Goal: Task Accomplishment & Management: Complete application form

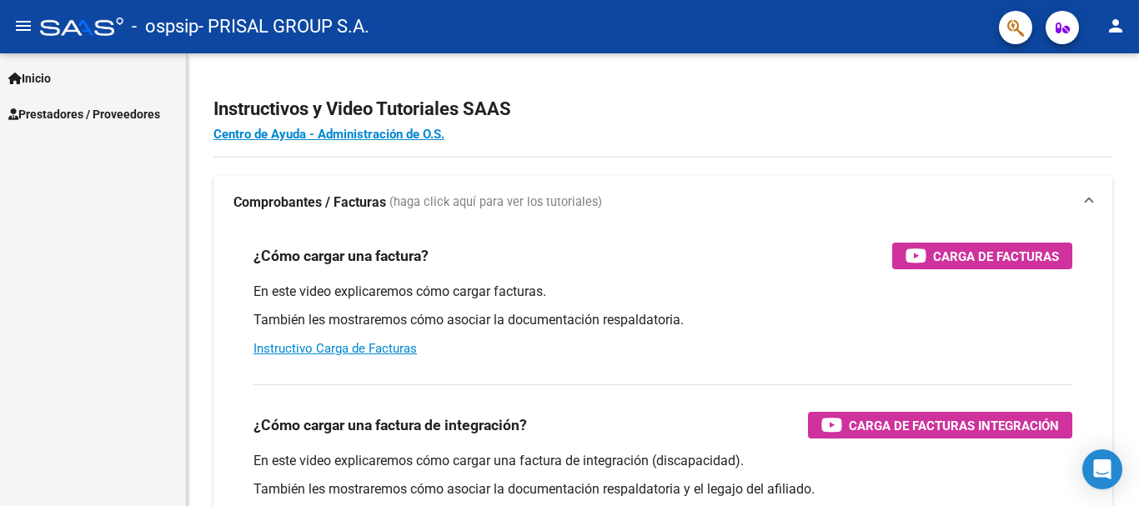
click at [118, 96] on mat-nav-list "Inicio Instructivos Contacto OS Prestadores / Proveedores Facturas - Listado/Ca…" at bounding box center [93, 92] width 186 height 78
click at [104, 75] on link "Inicio" at bounding box center [93, 78] width 186 height 36
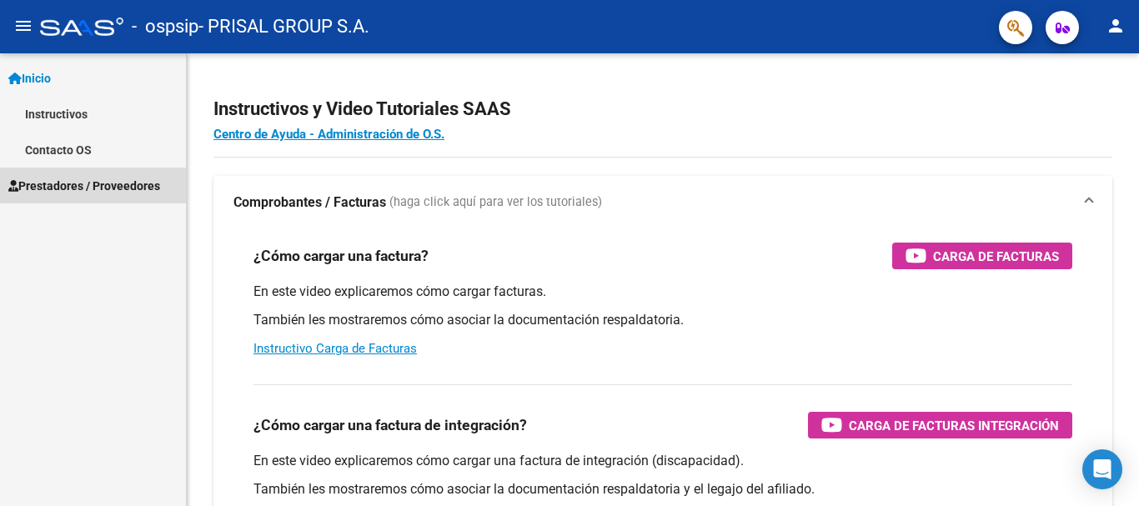
click at [76, 193] on span "Prestadores / Proveedores" at bounding box center [84, 186] width 152 height 18
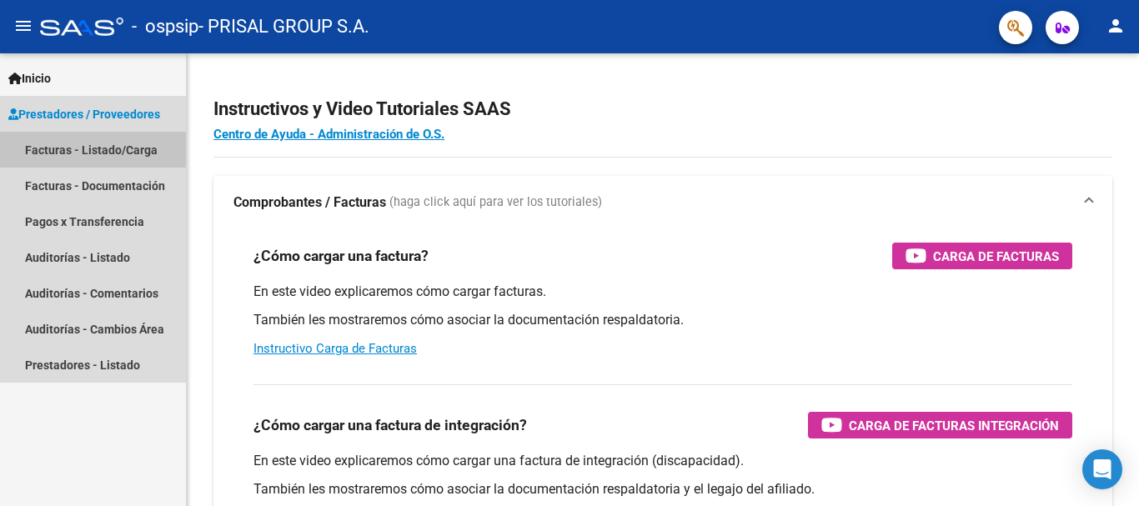
click at [103, 145] on link "Facturas - Listado/Carga" at bounding box center [93, 150] width 186 height 36
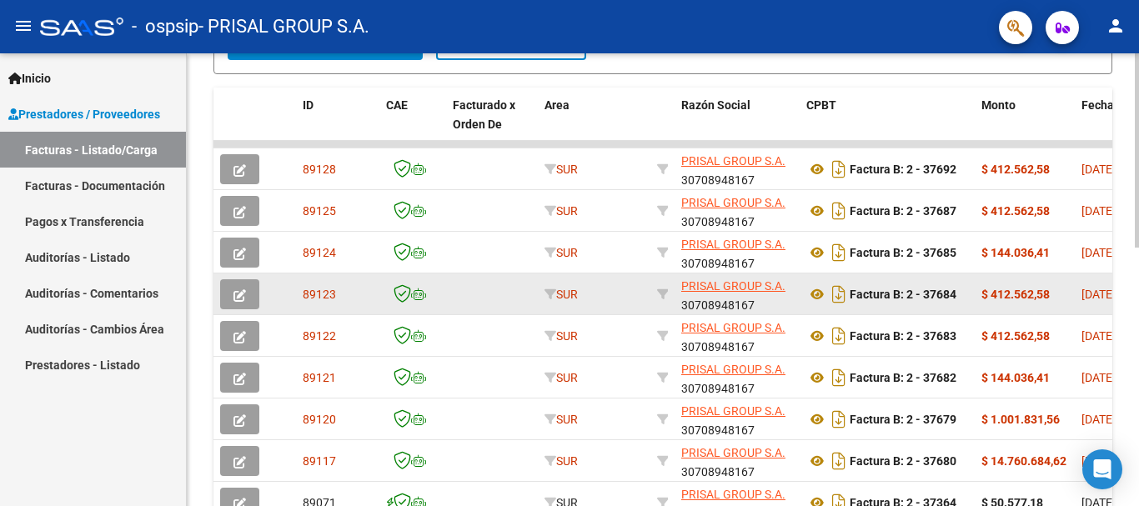
scroll to position [604, 0]
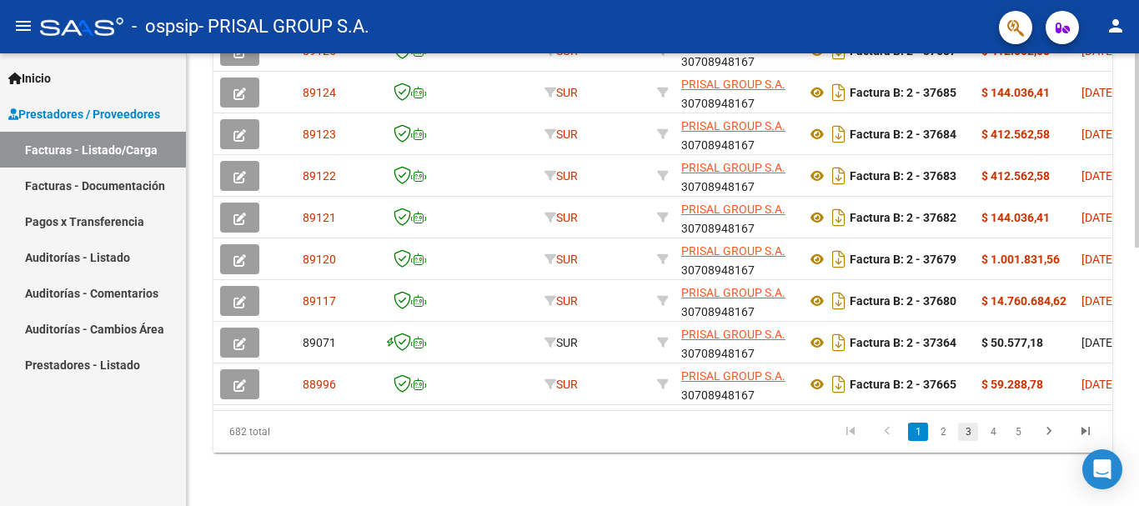
click at [960, 437] on link "3" at bounding box center [968, 432] width 20 height 18
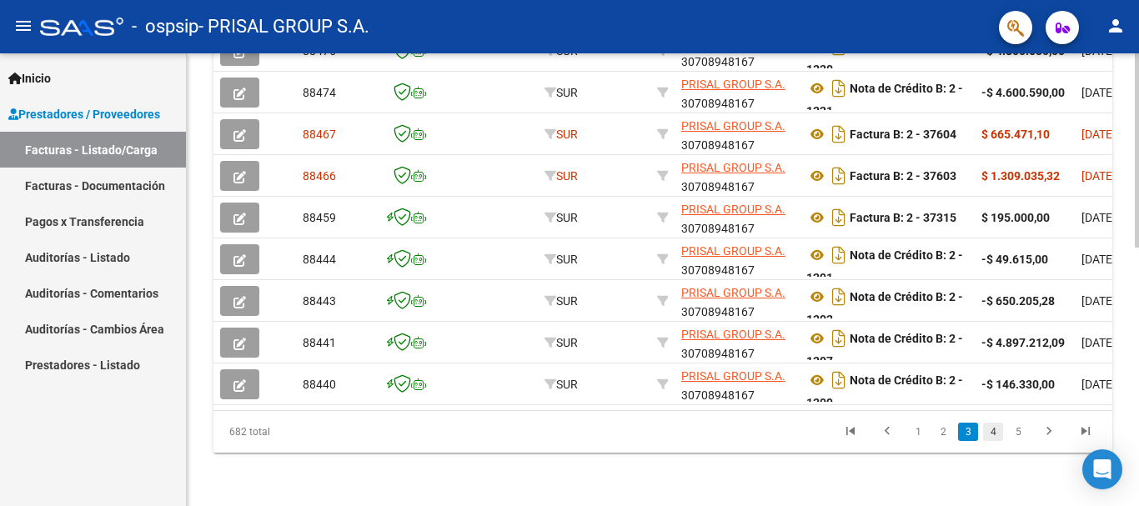
click at [989, 427] on link "4" at bounding box center [993, 432] width 20 height 18
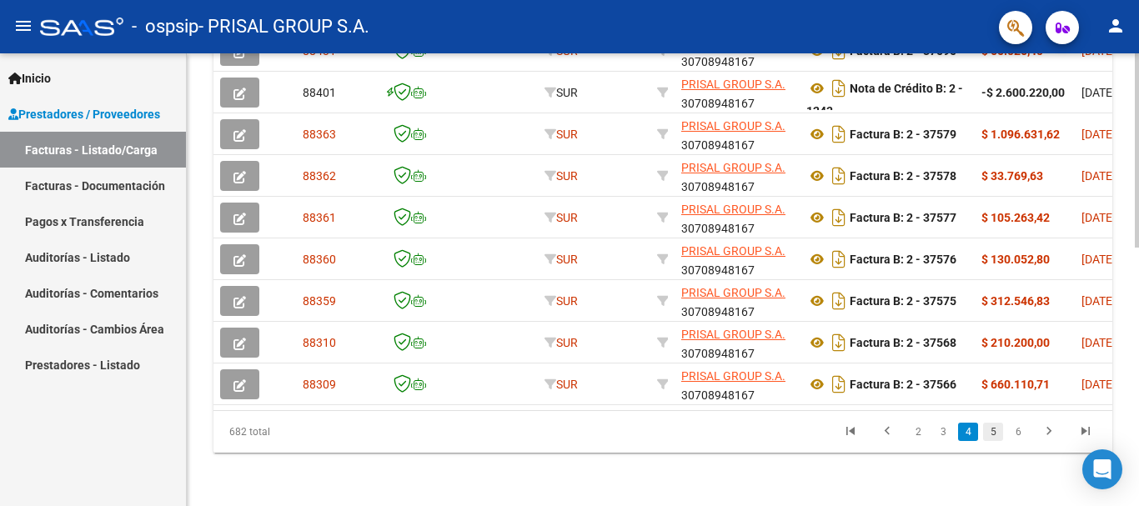
click at [998, 430] on link "5" at bounding box center [993, 432] width 20 height 18
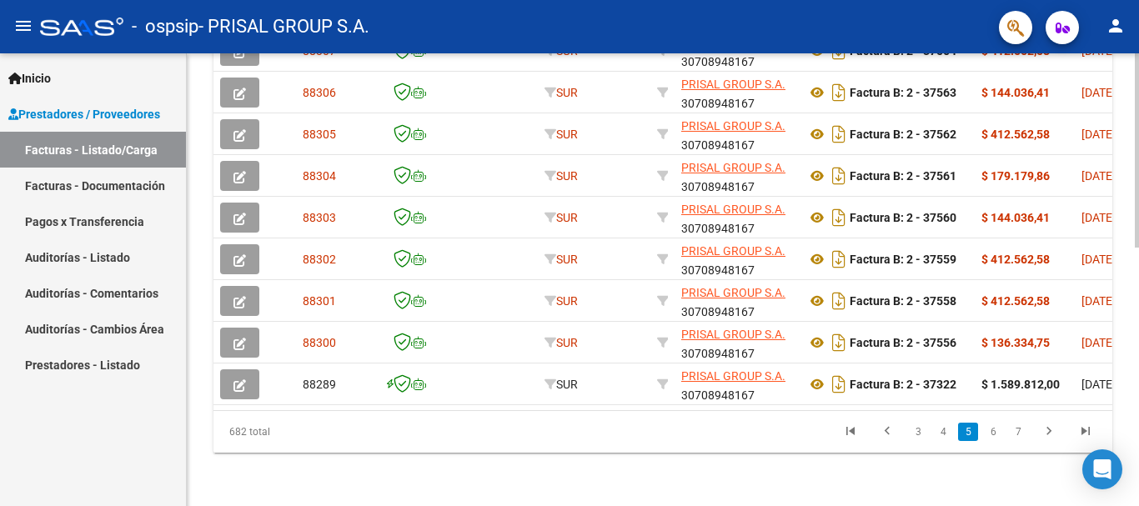
click at [998, 430] on link "6" at bounding box center [993, 432] width 20 height 18
click at [992, 433] on link "7" at bounding box center [993, 432] width 20 height 18
click at [985, 428] on link "8" at bounding box center [993, 432] width 20 height 18
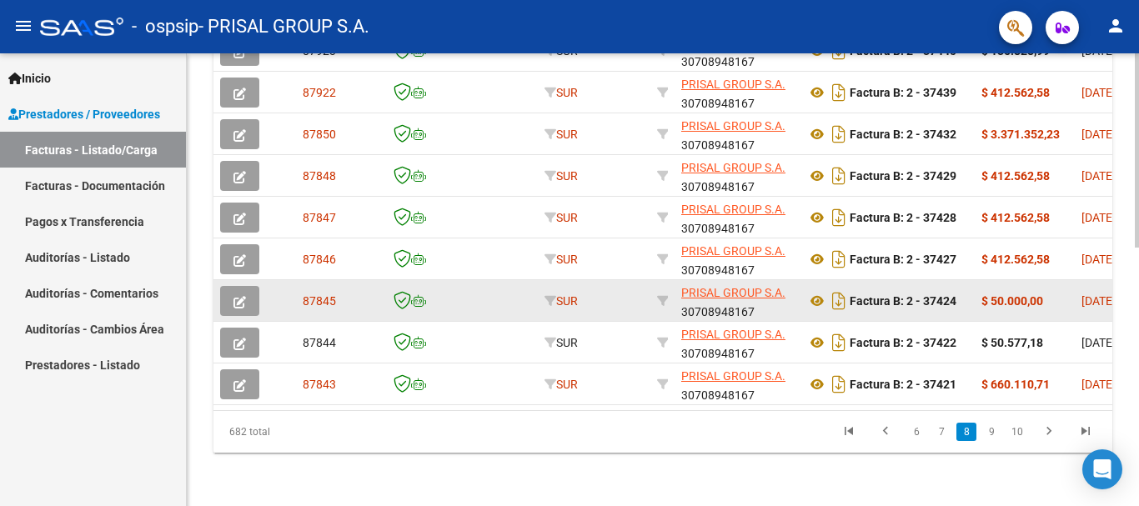
click at [248, 286] on button "button" at bounding box center [239, 301] width 39 height 30
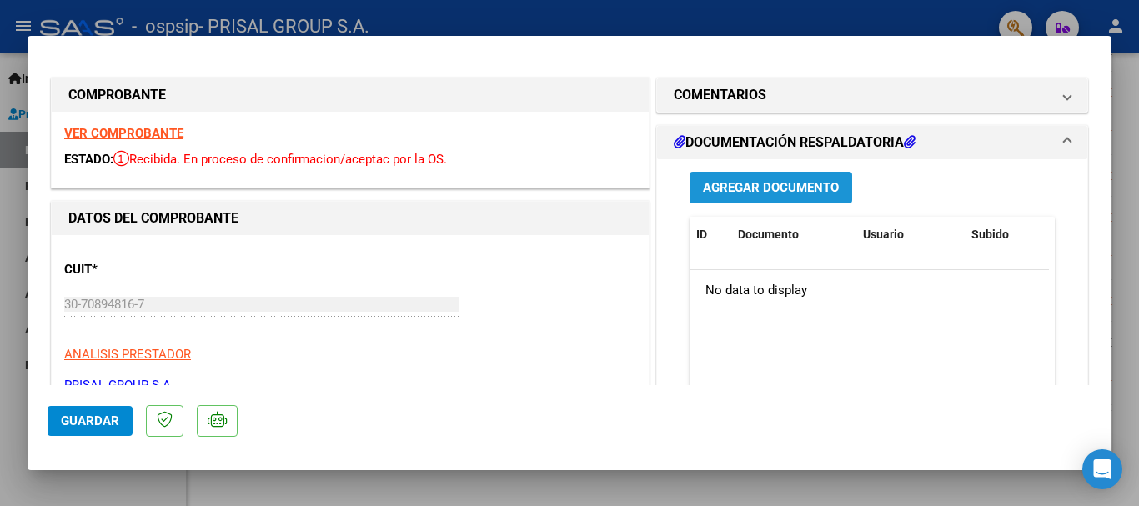
click at [783, 185] on span "Agregar Documento" at bounding box center [771, 188] width 136 height 15
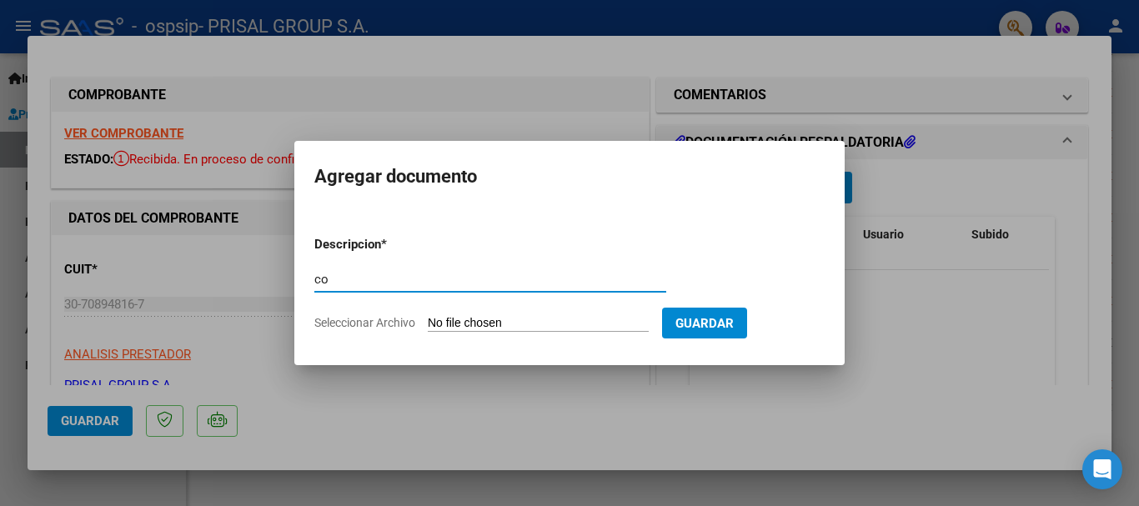
type input "c"
type input "COMPLEMENTARIA FCEB-37424"
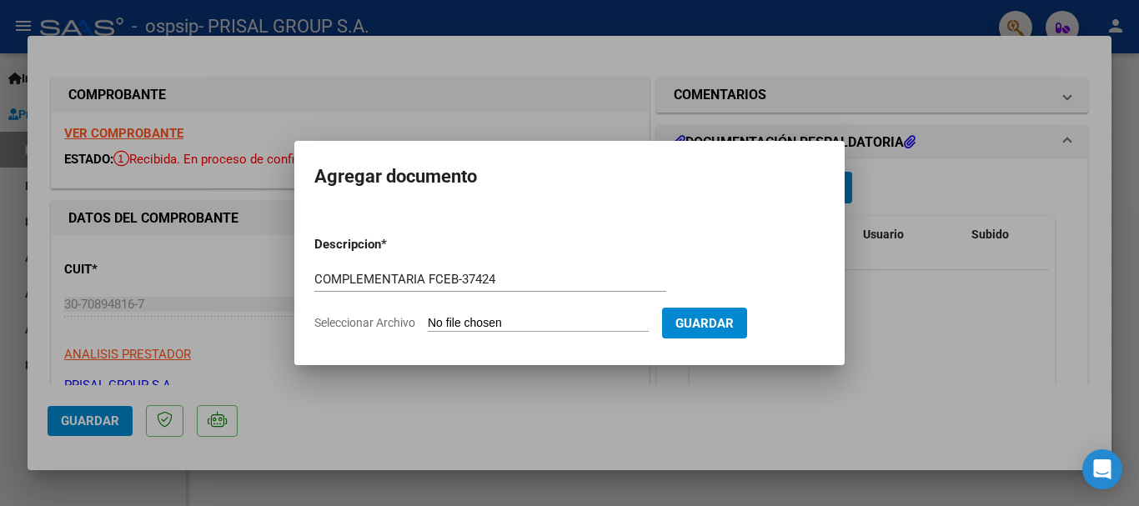
click at [428, 316] on input "Seleccionar Archivo" at bounding box center [538, 324] width 221 height 16
type input "C:\fakepath\COMPLEMENTARIA FCEB-37424.pdf"
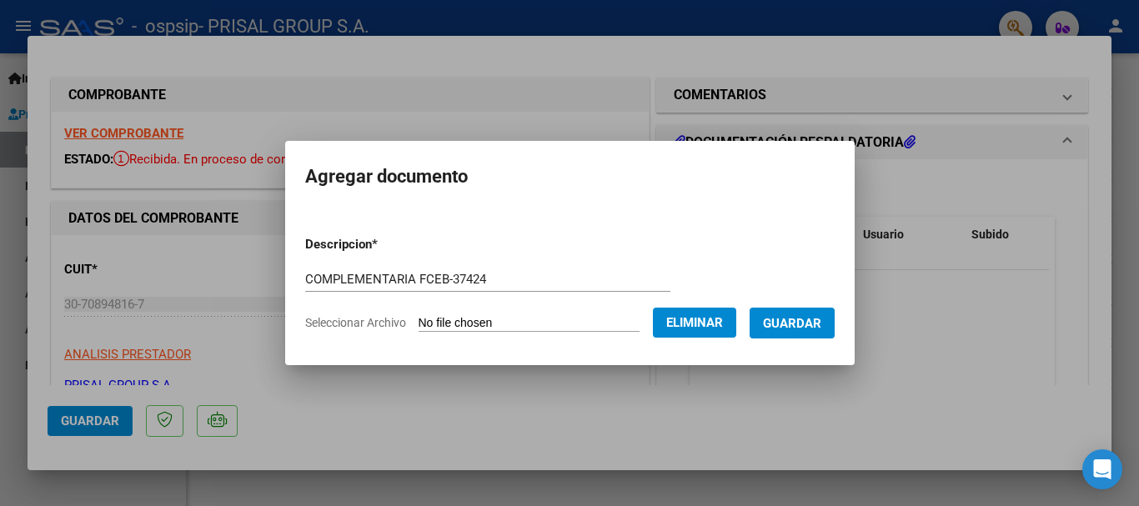
click at [785, 312] on button "Guardar" at bounding box center [791, 323] width 85 height 31
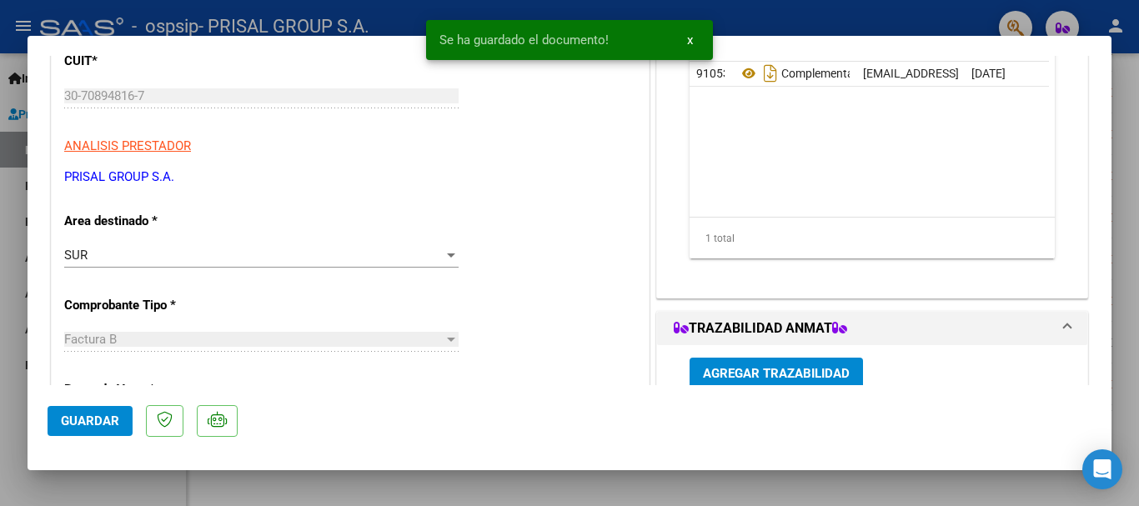
scroll to position [250, 0]
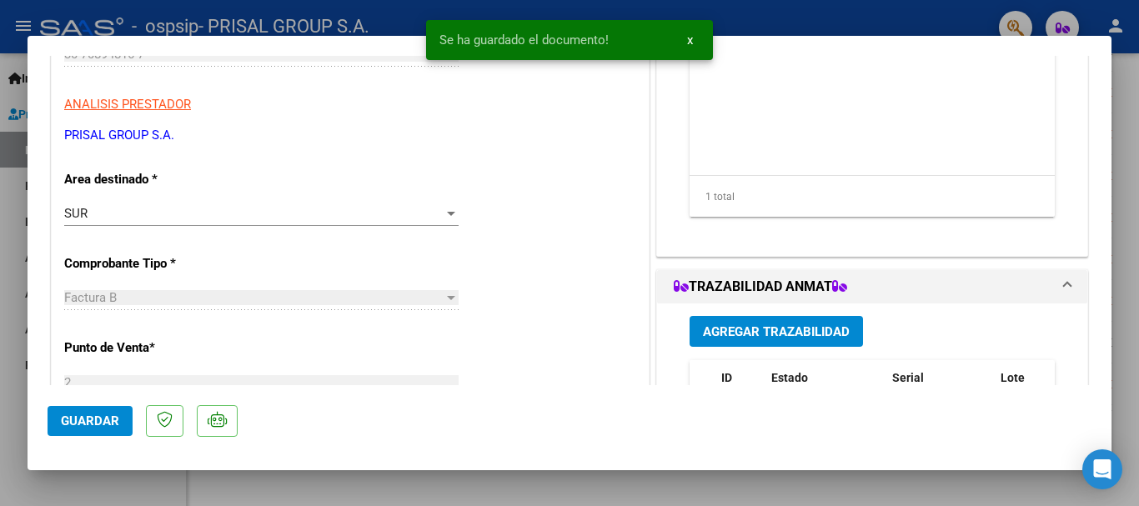
click at [713, 342] on button "Agregar Trazabilidad" at bounding box center [775, 331] width 173 height 31
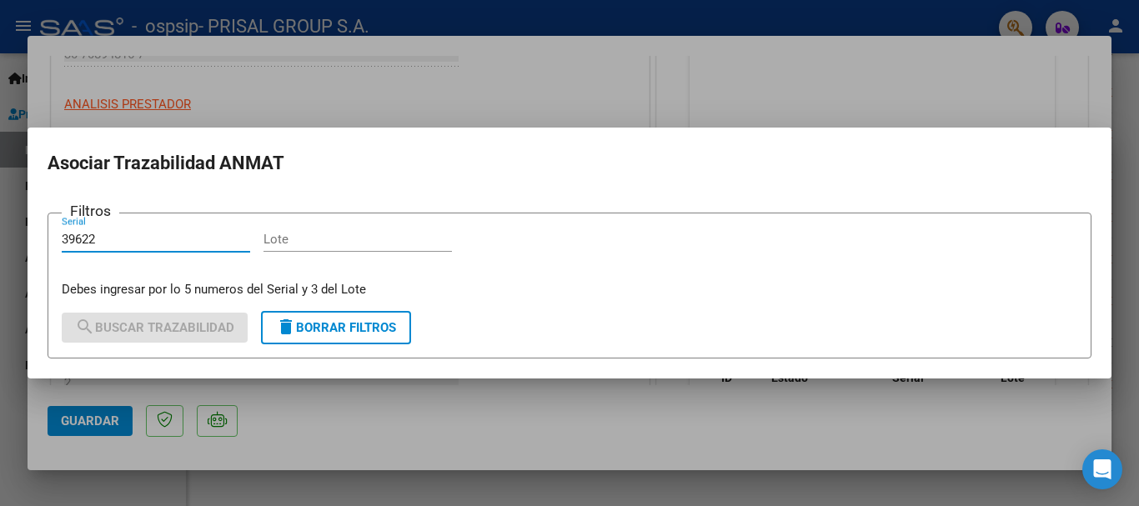
type input "39622"
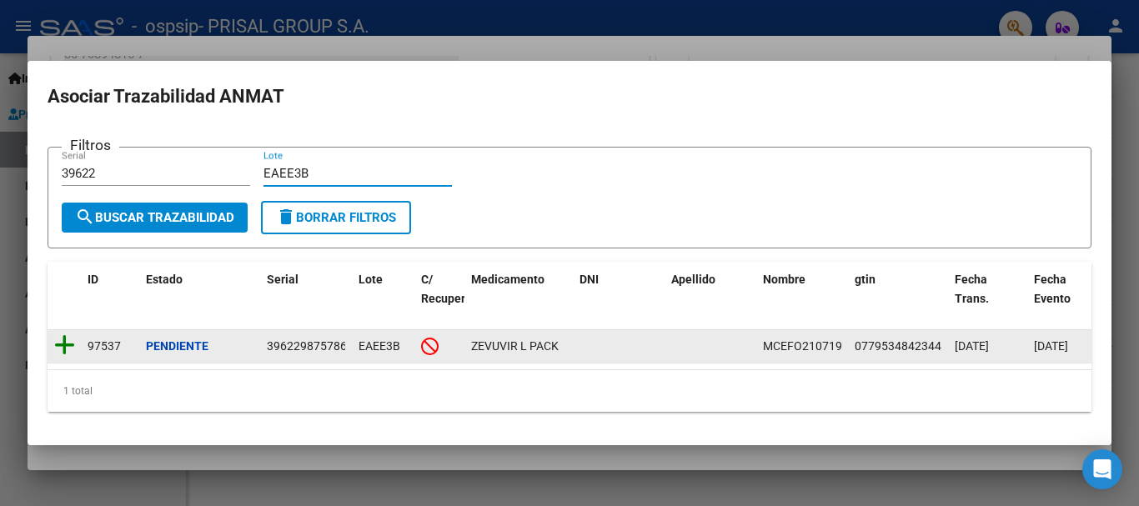
type input "EAEE3B"
click at [73, 336] on icon at bounding box center [64, 344] width 21 height 23
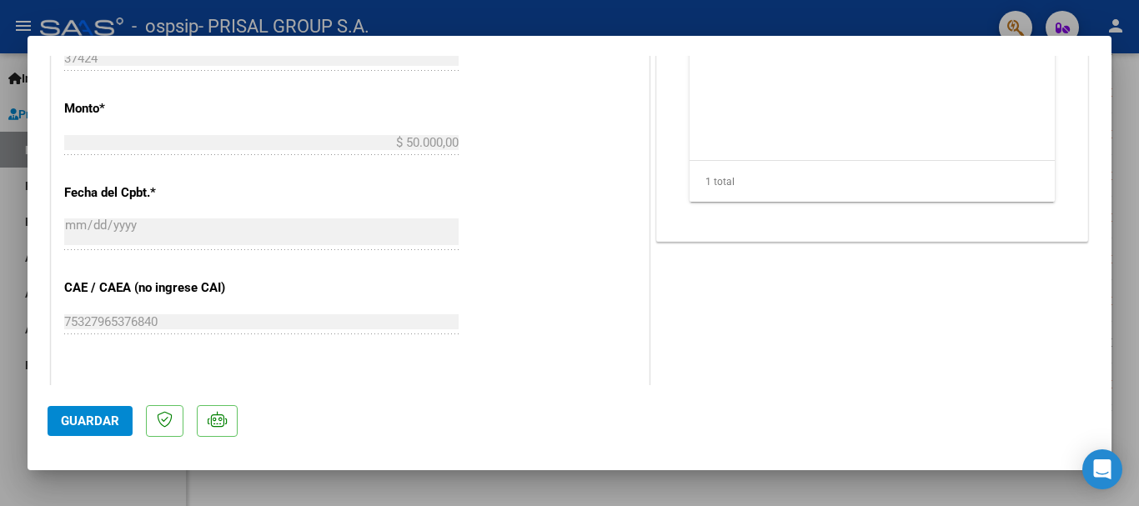
scroll to position [524, 0]
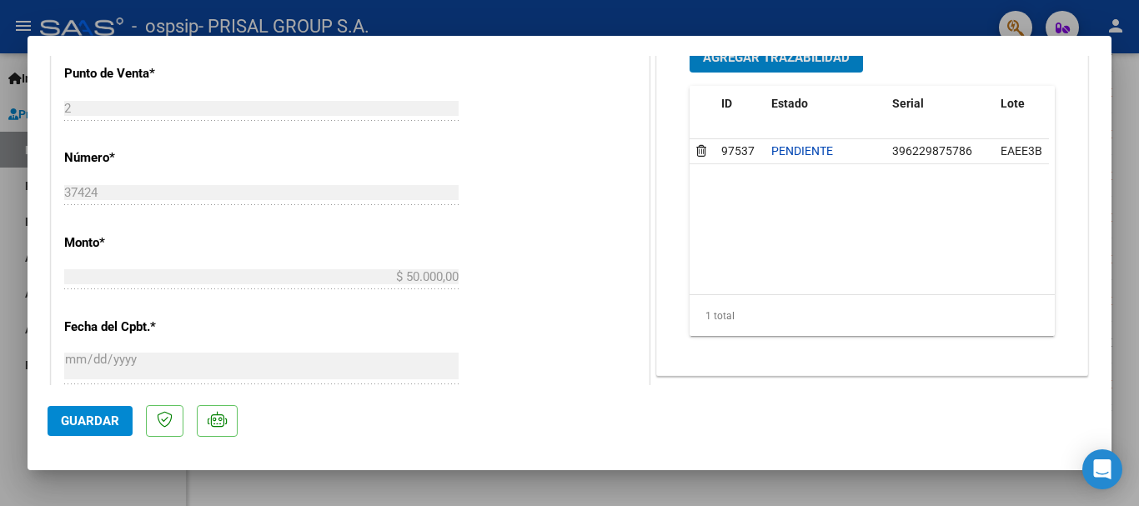
click at [68, 426] on span "Guardar" at bounding box center [90, 420] width 58 height 15
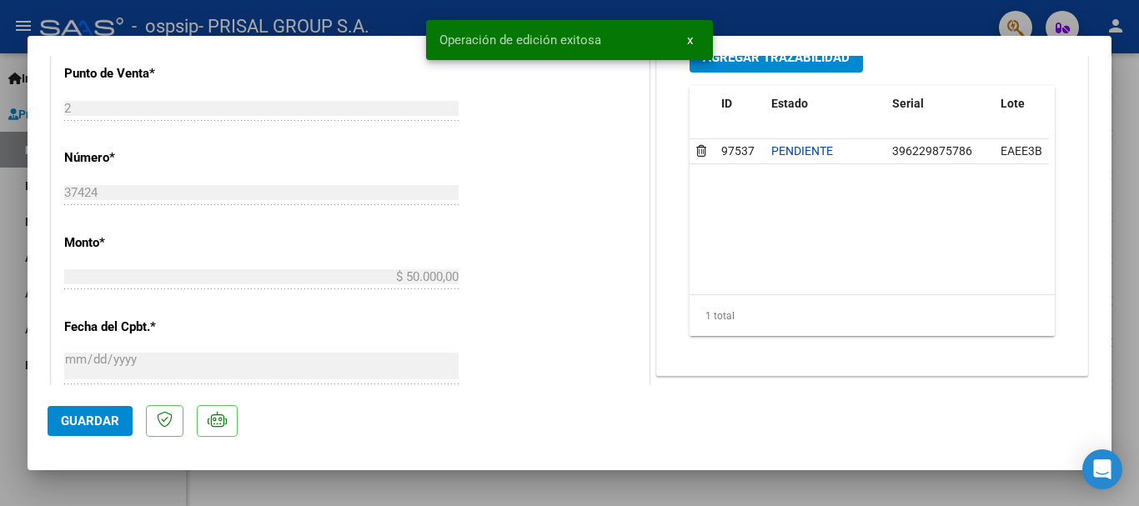
click at [0, 388] on div at bounding box center [569, 253] width 1139 height 506
type input "$ 0,00"
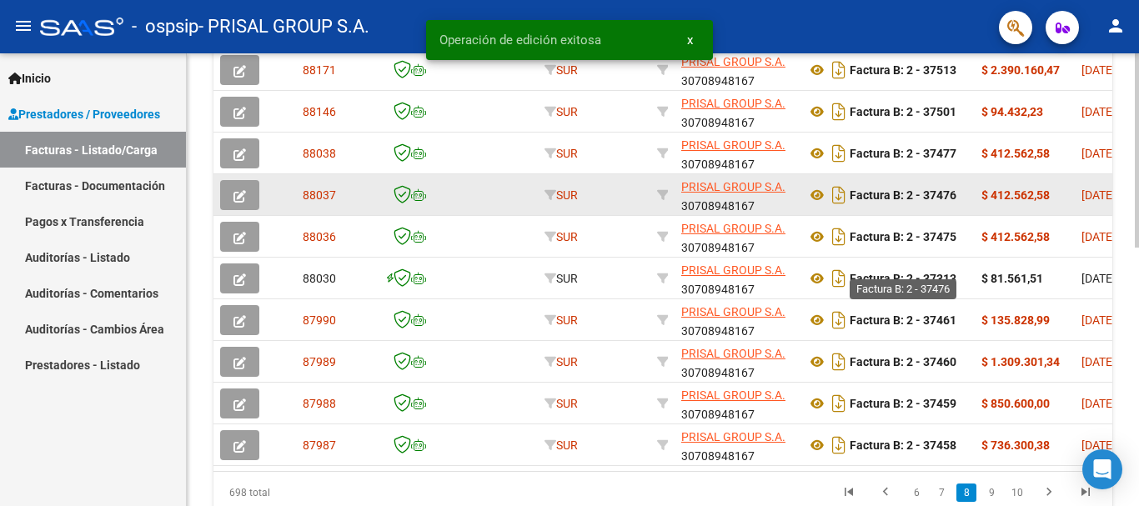
scroll to position [604, 0]
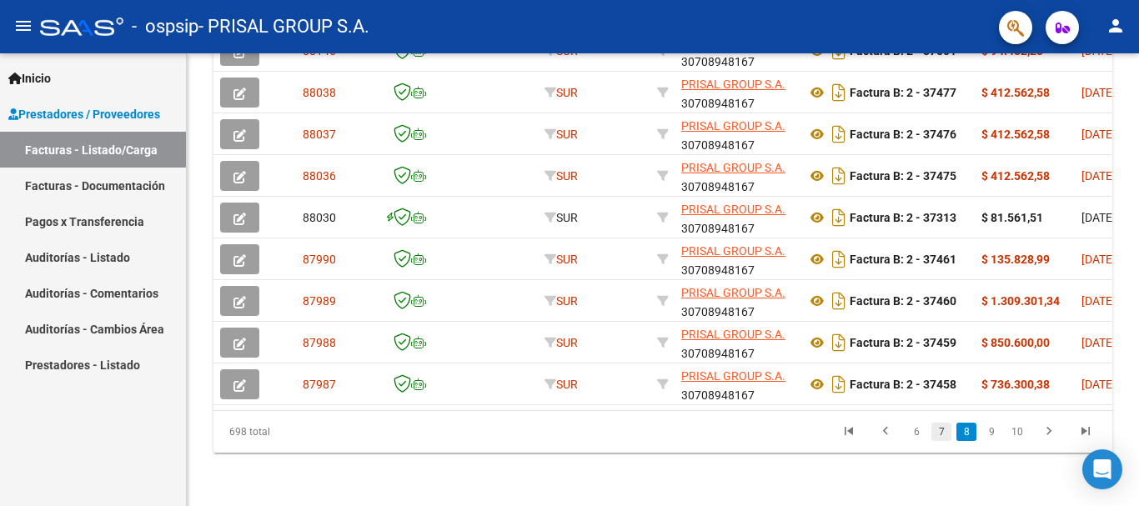
click at [949, 433] on link "7" at bounding box center [941, 432] width 20 height 18
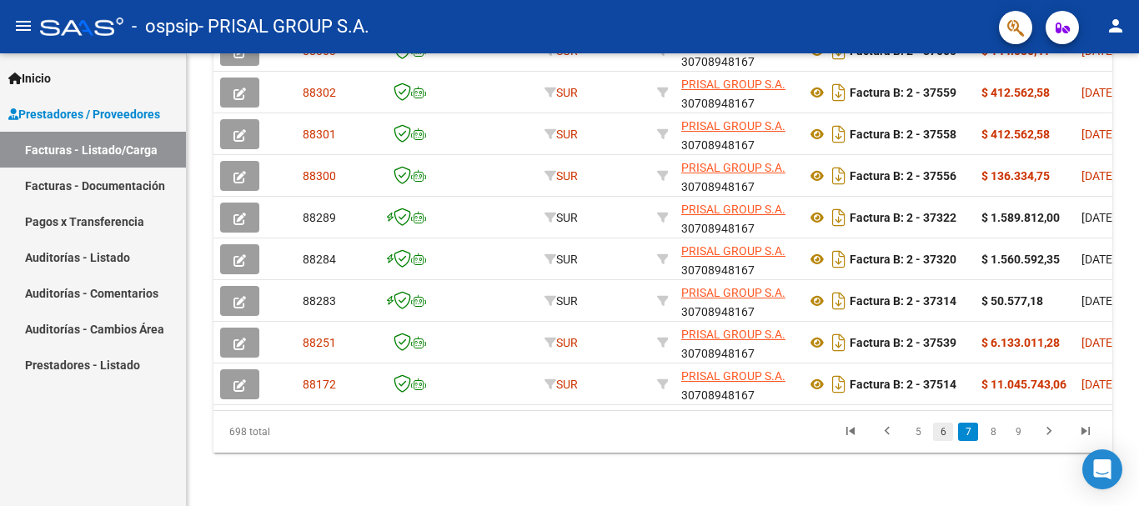
click at [944, 434] on link "6" at bounding box center [943, 432] width 20 height 18
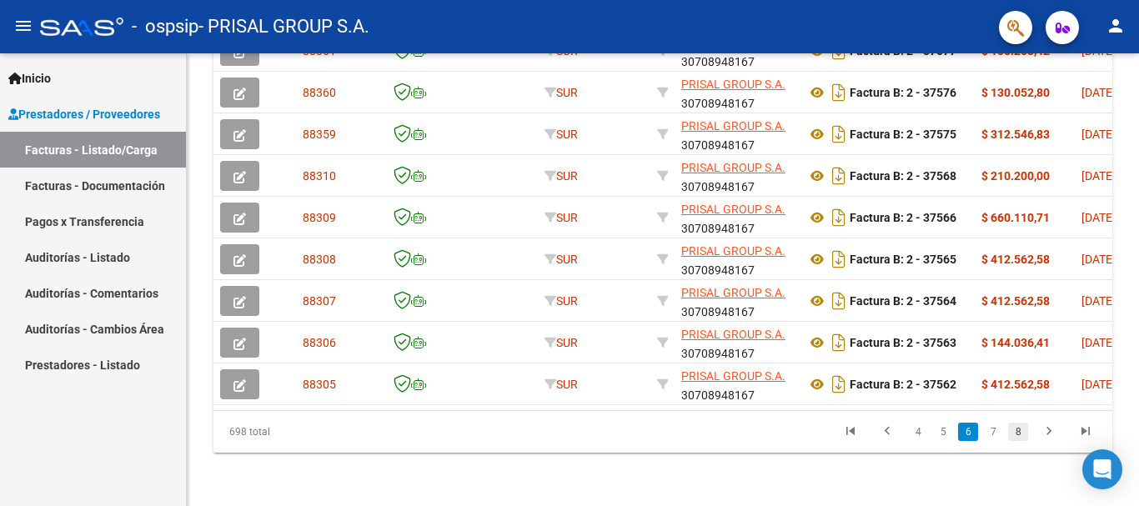
click at [1020, 428] on link "8" at bounding box center [1018, 432] width 20 height 18
click at [994, 428] on link "9" at bounding box center [991, 432] width 20 height 18
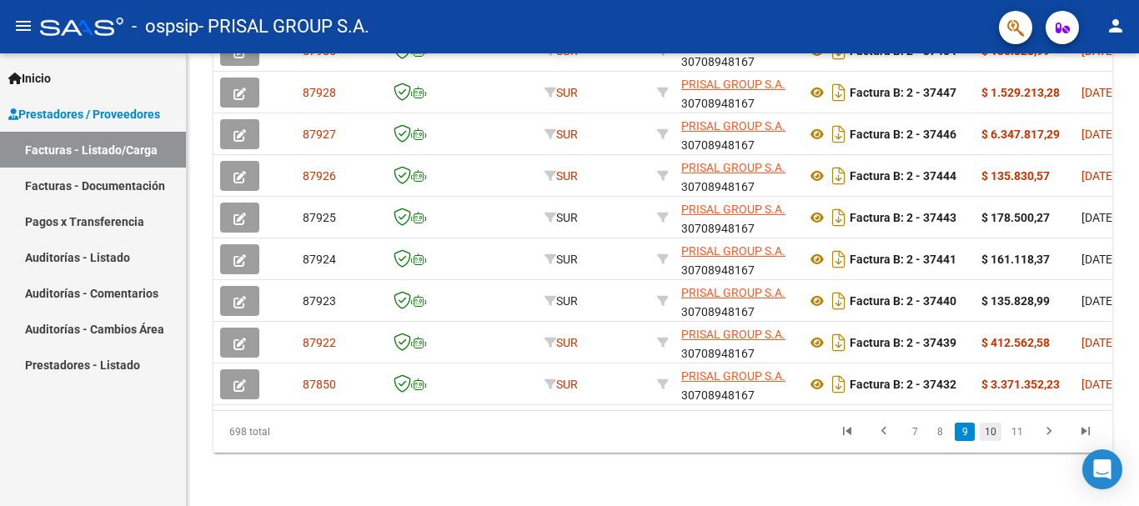
click at [997, 428] on link "10" at bounding box center [990, 432] width 22 height 18
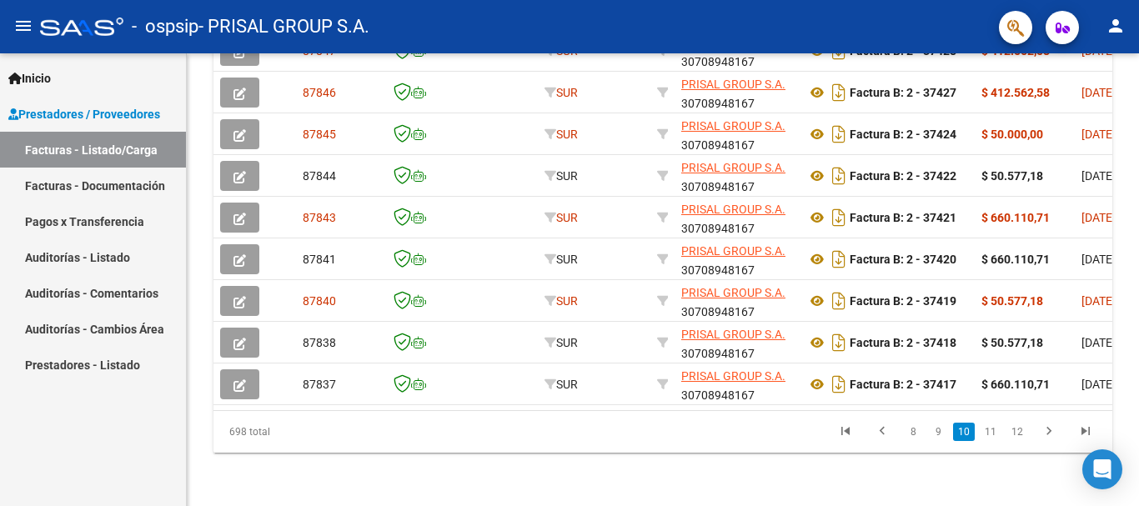
click at [997, 428] on link "11" at bounding box center [990, 432] width 22 height 18
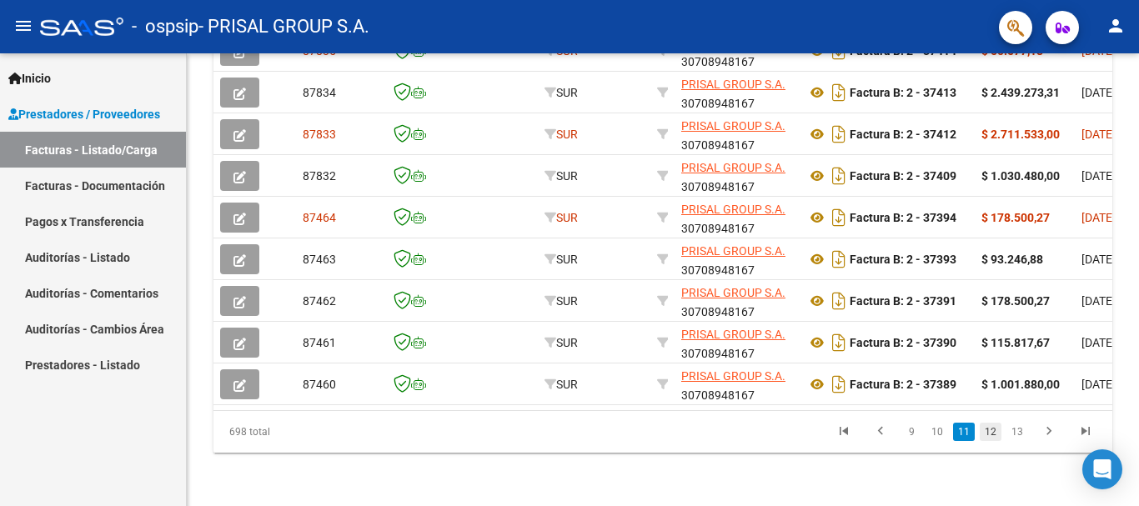
click at [997, 431] on link "12" at bounding box center [990, 432] width 22 height 18
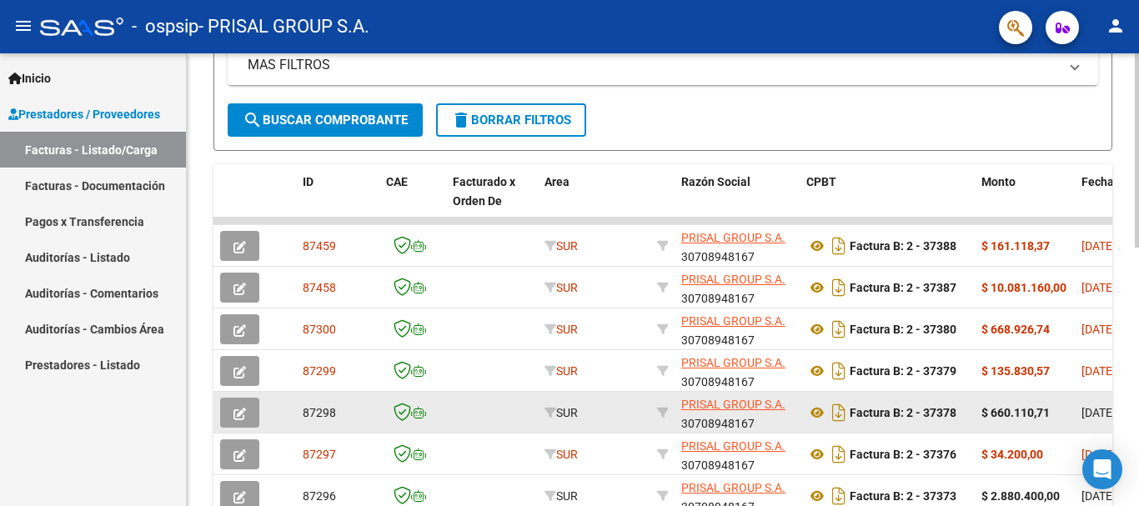
scroll to position [438, 0]
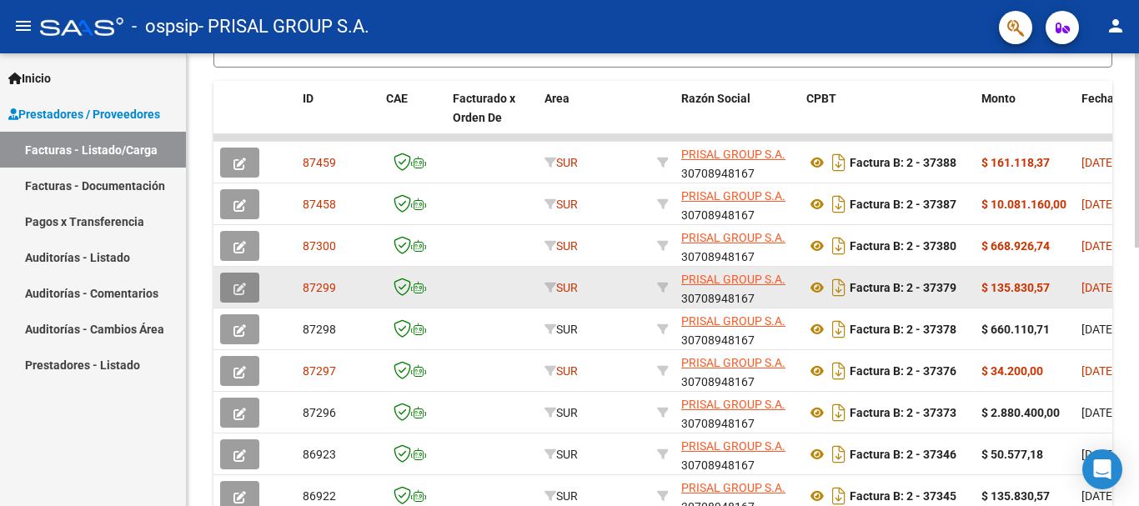
click at [231, 283] on button "button" at bounding box center [239, 288] width 39 height 30
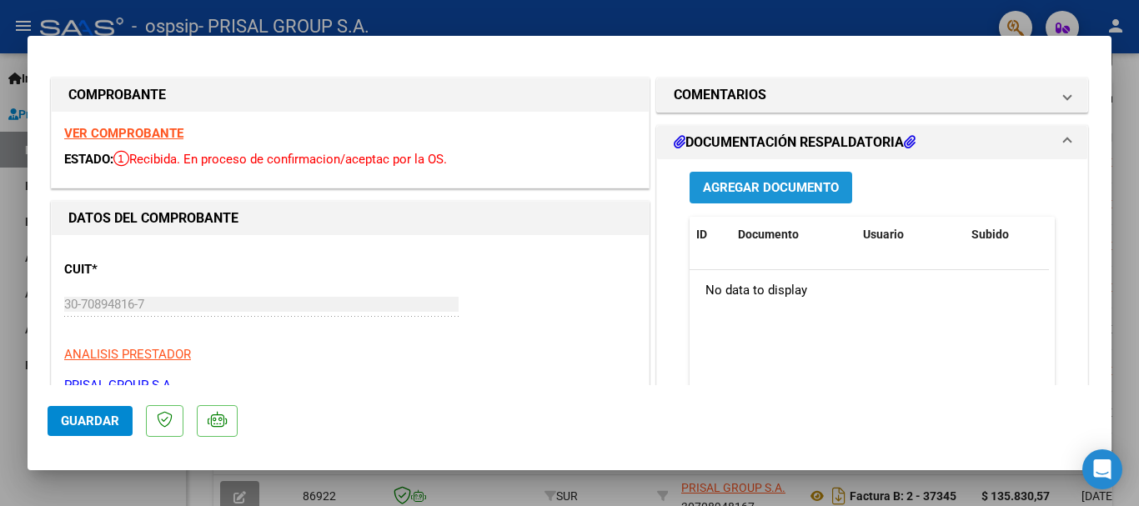
click at [755, 196] on button "Agregar Documento" at bounding box center [770, 187] width 163 height 31
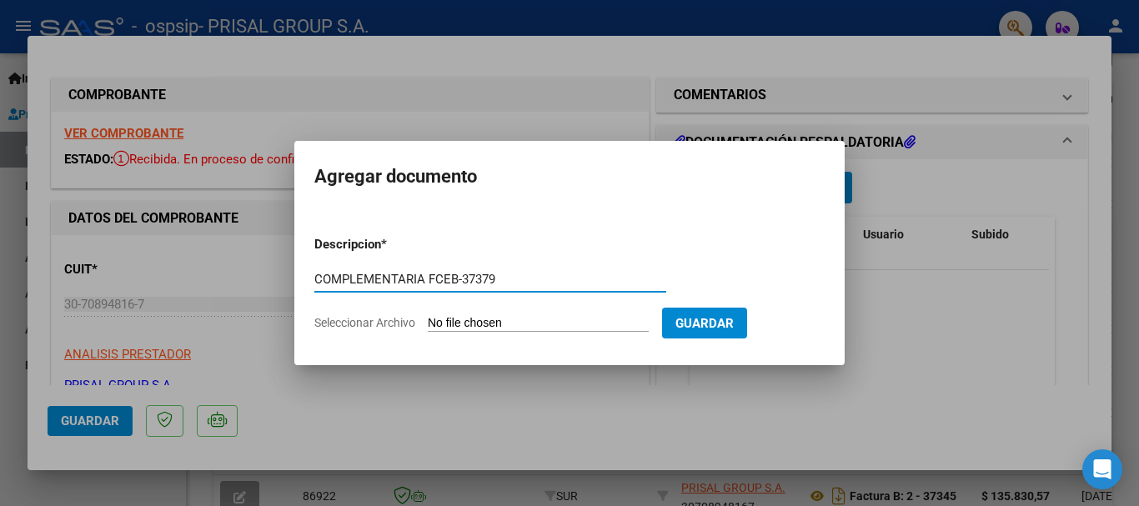
type input "COMPLEMENTARIA FCEB-37379"
click at [428, 316] on input "Seleccionar Archivo" at bounding box center [538, 324] width 221 height 16
type input "C:\fakepath\COMPLEMENTARIA FCEB-37379.pdf"
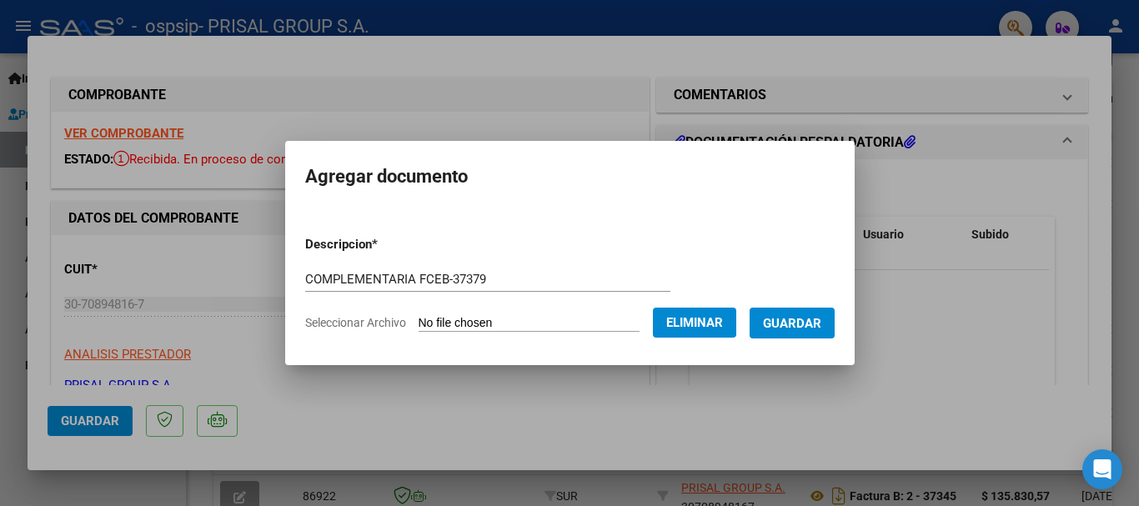
click at [800, 332] on button "Guardar" at bounding box center [791, 323] width 85 height 31
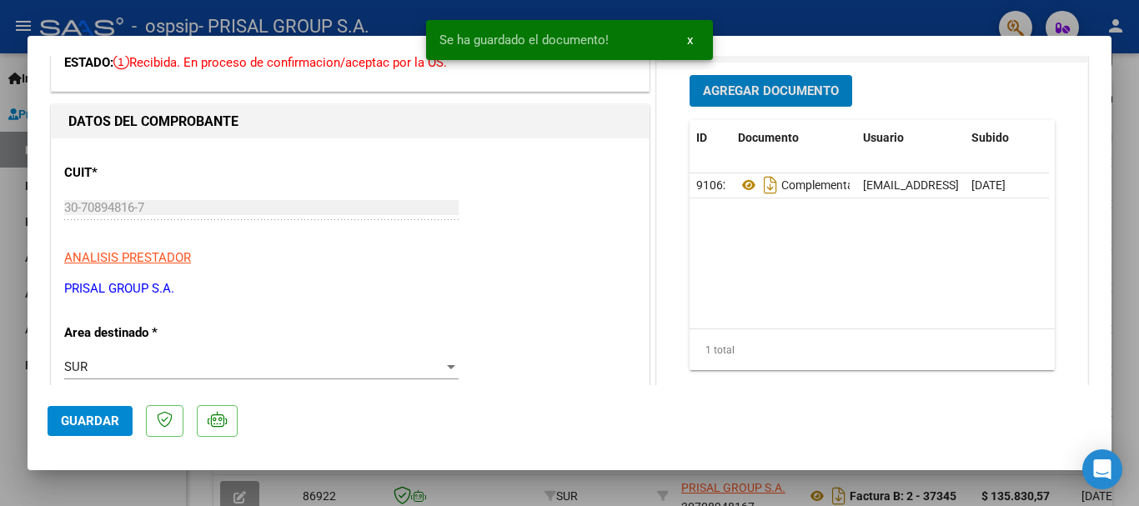
scroll to position [250, 0]
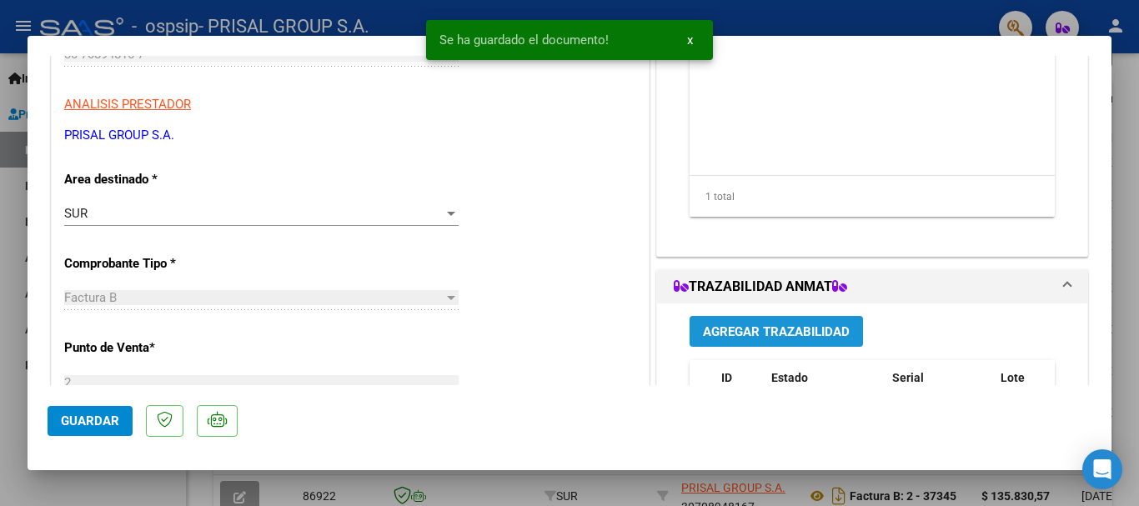
click at [773, 324] on span "Agregar Trazabilidad" at bounding box center [776, 331] width 147 height 15
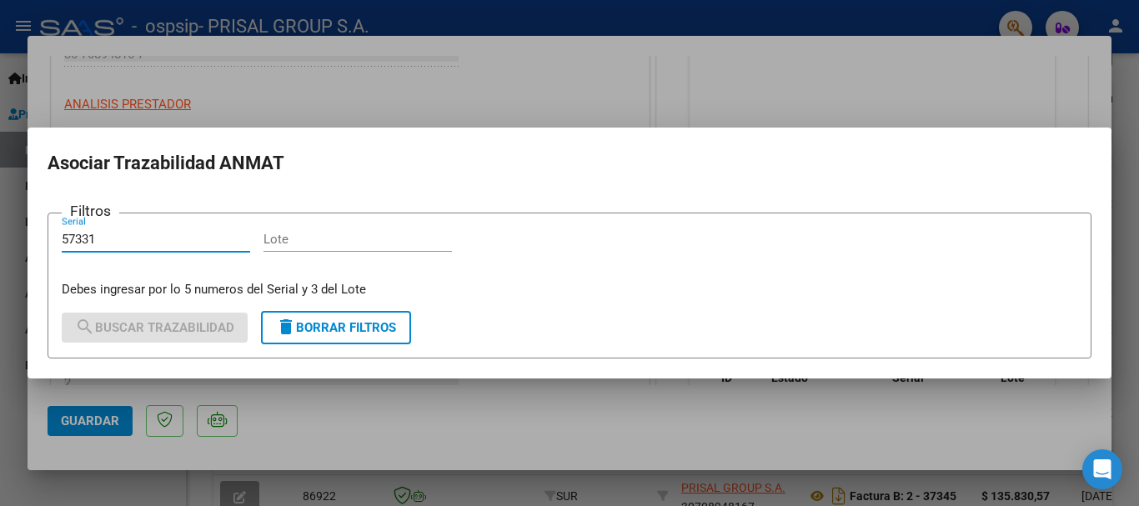
type input "57331"
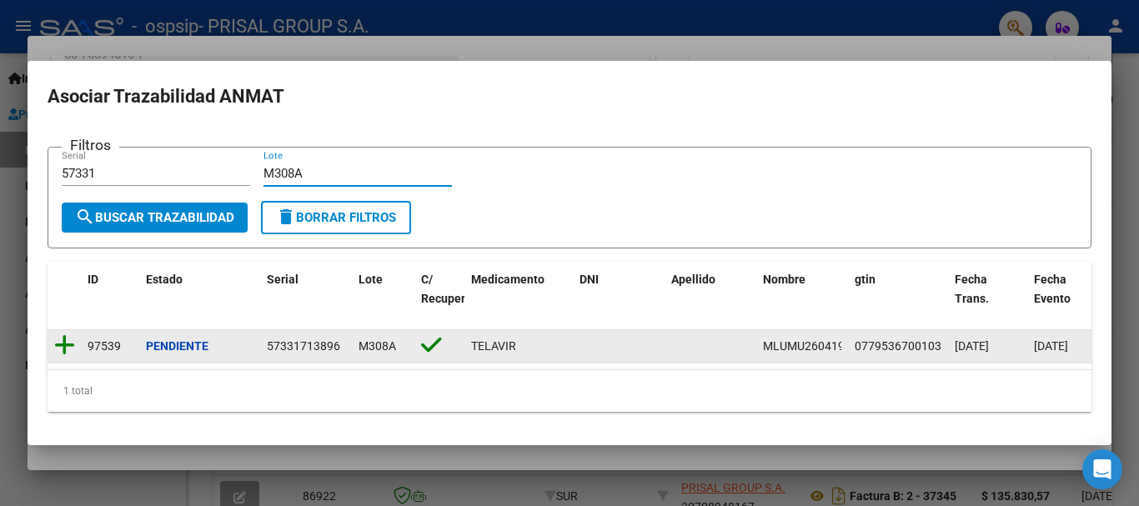
type input "M308A"
click at [67, 338] on icon at bounding box center [64, 344] width 21 height 23
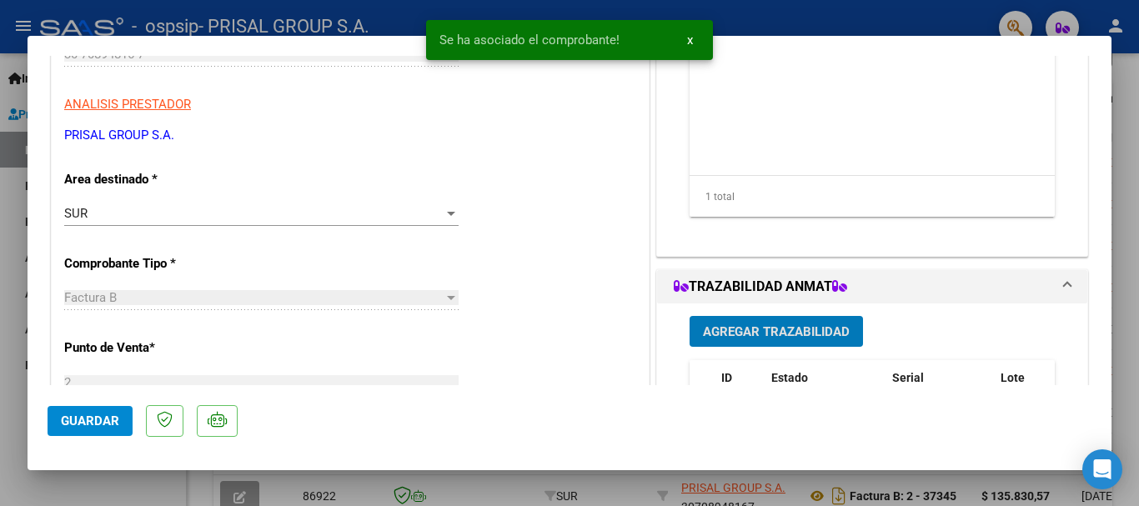
click at [837, 332] on span "Agregar Trazabilidad" at bounding box center [776, 331] width 147 height 15
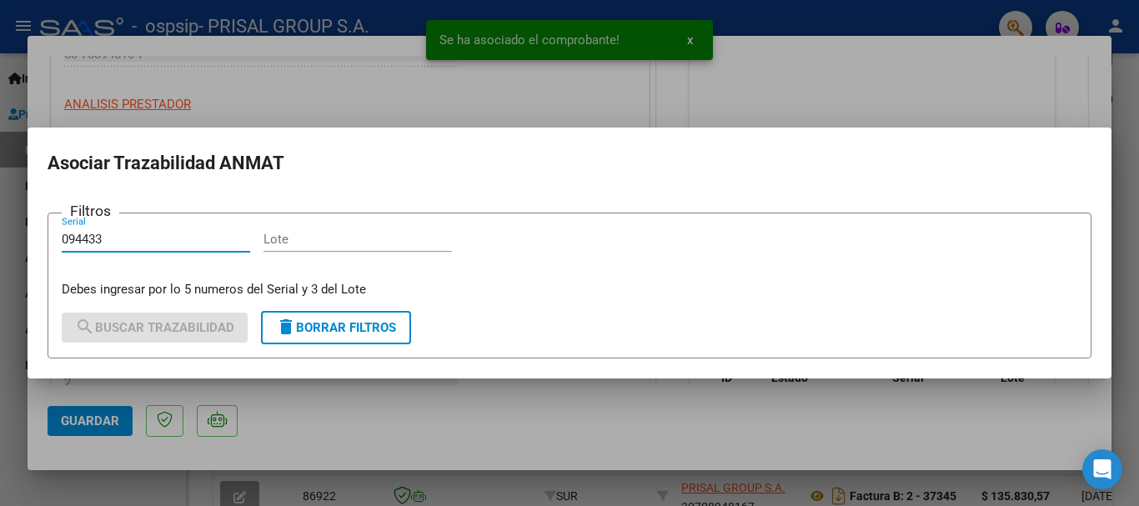
type input "094433"
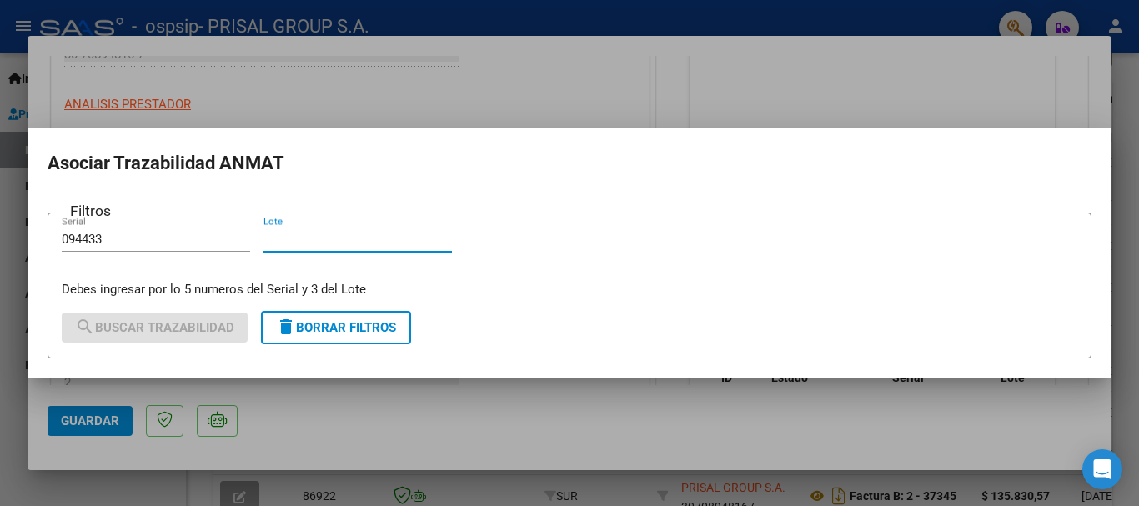
type input "e"
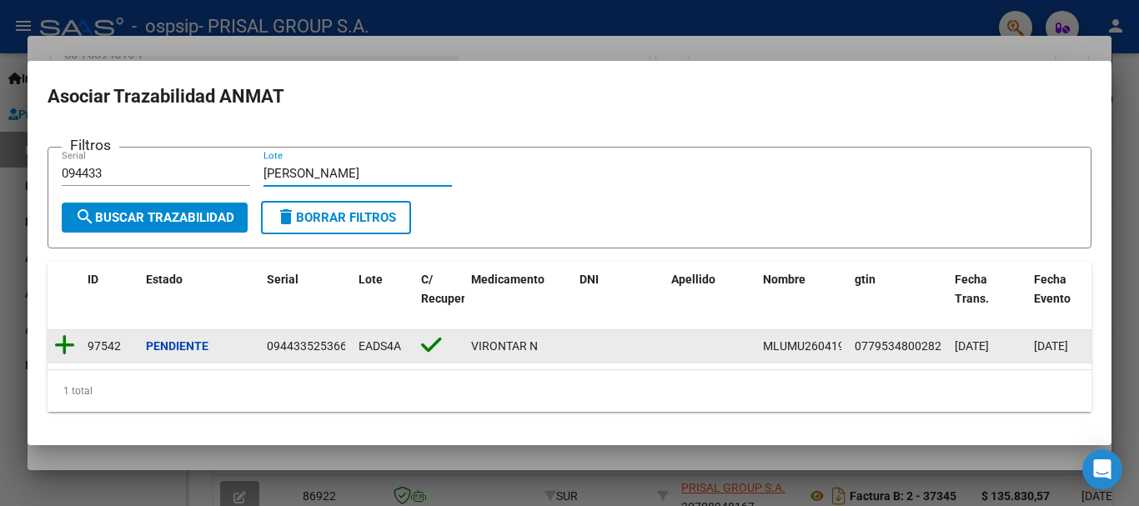
type input "[PERSON_NAME]"
click at [60, 338] on icon at bounding box center [64, 344] width 21 height 23
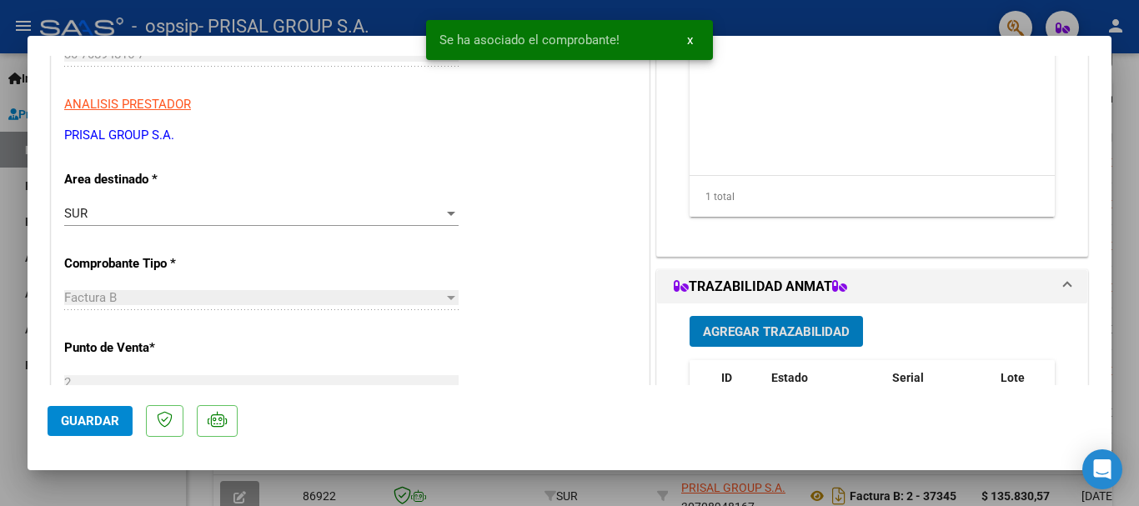
click at [103, 427] on span "Guardar" at bounding box center [90, 420] width 58 height 15
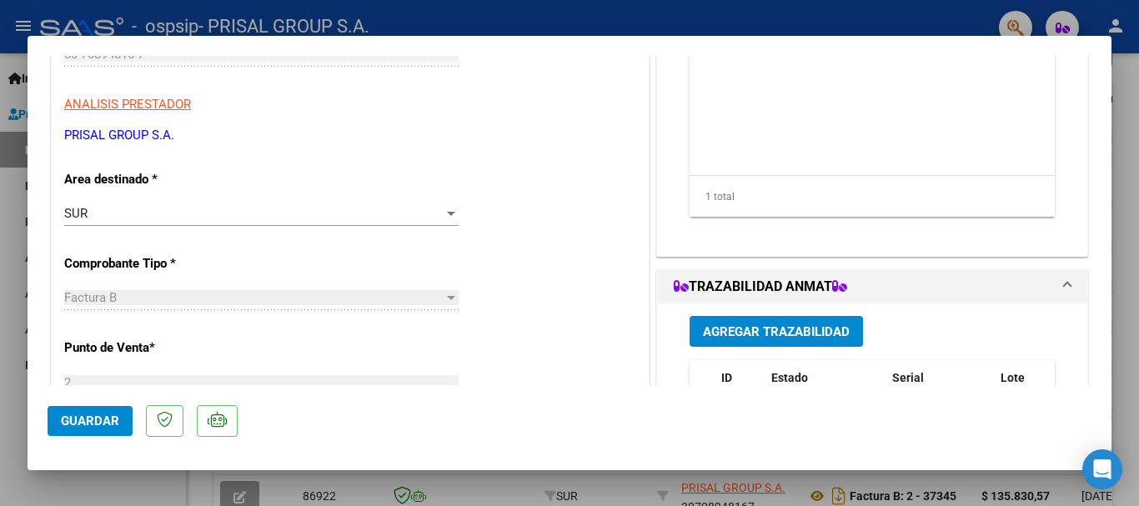
click at [103, 413] on span "Guardar" at bounding box center [90, 420] width 58 height 15
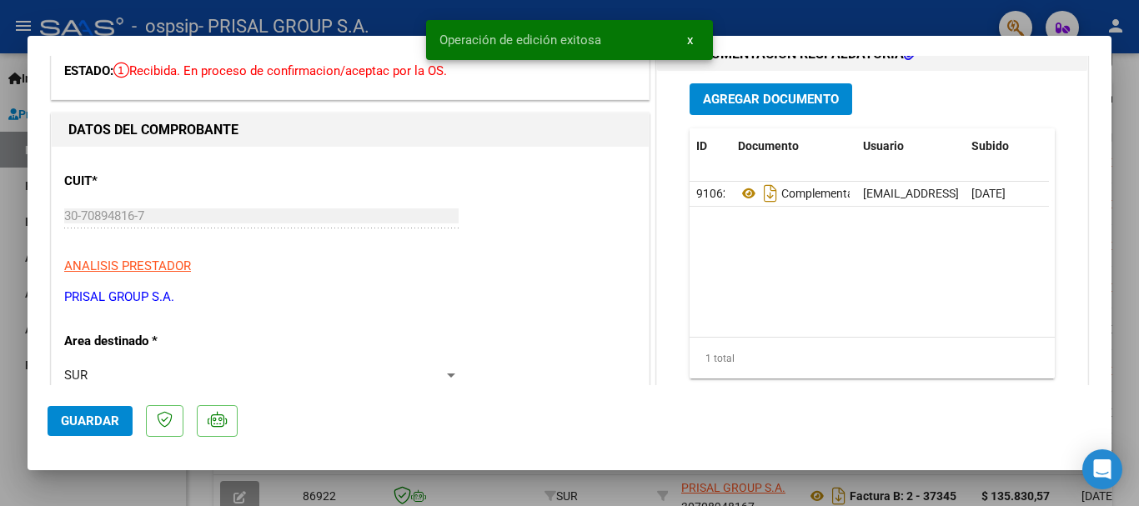
scroll to position [0, 0]
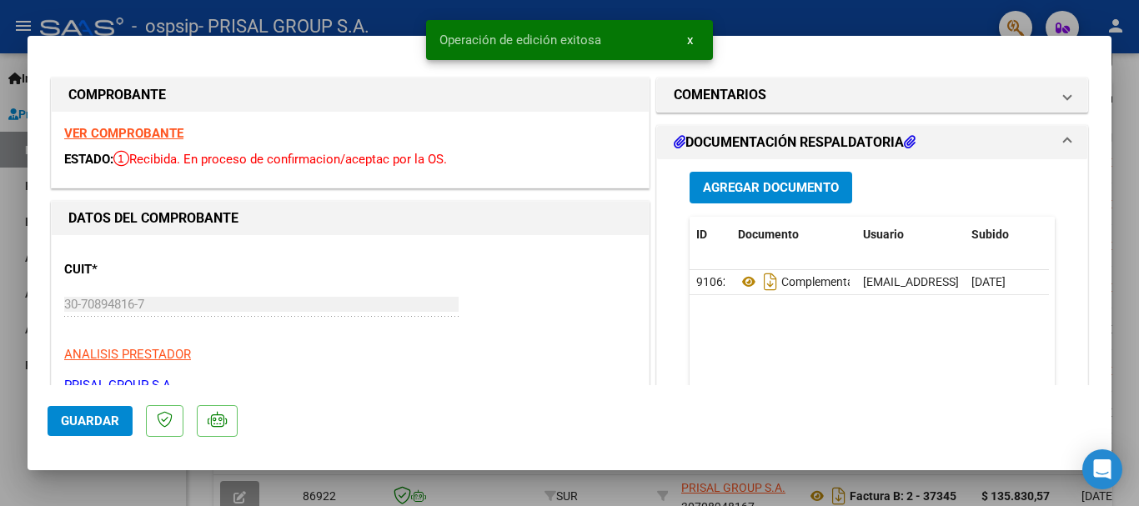
drag, startPoint x: 4, startPoint y: 468, endPoint x: 44, endPoint y: 439, distance: 49.0
click at [8, 462] on div at bounding box center [569, 253] width 1139 height 506
type input "$ 0,00"
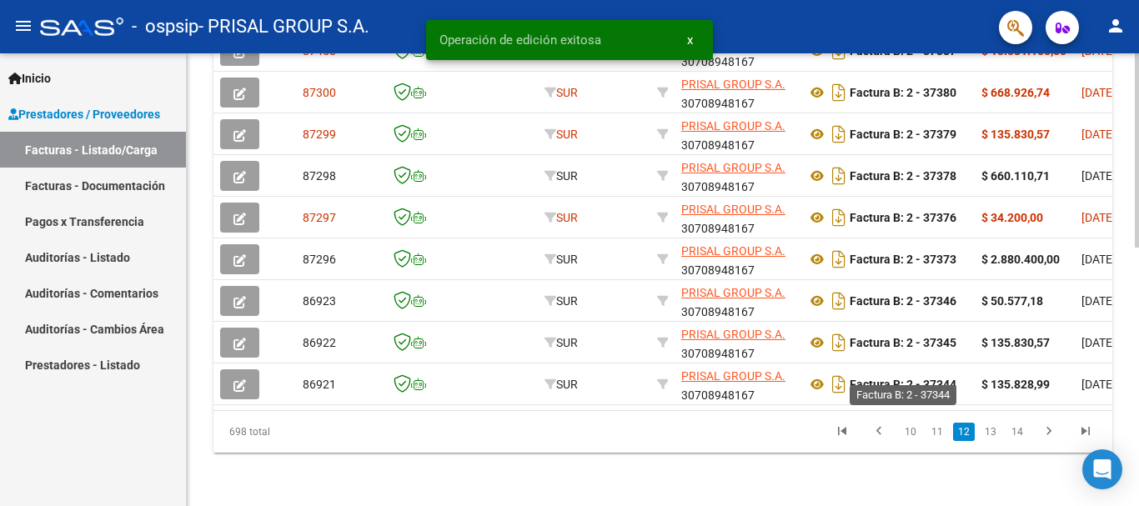
scroll to position [604, 0]
click at [981, 430] on link "13" at bounding box center [990, 432] width 22 height 18
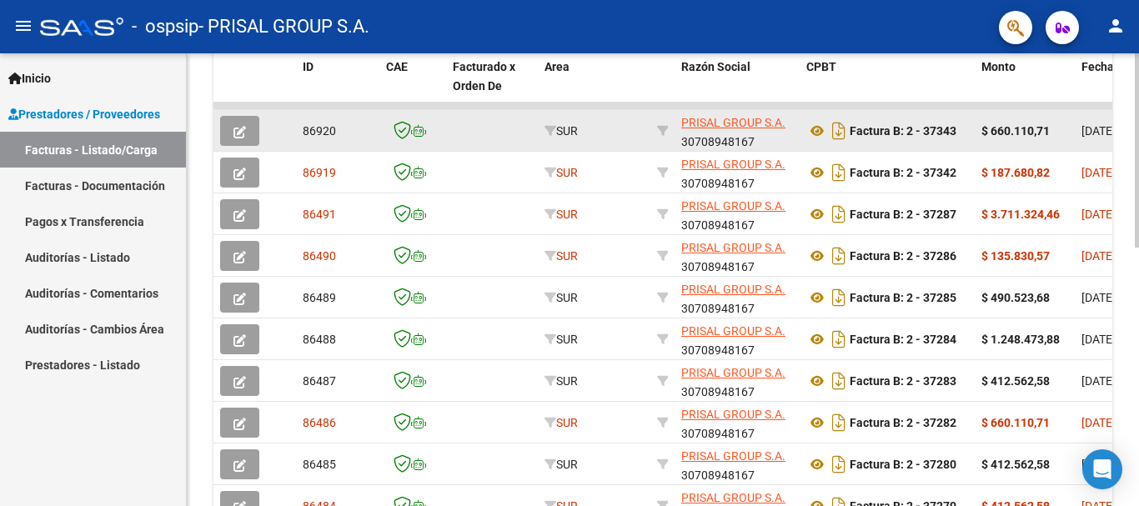
scroll to position [271, 0]
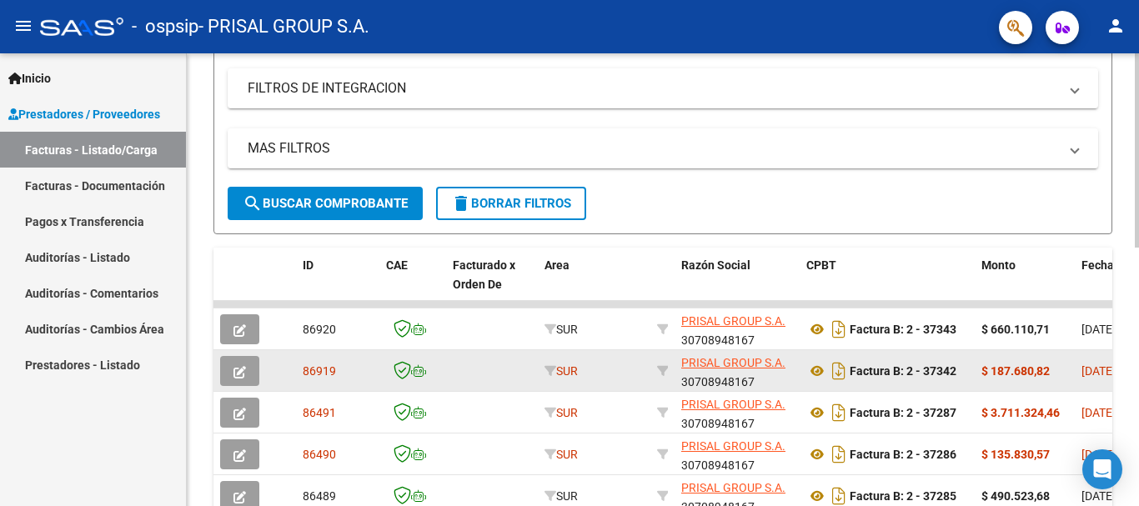
click at [239, 373] on icon "button" at bounding box center [239, 372] width 13 height 13
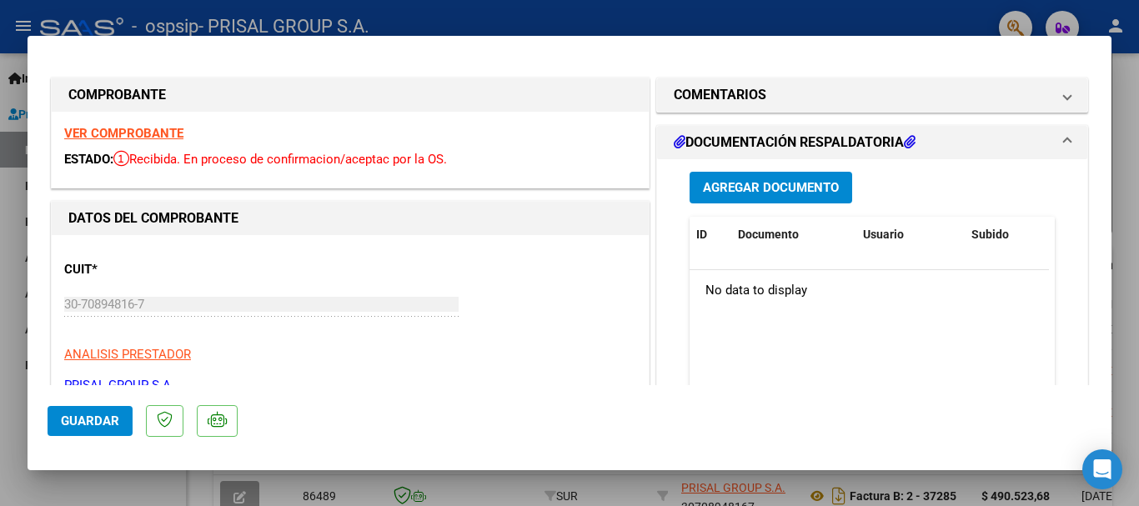
click at [737, 193] on span "Agregar Documento" at bounding box center [771, 188] width 136 height 15
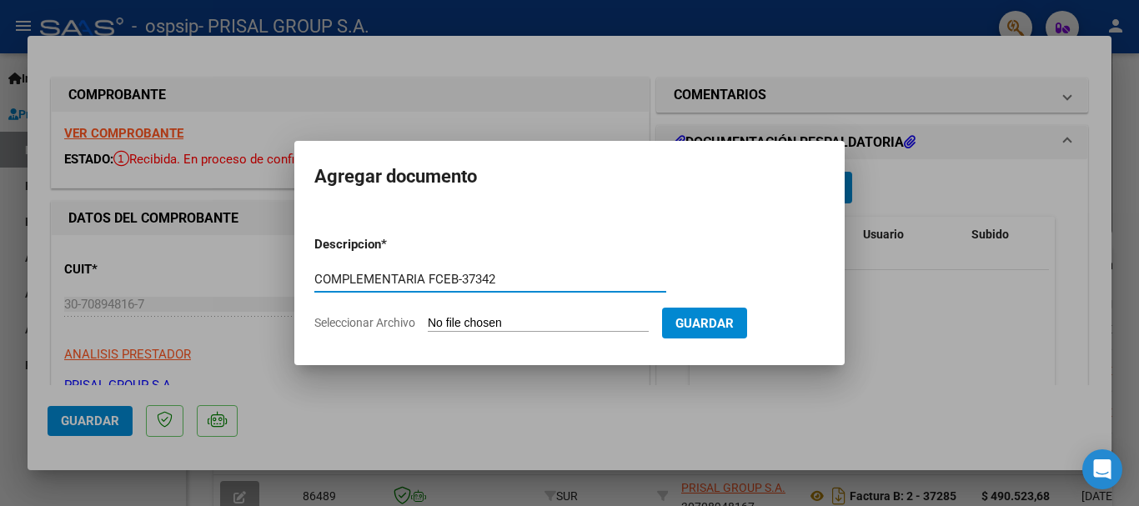
type input "COMPLEMENTARIA FCEB-37342"
click at [428, 316] on input "Seleccionar Archivo" at bounding box center [538, 324] width 221 height 16
type input "C:\fakepath\COMPLEMENTARIA FCEB-37342.pdf"
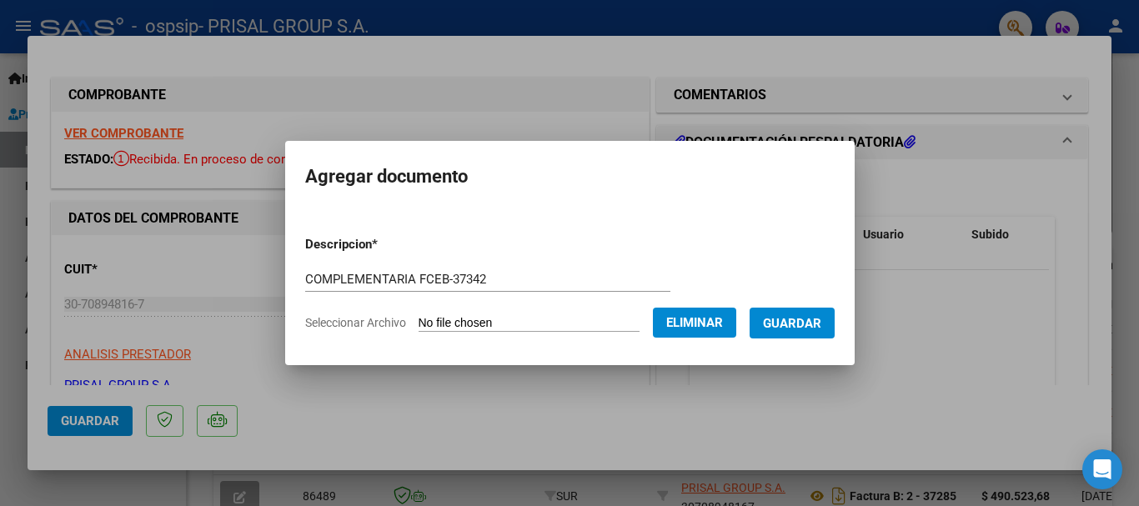
click at [810, 339] on form "Descripcion * COMPLEMENTARIA FCEB-37342 Escriba aquí una descripcion Selecciona…" at bounding box center [569, 284] width 529 height 122
click at [810, 326] on span "Guardar" at bounding box center [792, 323] width 58 height 15
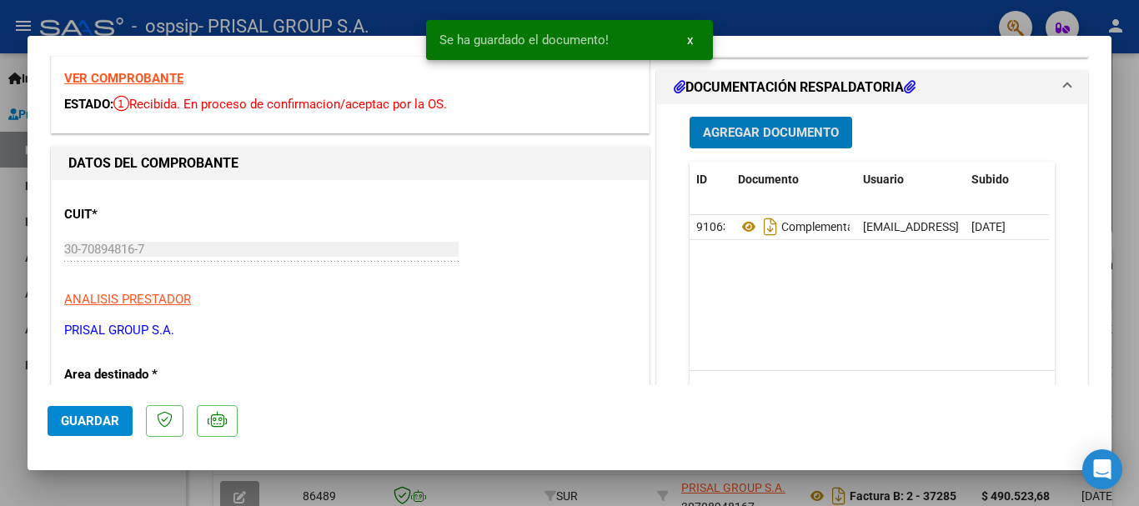
scroll to position [250, 0]
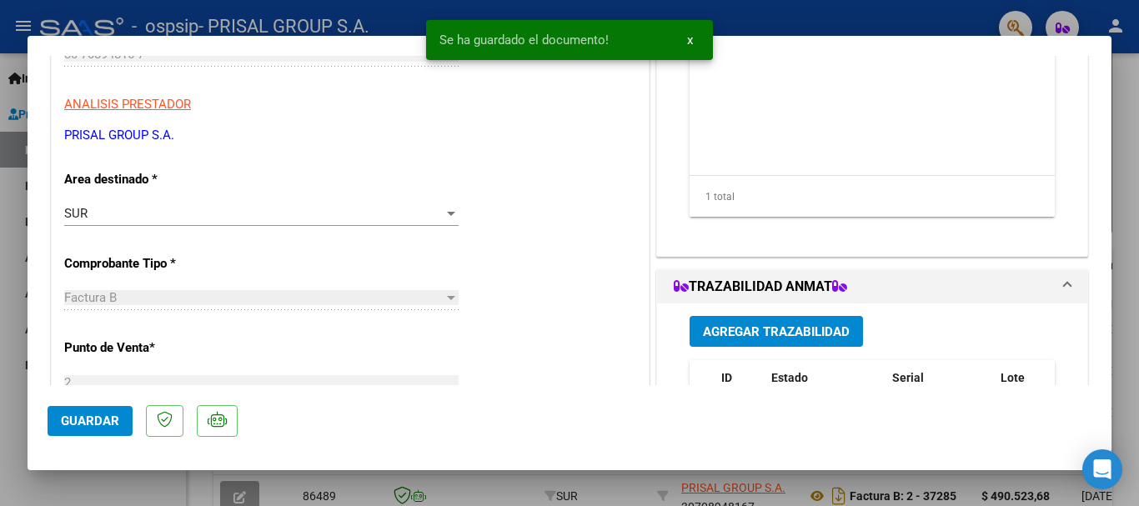
click at [799, 314] on div "Agregar Trazabilidad ID Estado Serial Lote C/ Rec Apellido Nombre DNI Medicamen…" at bounding box center [872, 469] width 390 height 333
click at [798, 324] on span "Agregar Trazabilidad" at bounding box center [776, 331] width 147 height 15
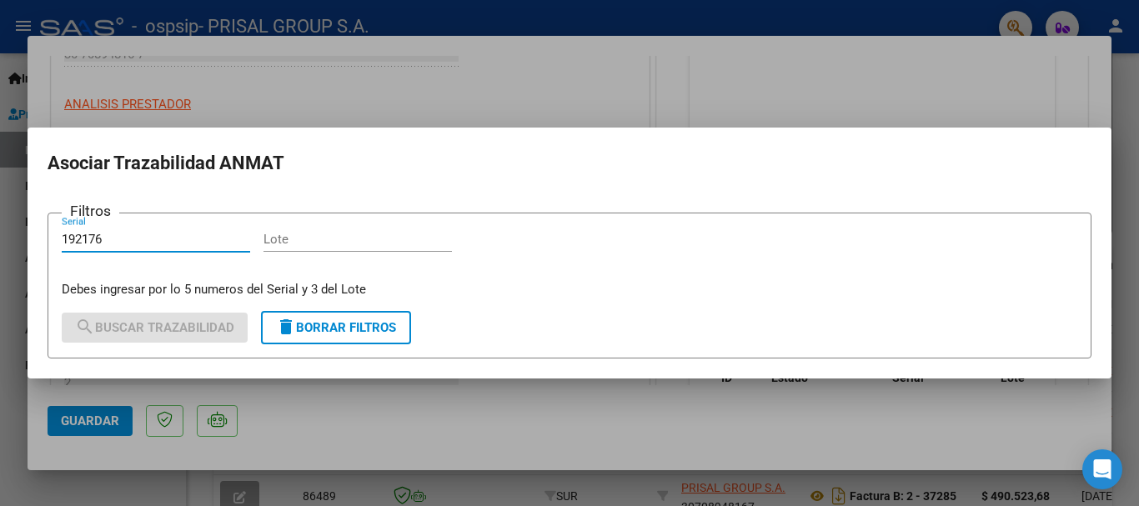
type input "192176"
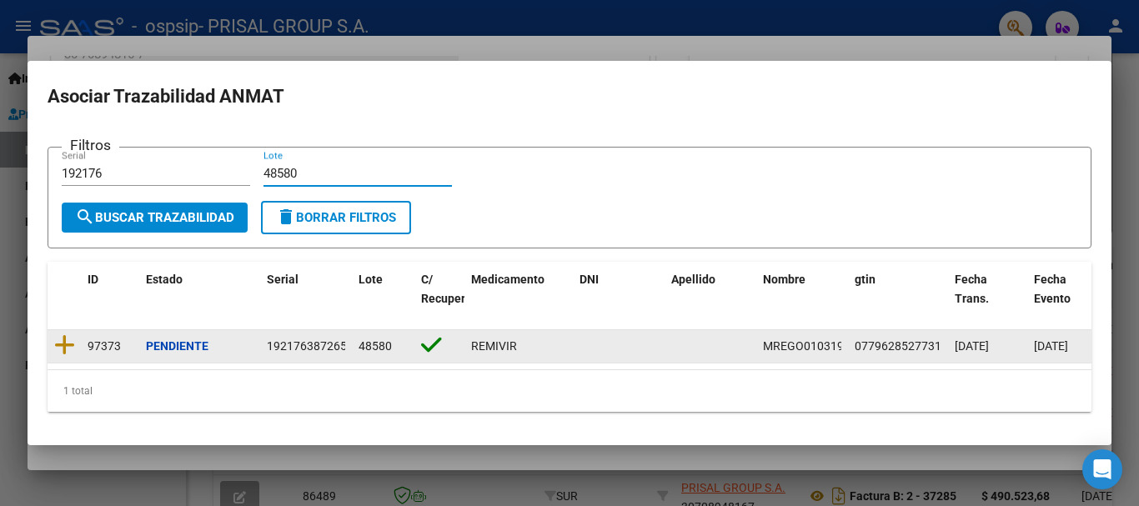
type input "48580"
click at [75, 334] on datatable-body-cell at bounding box center [64, 346] width 33 height 33
click at [73, 334] on icon at bounding box center [64, 344] width 21 height 23
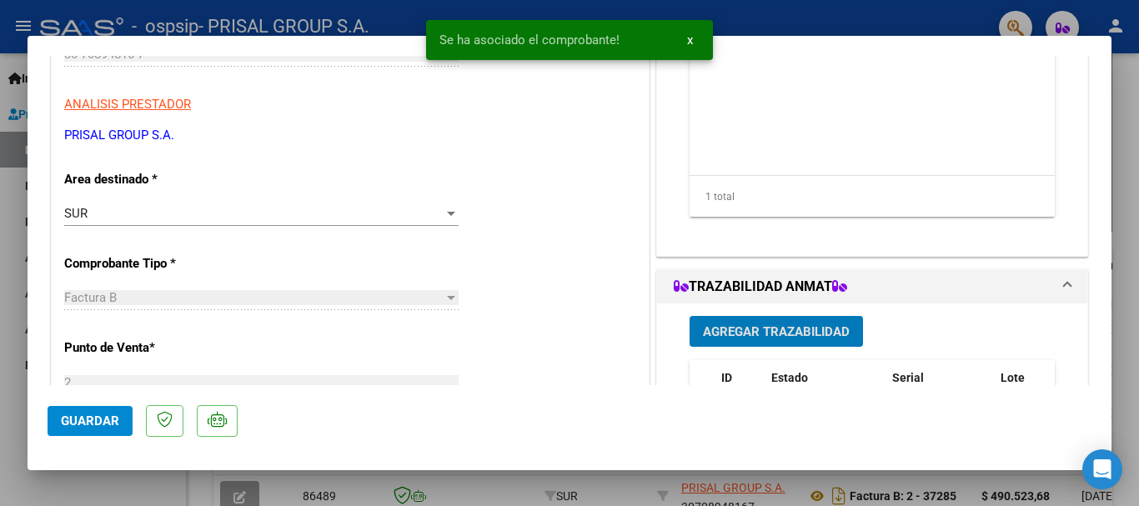
click at [757, 332] on span "Agregar Trazabilidad" at bounding box center [776, 331] width 147 height 15
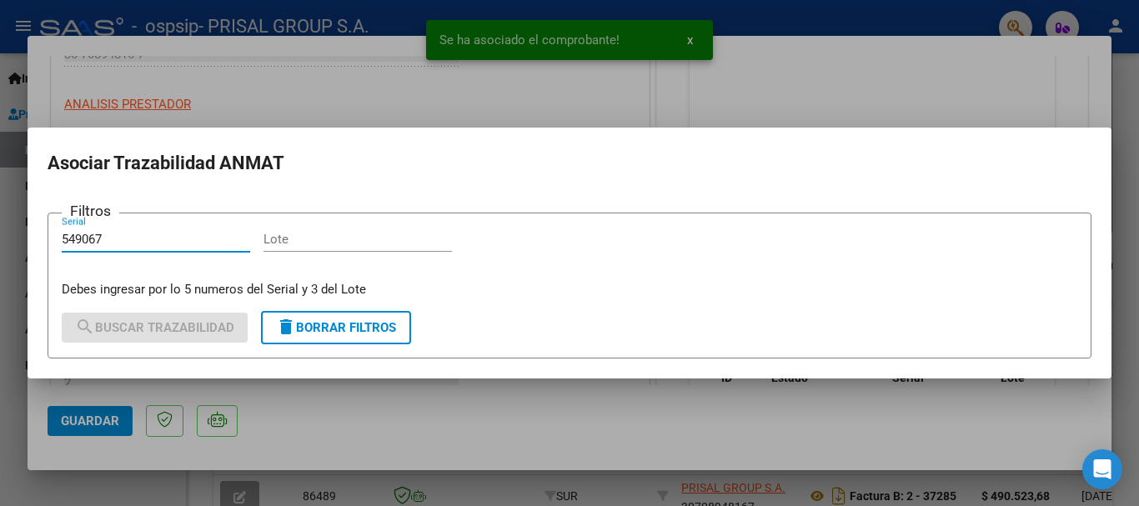
type input "549067"
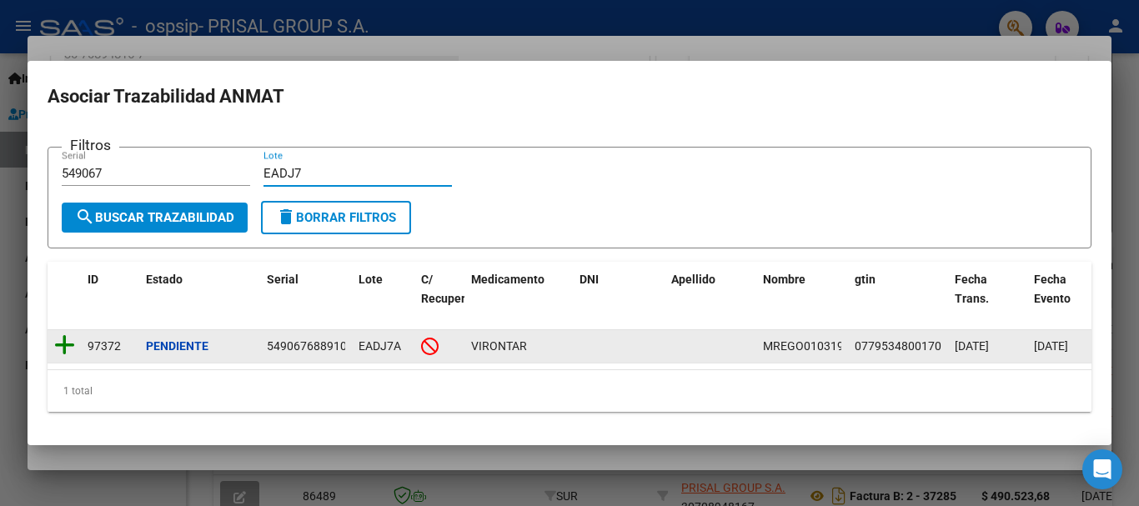
type input "EADJ7"
click at [73, 335] on icon at bounding box center [64, 344] width 21 height 23
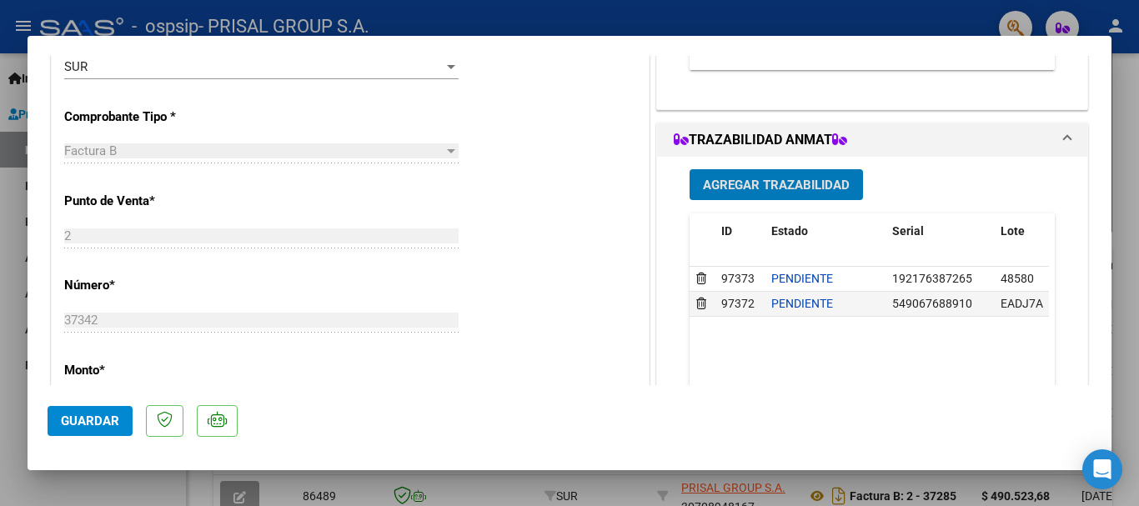
scroll to position [500, 0]
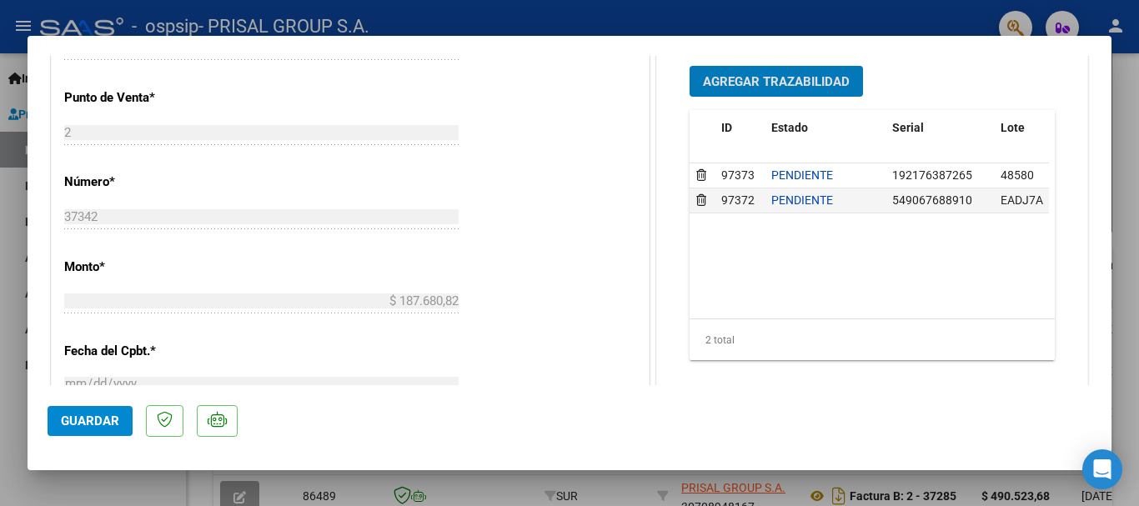
click at [79, 433] on button "Guardar" at bounding box center [90, 421] width 85 height 30
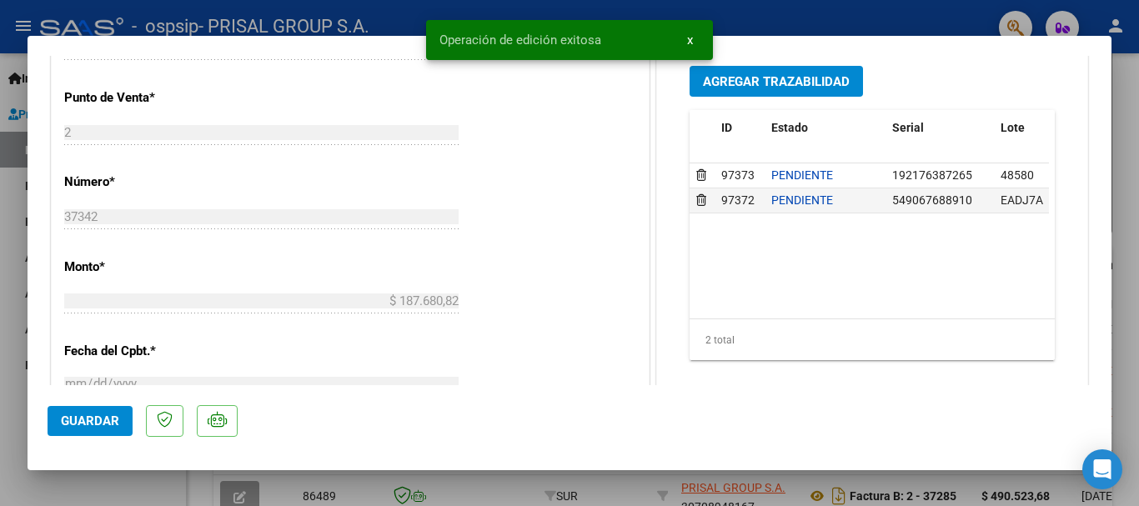
click at [0, 322] on div at bounding box center [569, 253] width 1139 height 506
type input "$ 0,00"
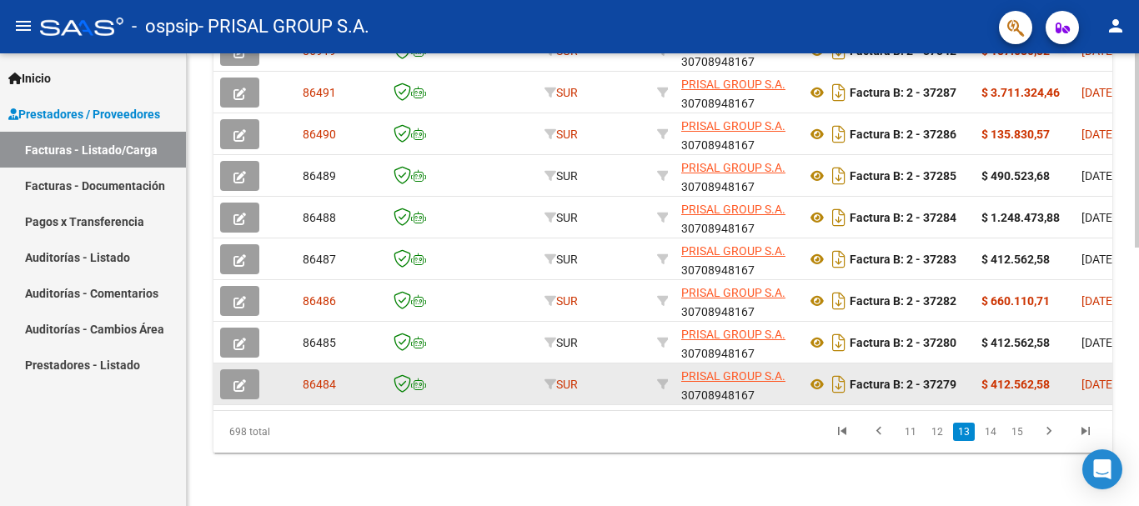
scroll to position [604, 0]
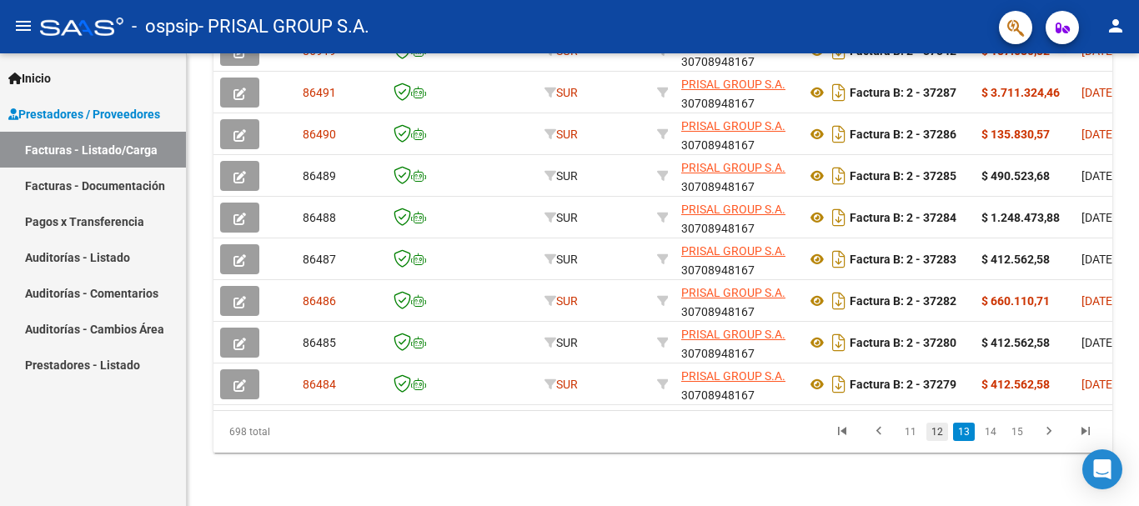
click at [938, 436] on link "12" at bounding box center [937, 432] width 22 height 18
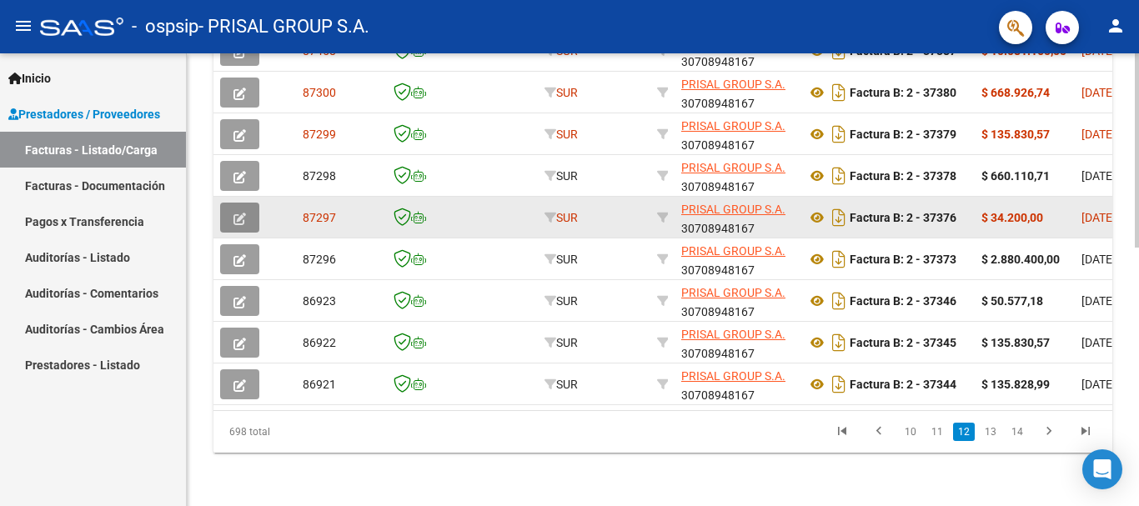
click at [240, 213] on icon "button" at bounding box center [239, 219] width 13 height 13
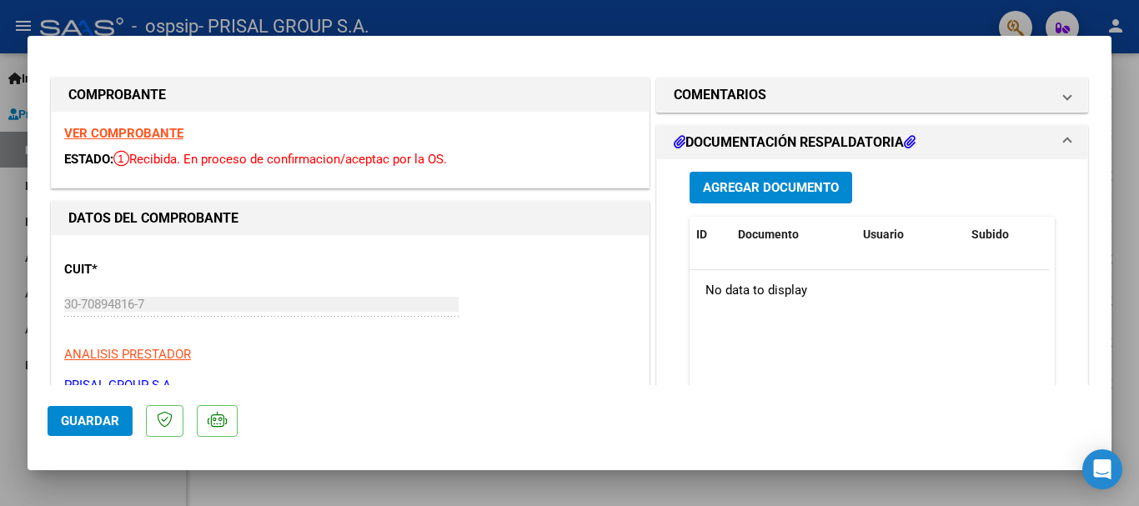
click at [808, 207] on div "Agregar Documento ID Documento Usuario Subido Acción No data to display 0 total…" at bounding box center [872, 325] width 390 height 333
click at [798, 187] on span "Agregar Documento" at bounding box center [771, 188] width 136 height 15
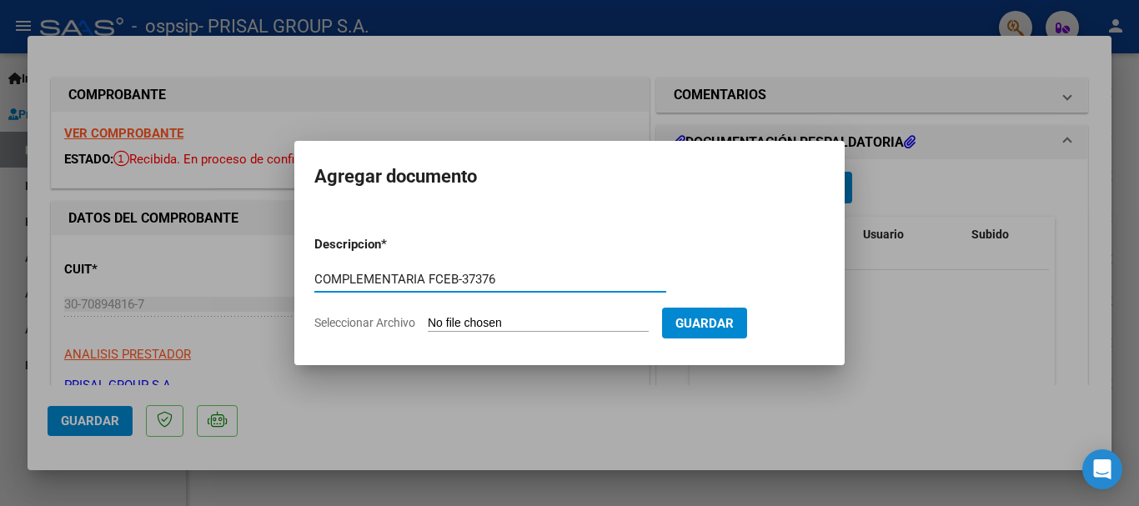
type input "COMPLEMENTARIA FCEB-37376"
click at [570, 324] on input "Seleccionar Archivo" at bounding box center [538, 324] width 221 height 16
type input "C:\fakepath\COMPLEMENTARIA FCEB-37376.pdf"
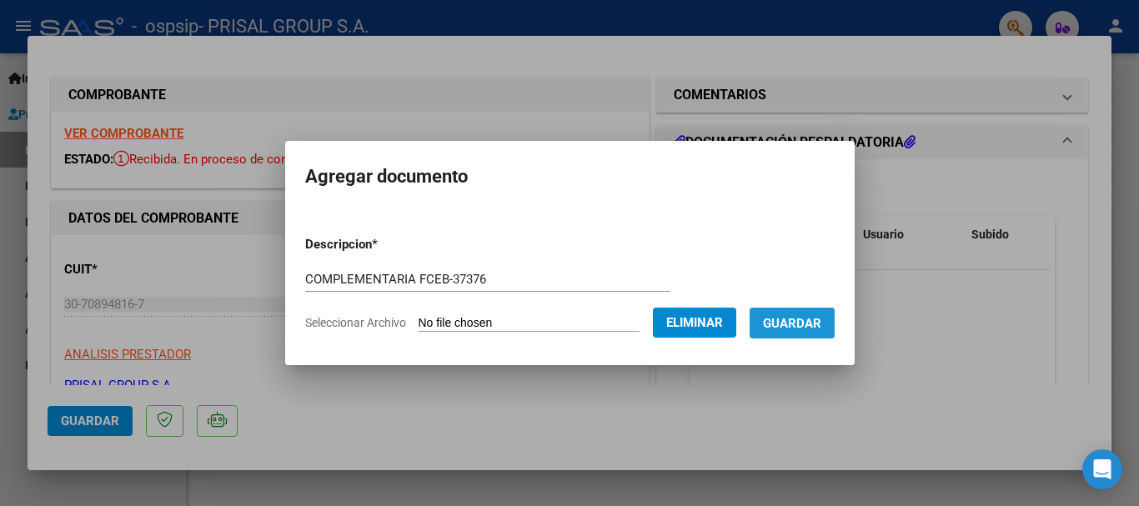
click at [821, 328] on span "Guardar" at bounding box center [792, 323] width 58 height 15
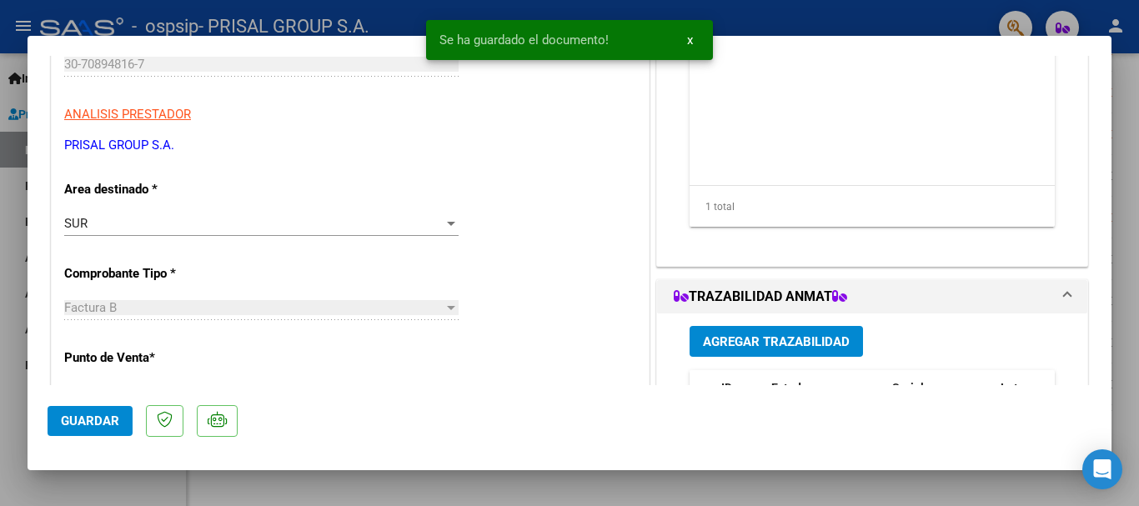
scroll to position [250, 0]
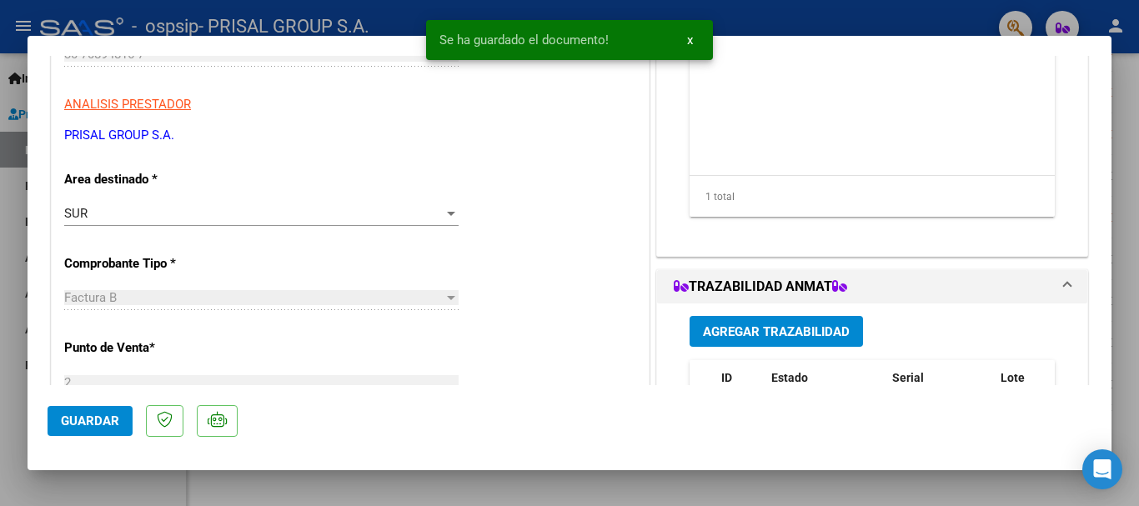
click at [794, 318] on button "Agregar Trazabilidad" at bounding box center [775, 331] width 173 height 31
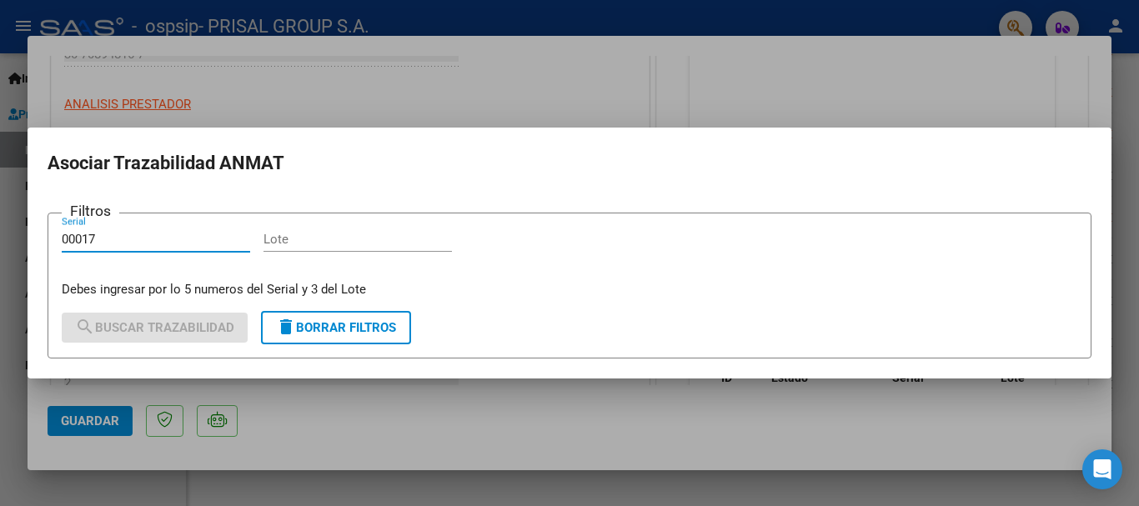
type input "00017"
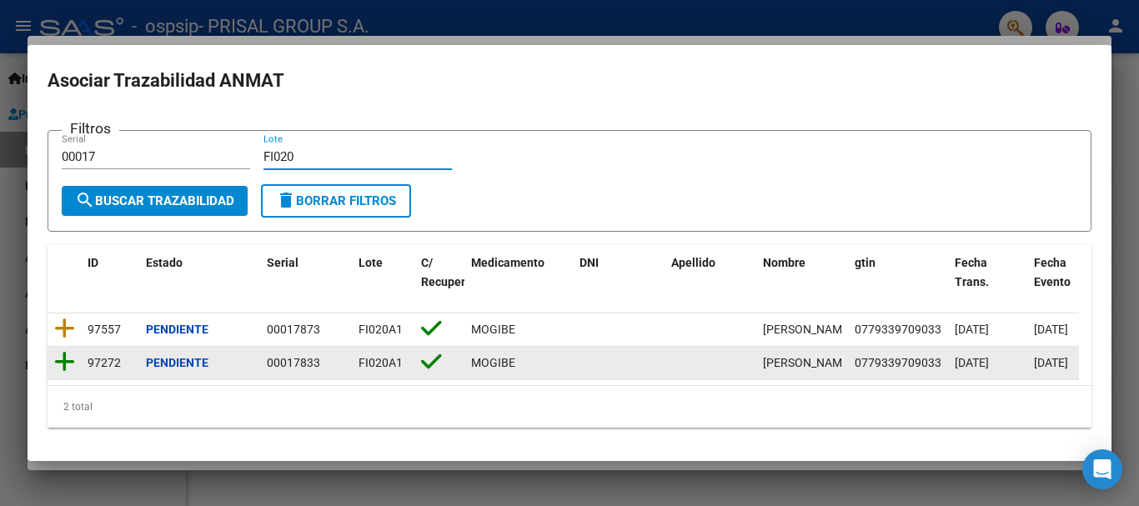
type input "FI020"
click at [69, 373] on icon at bounding box center [64, 361] width 21 height 23
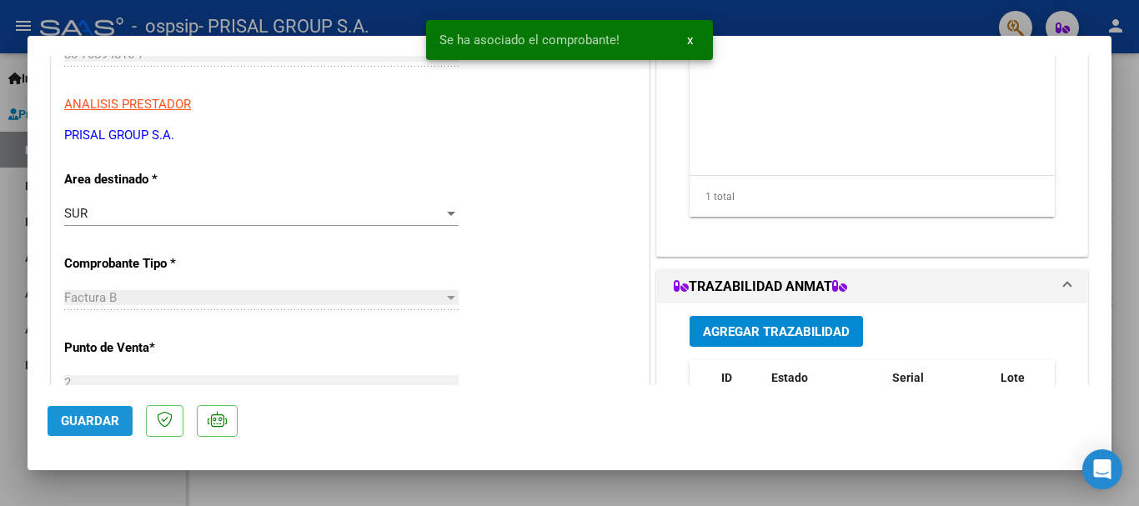
click at [110, 416] on span "Guardar" at bounding box center [90, 420] width 58 height 15
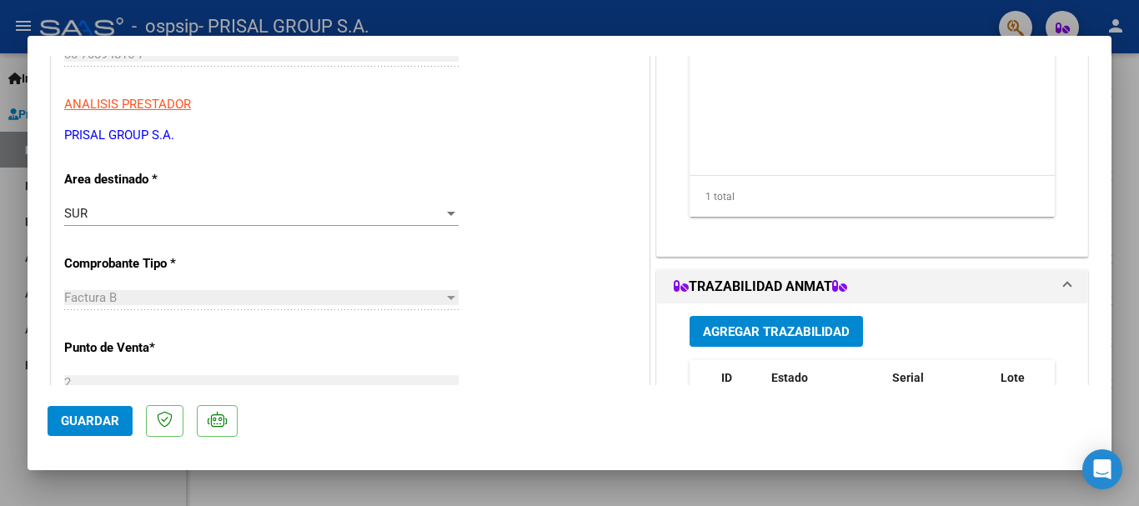
click at [108, 420] on span "Guardar" at bounding box center [90, 420] width 58 height 15
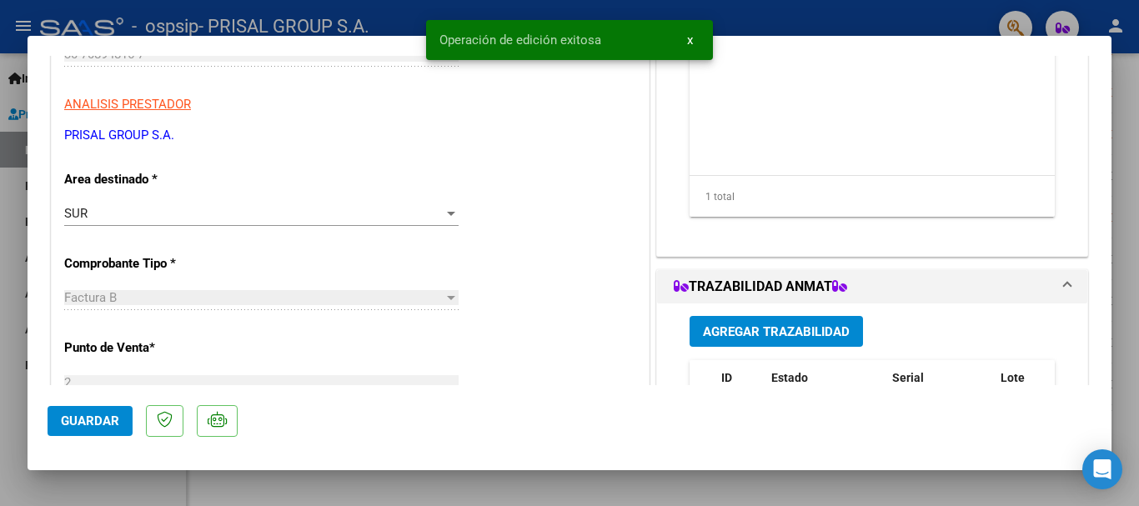
click at [0, 438] on div at bounding box center [569, 253] width 1139 height 506
type input "$ 0,00"
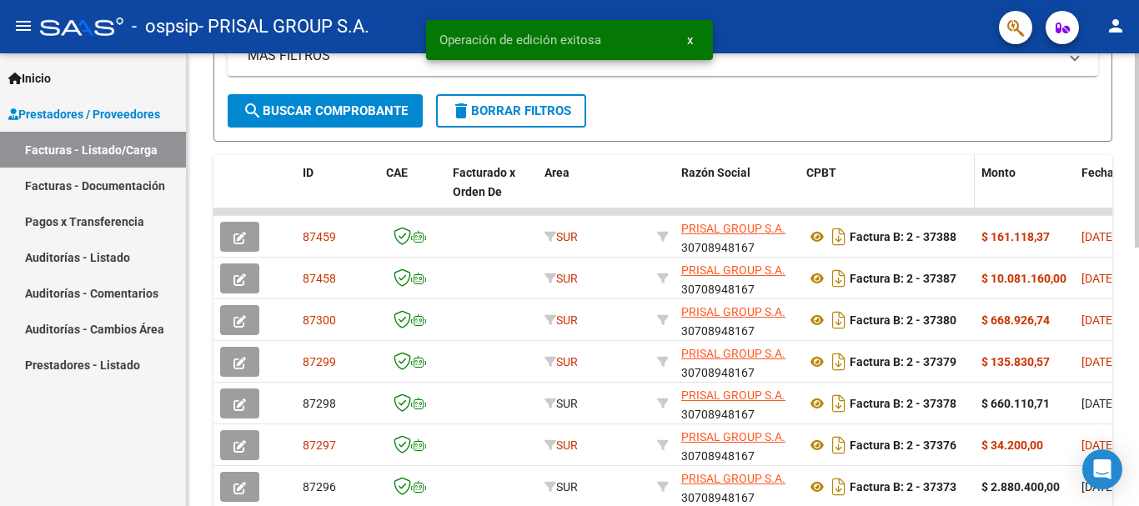
scroll to position [354, 0]
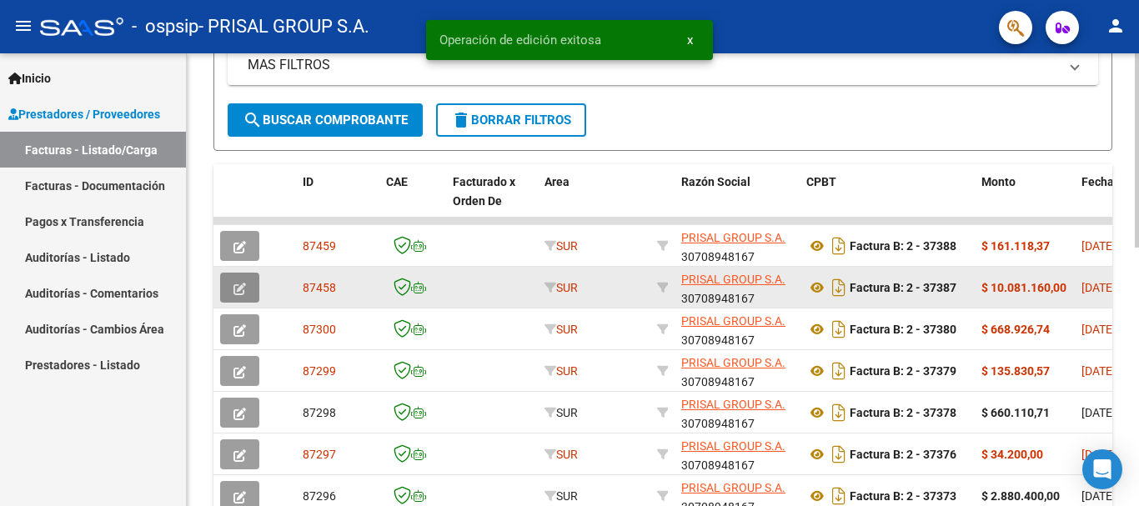
click at [232, 281] on button "button" at bounding box center [239, 288] width 39 height 30
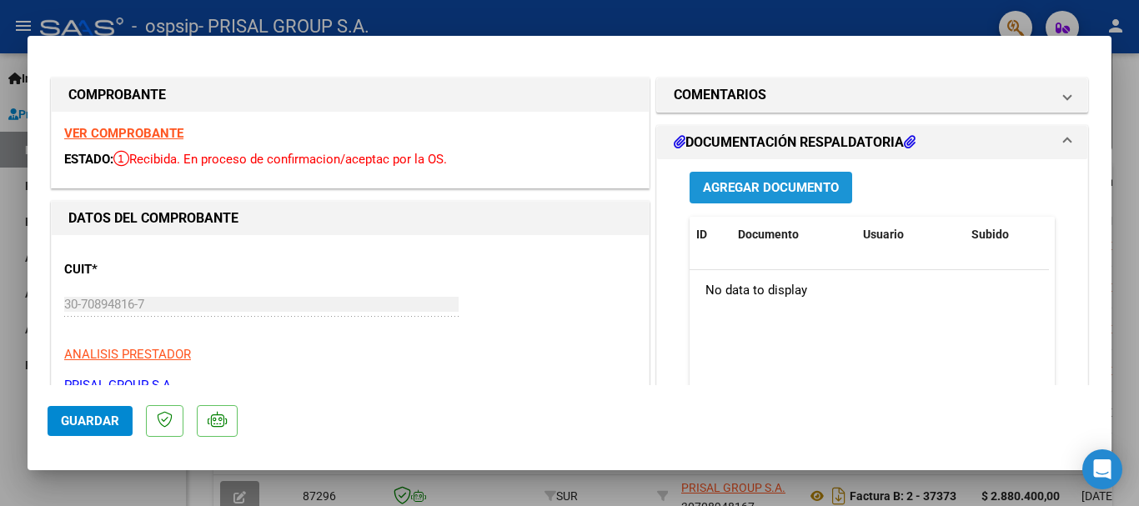
click at [816, 188] on span "Agregar Documento" at bounding box center [771, 188] width 136 height 15
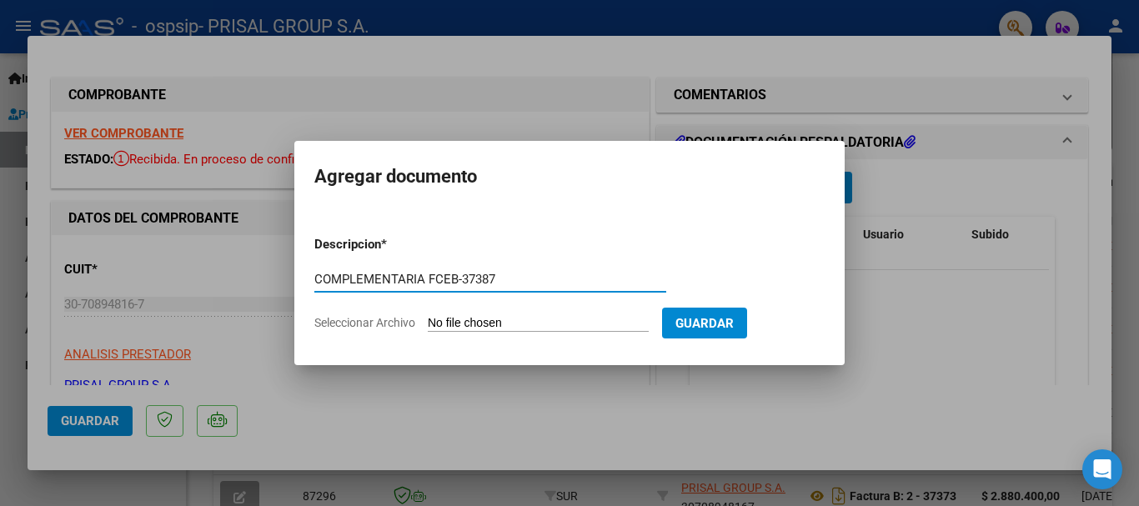
type input "COMPLEMENTARIA FCEB-37387"
click at [428, 316] on input "Seleccionar Archivo" at bounding box center [538, 324] width 221 height 16
type input "C:\fakepath\COMPLEMENTARIA FCEB-37387.pdf"
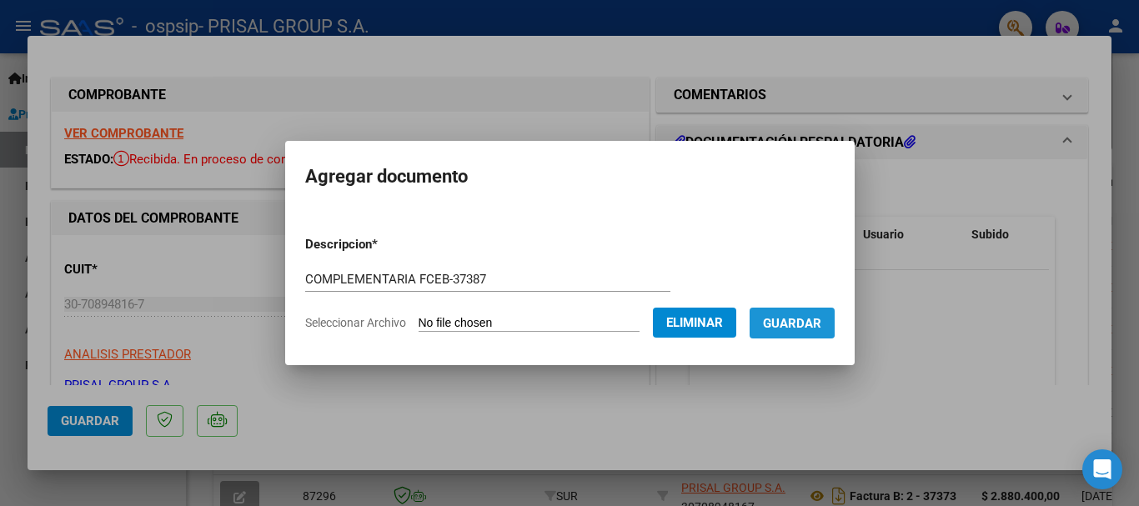
click at [791, 312] on button "Guardar" at bounding box center [791, 323] width 85 height 31
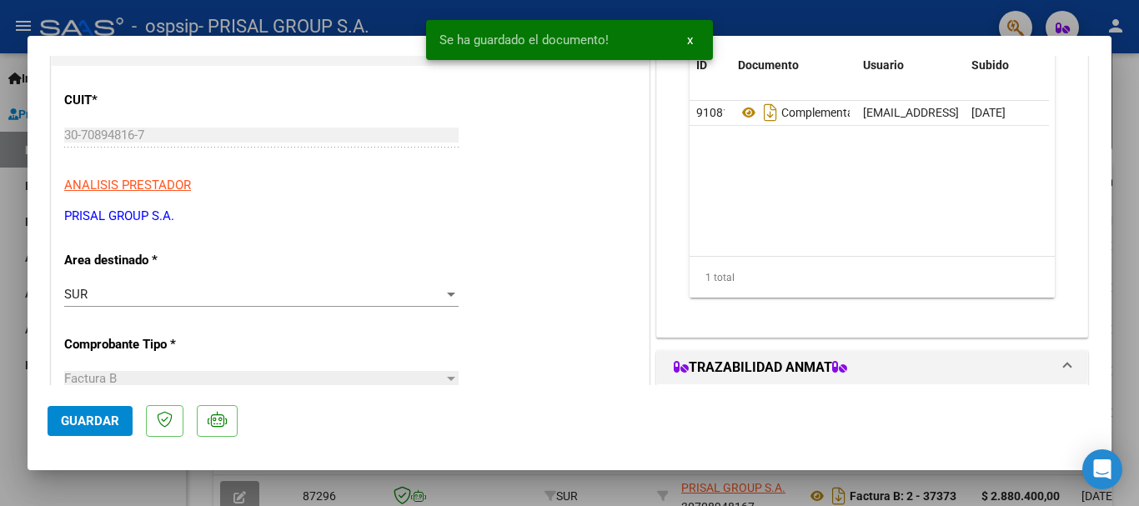
scroll to position [333, 0]
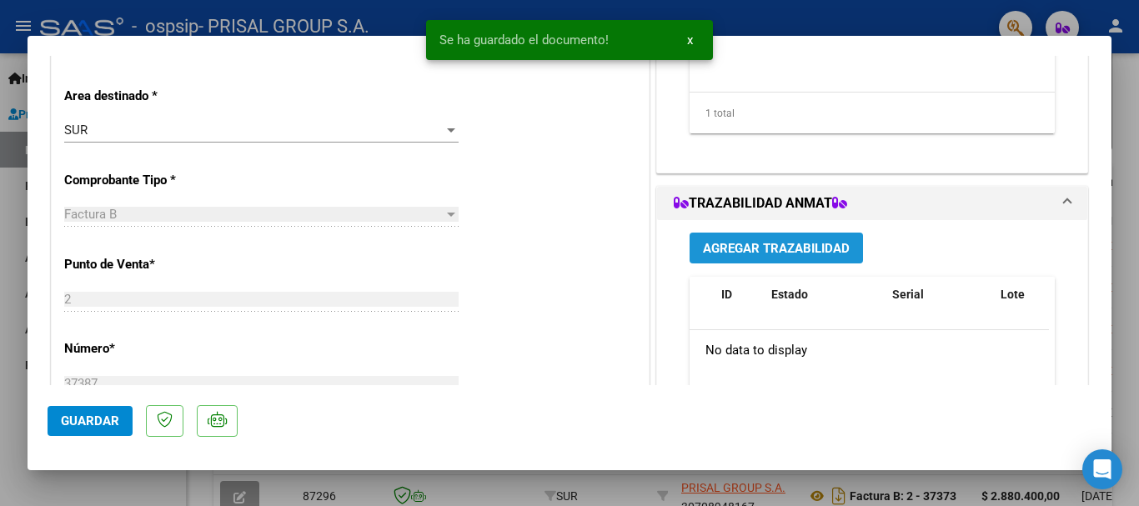
click at [806, 248] on span "Agregar Trazabilidad" at bounding box center [776, 248] width 147 height 15
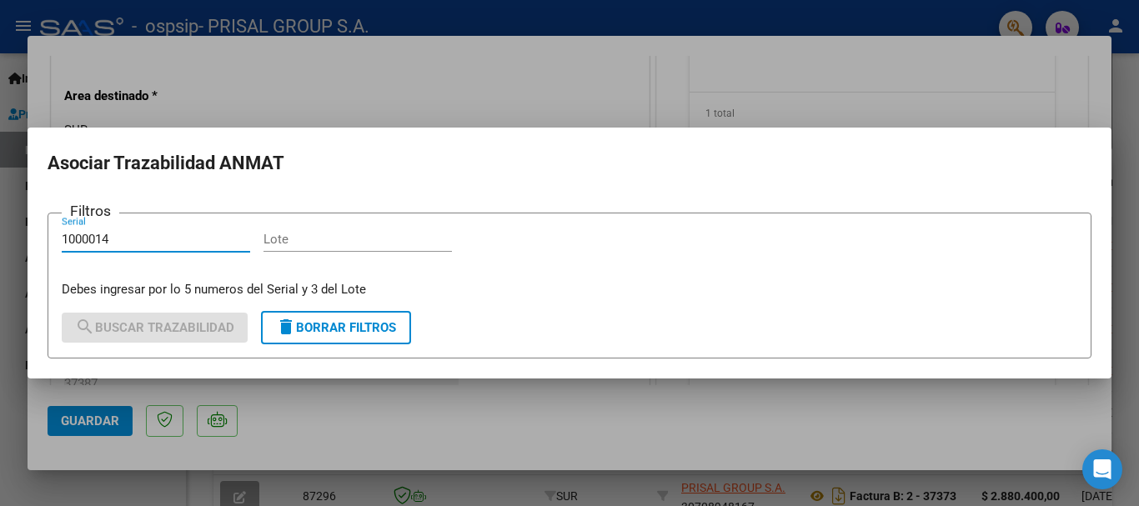
type input "1000014"
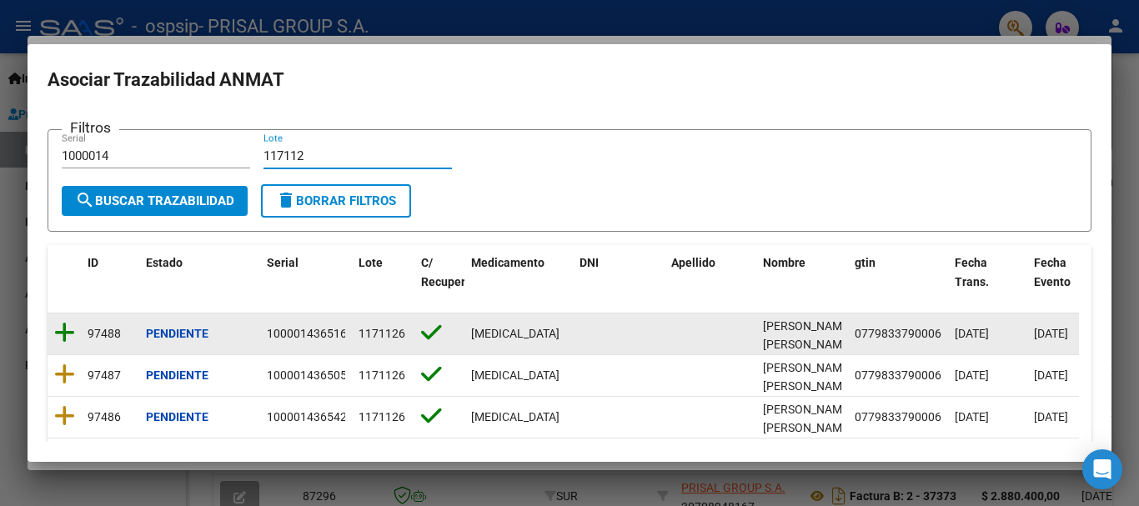
type input "117112"
click at [65, 332] on icon at bounding box center [64, 332] width 21 height 23
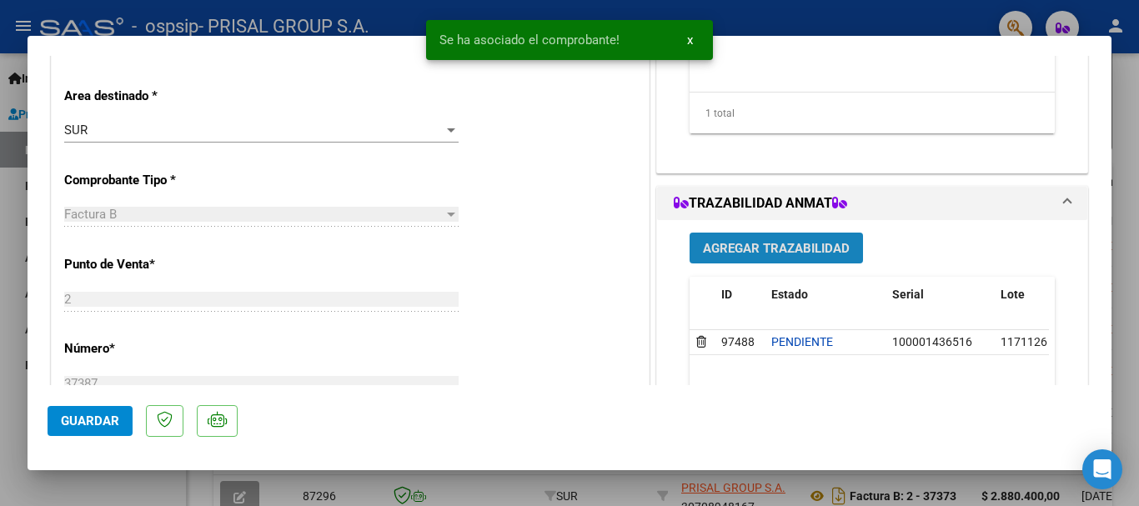
click at [705, 248] on span "Agregar Trazabilidad" at bounding box center [776, 248] width 147 height 15
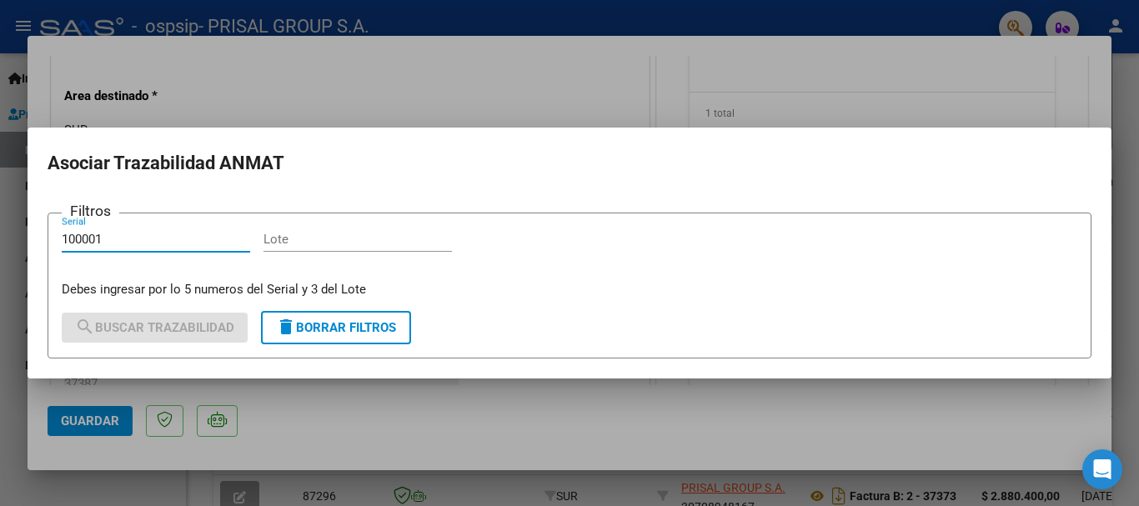
type input "100001"
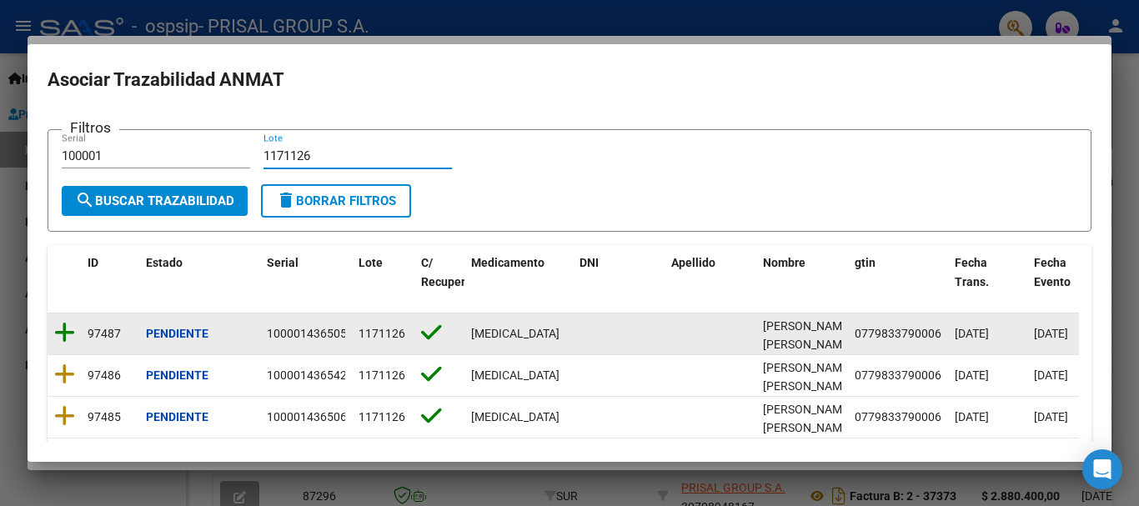
type input "1171126"
click at [68, 335] on icon at bounding box center [64, 332] width 21 height 23
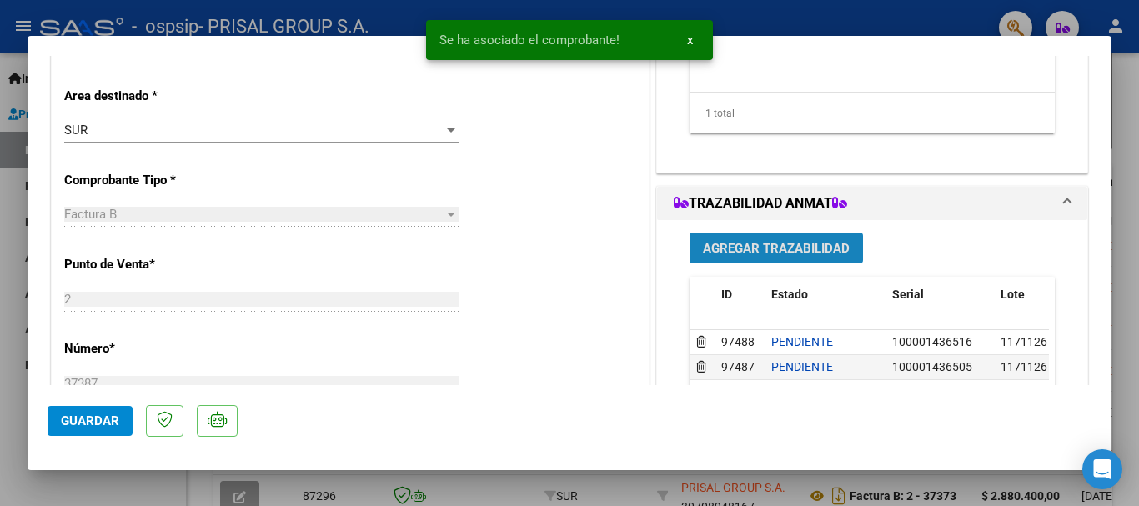
click at [743, 252] on span "Agregar Trazabilidad" at bounding box center [776, 248] width 147 height 15
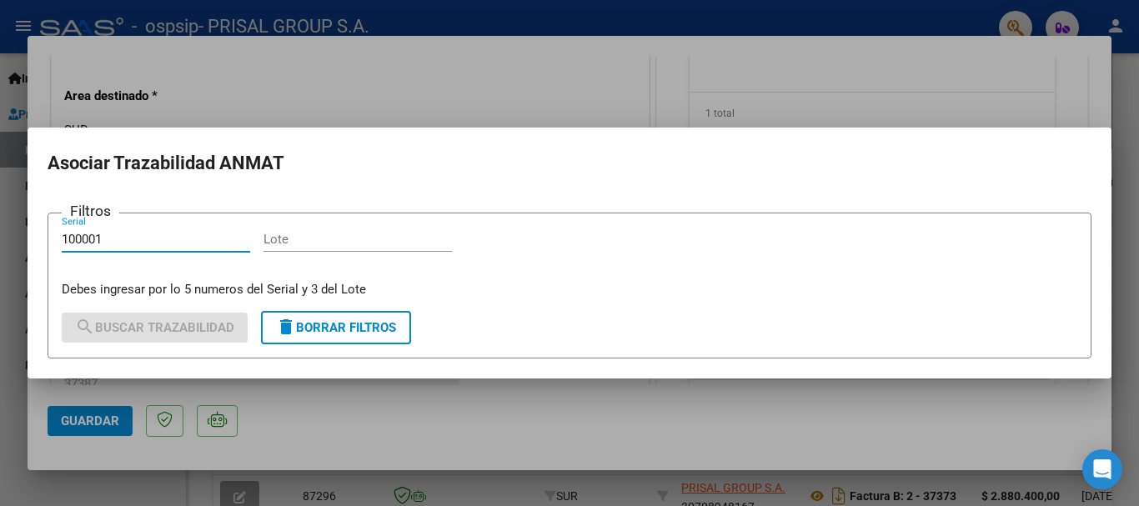
type input "100001"
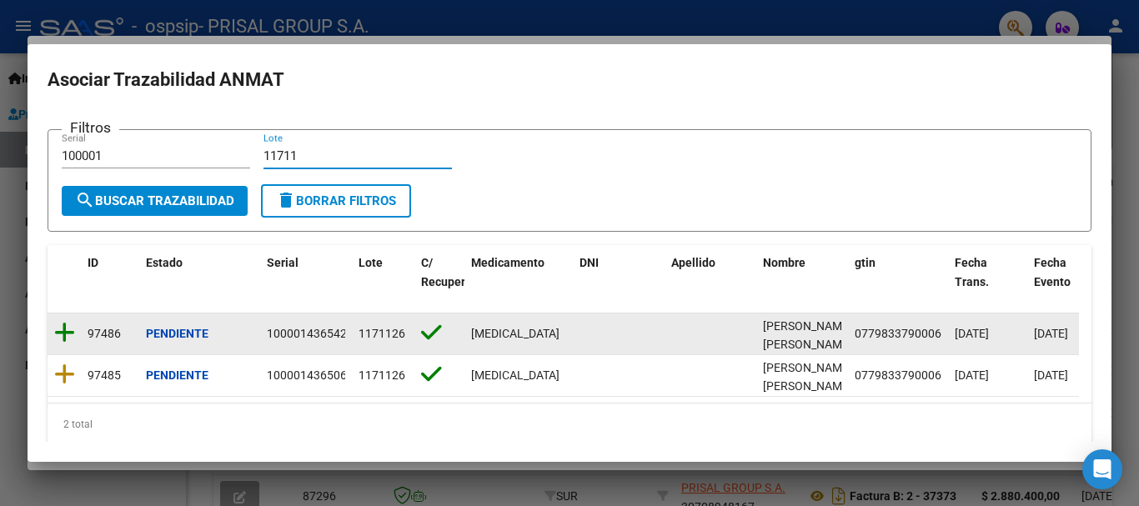
type input "11711"
click at [63, 337] on icon at bounding box center [64, 332] width 21 height 23
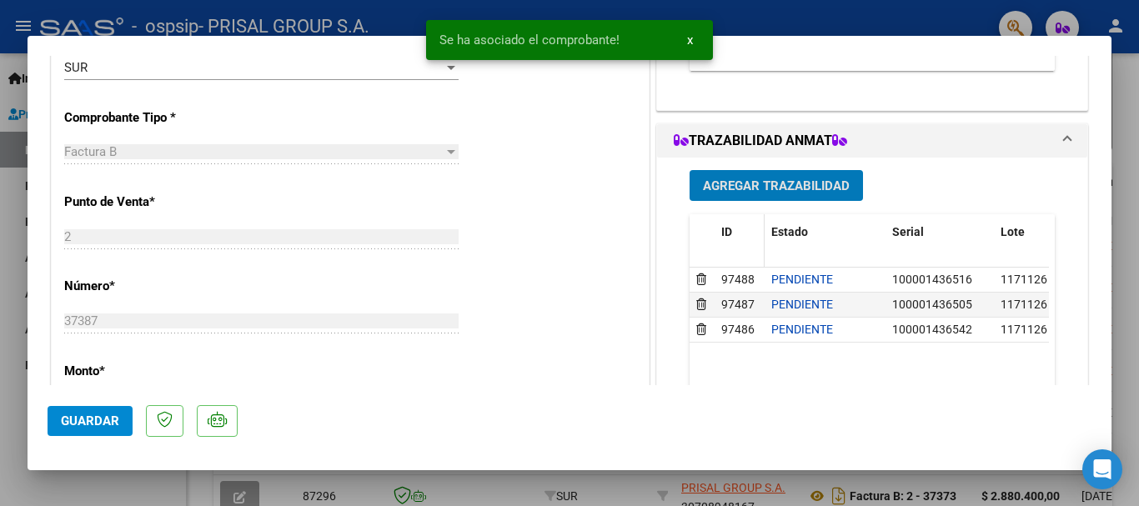
scroll to position [500, 0]
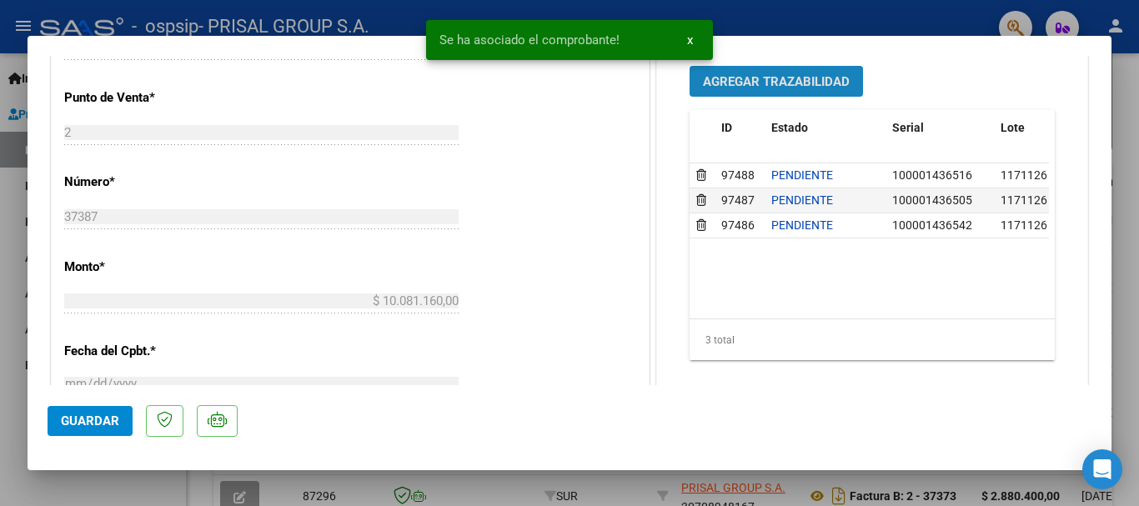
click at [823, 84] on span "Agregar Trazabilidad" at bounding box center [776, 81] width 147 height 15
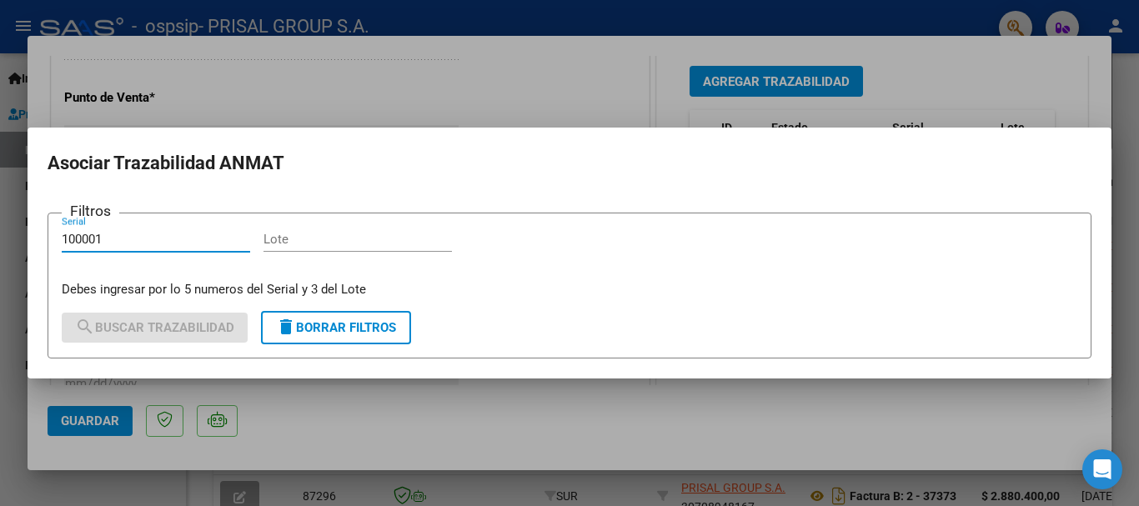
type input "100001"
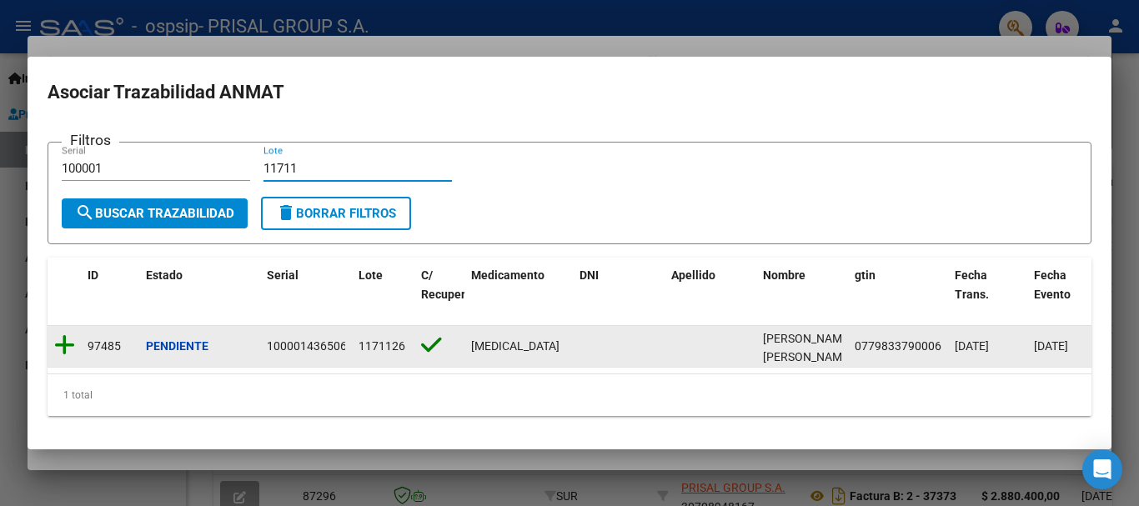
type input "11711"
click at [57, 334] on icon at bounding box center [64, 344] width 21 height 23
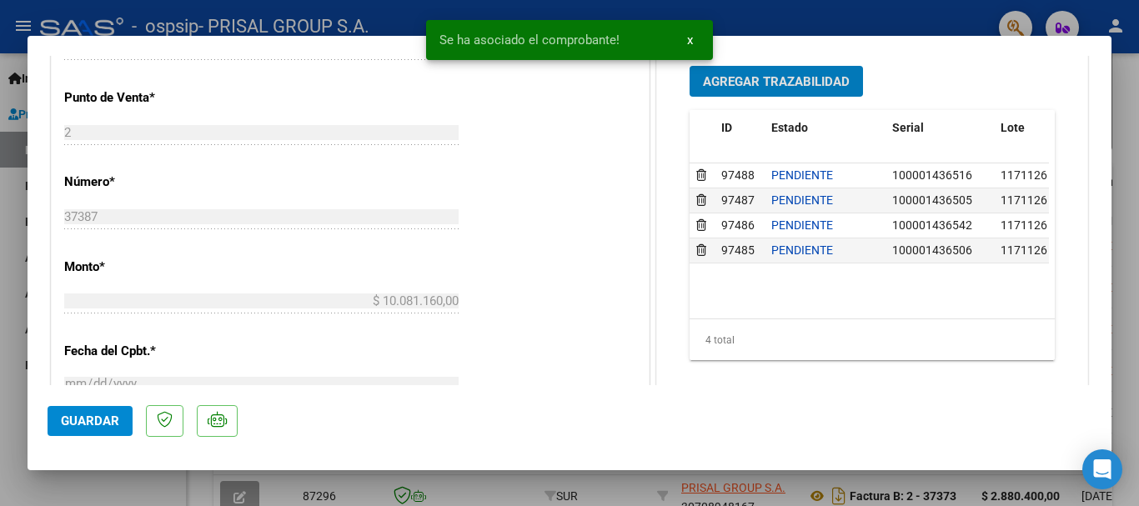
click at [117, 423] on span "Guardar" at bounding box center [90, 420] width 58 height 15
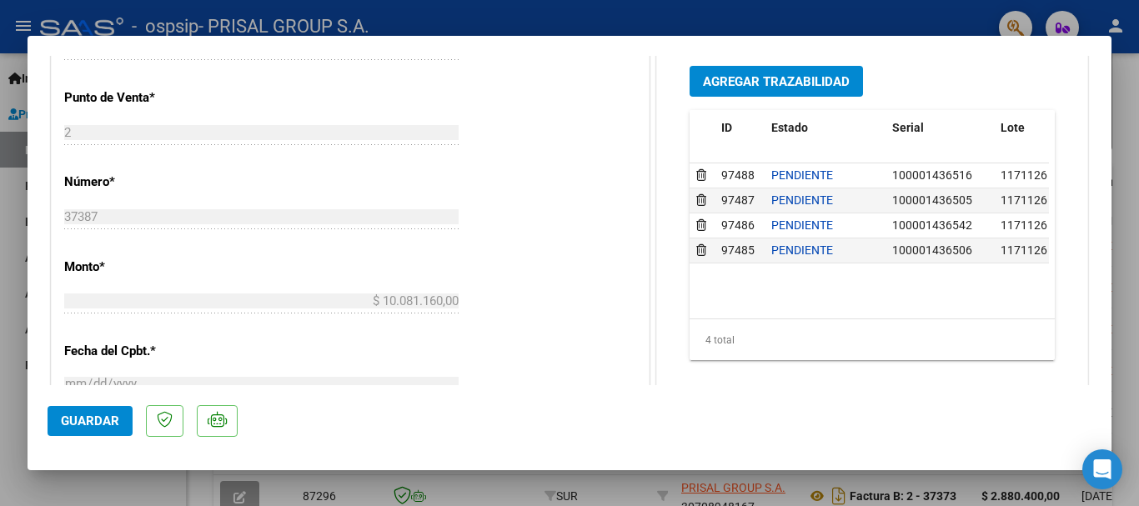
click at [0, 353] on div at bounding box center [569, 253] width 1139 height 506
type input "$ 0,00"
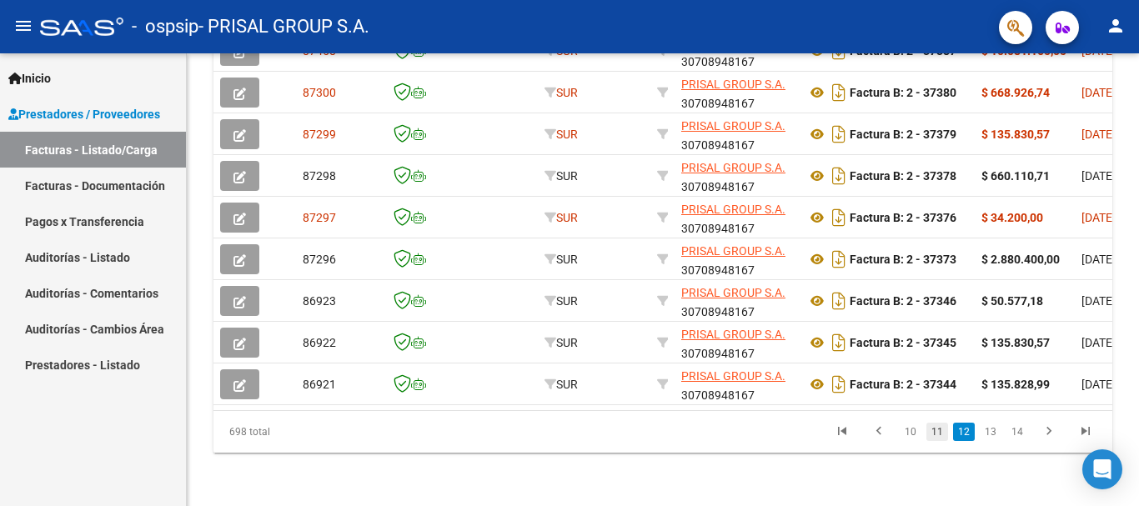
click at [939, 426] on link "11" at bounding box center [937, 432] width 22 height 18
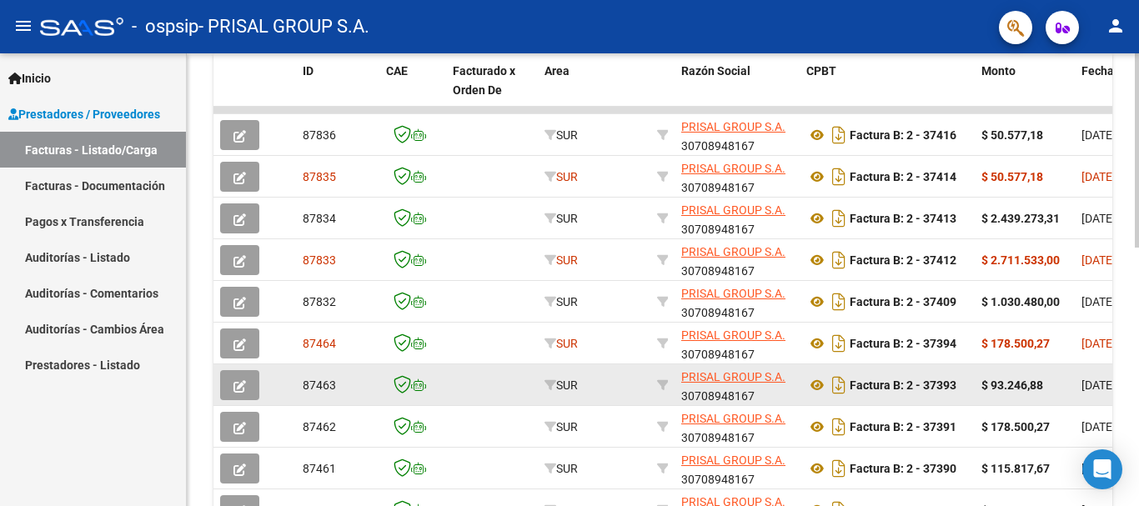
scroll to position [604, 0]
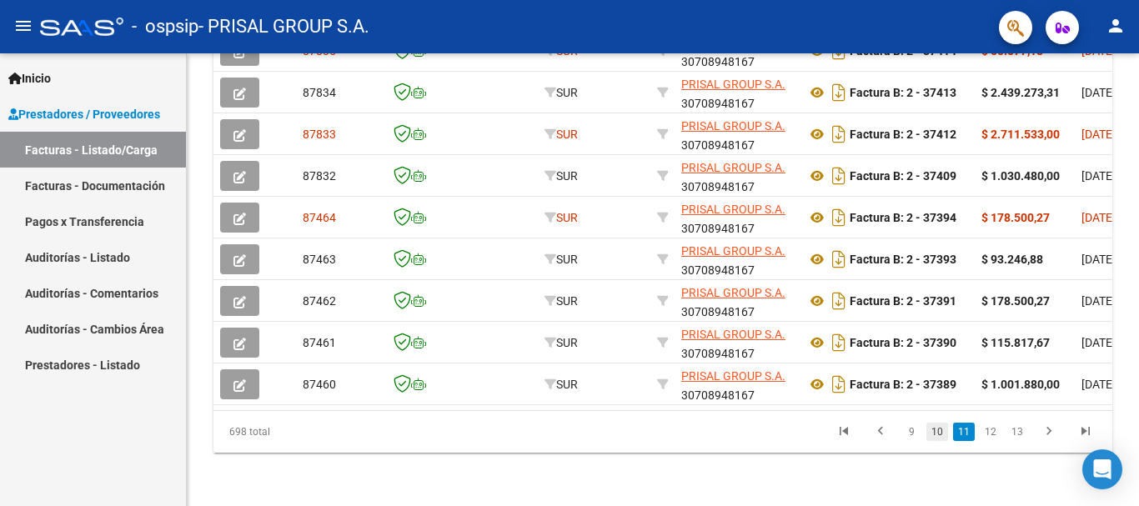
click at [941, 435] on link "10" at bounding box center [937, 432] width 22 height 18
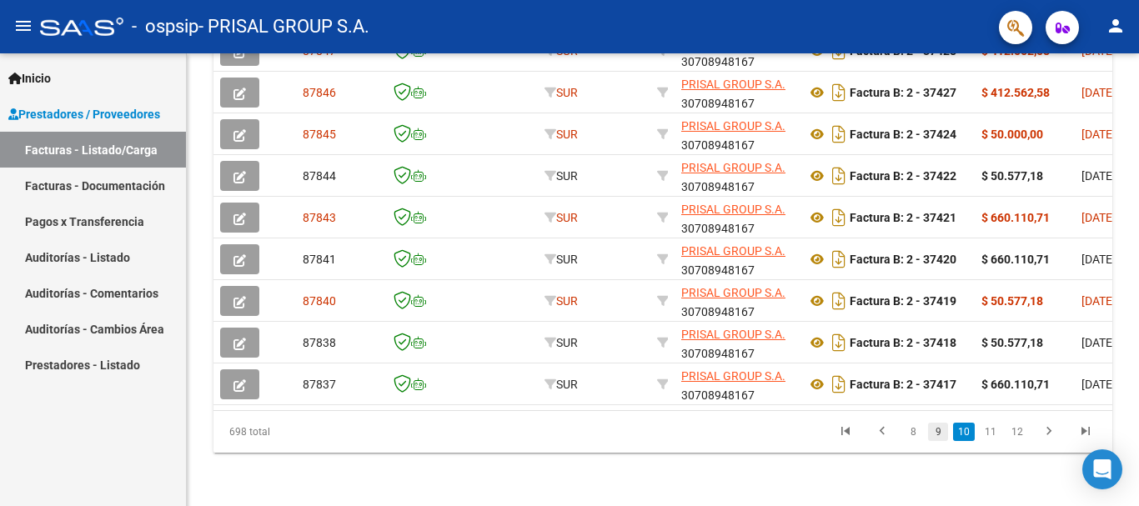
click at [942, 434] on link "9" at bounding box center [938, 432] width 20 height 18
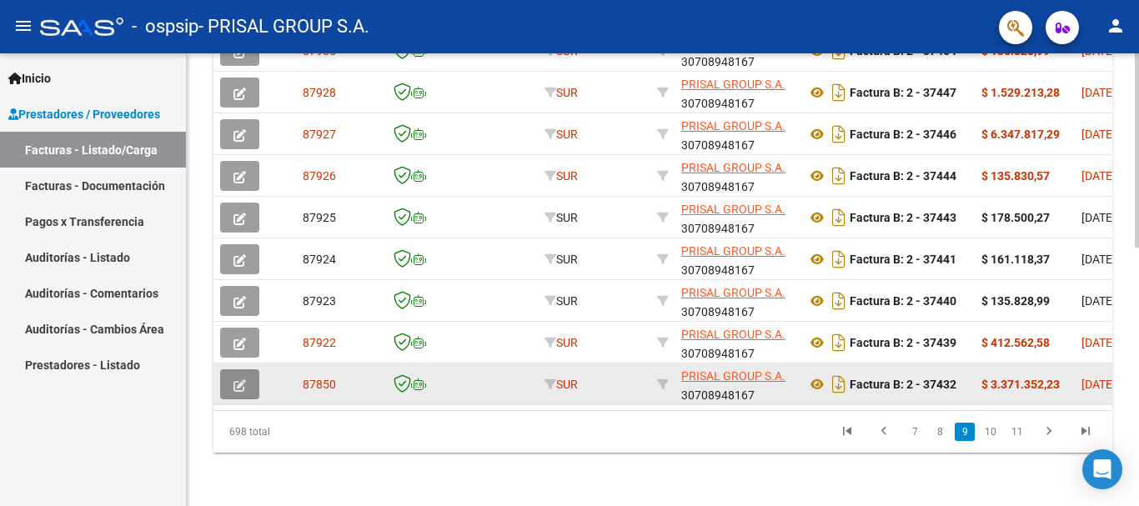
click at [244, 379] on icon "button" at bounding box center [239, 385] width 13 height 13
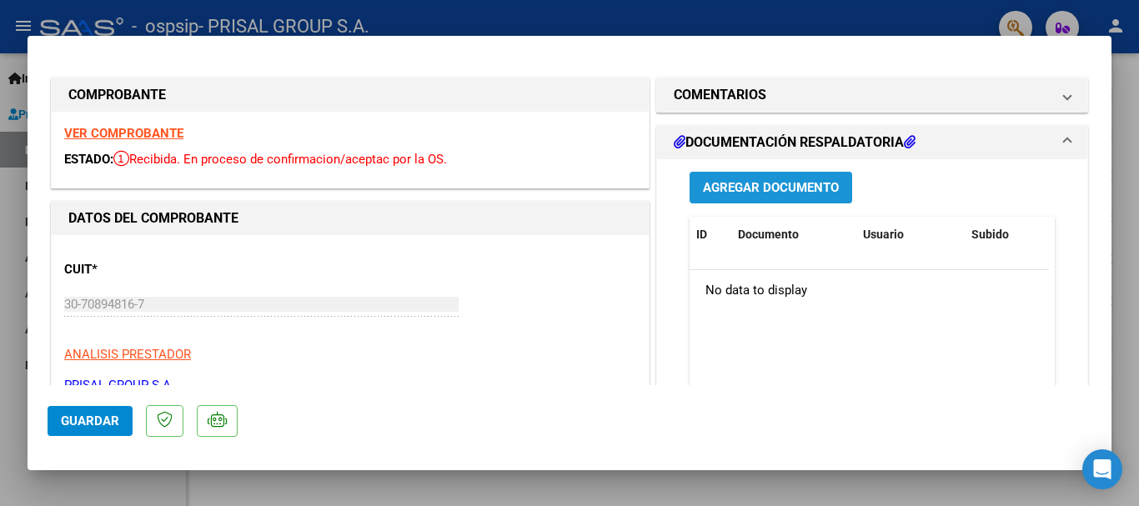
click at [792, 198] on button "Agregar Documento" at bounding box center [770, 187] width 163 height 31
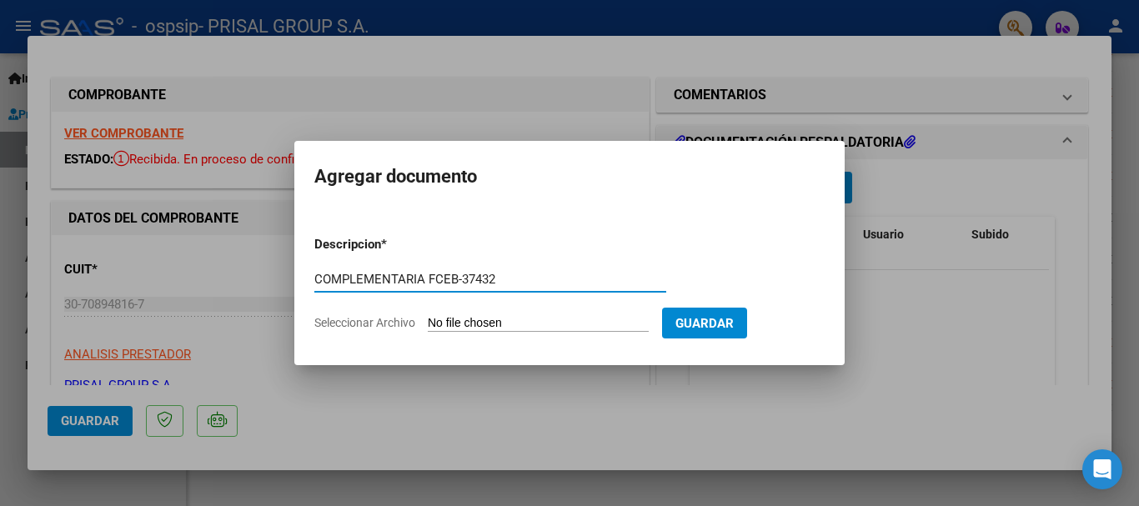
type input "COMPLEMENTARIA FCEB-37432"
click at [428, 316] on input "Seleccionar Archivo" at bounding box center [538, 324] width 221 height 16
type input "C:\fakepath\COMPLEMENTARIA FCEB-37432.pdf"
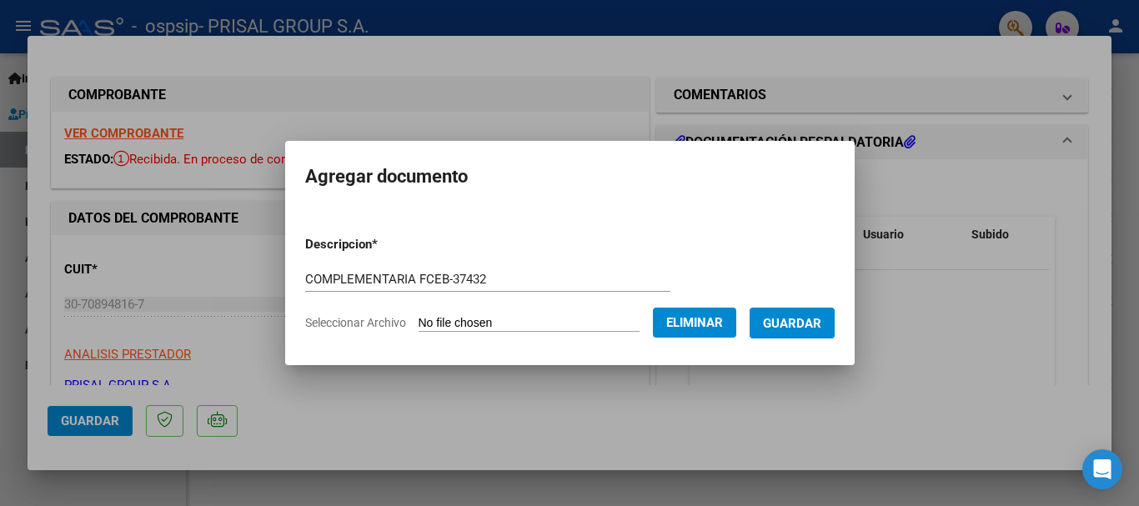
click at [804, 327] on span "Guardar" at bounding box center [792, 323] width 58 height 15
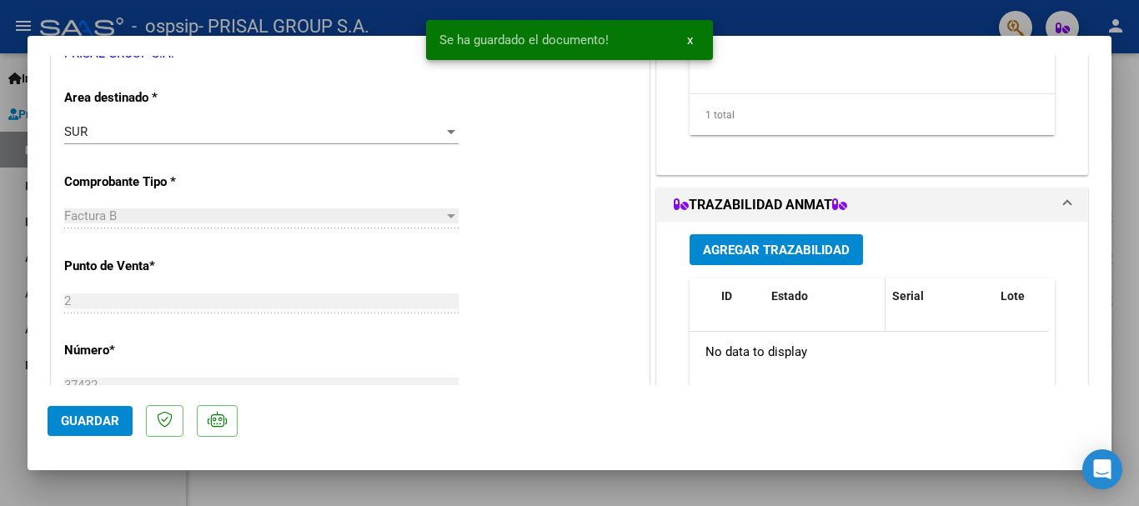
scroll to position [333, 0]
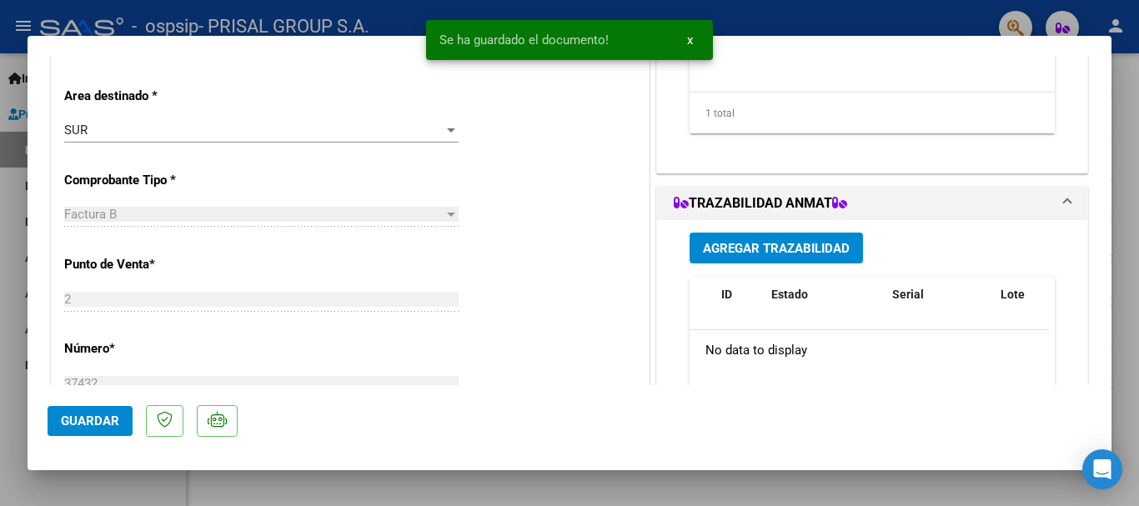
click at [792, 253] on span "Agregar Trazabilidad" at bounding box center [776, 248] width 147 height 15
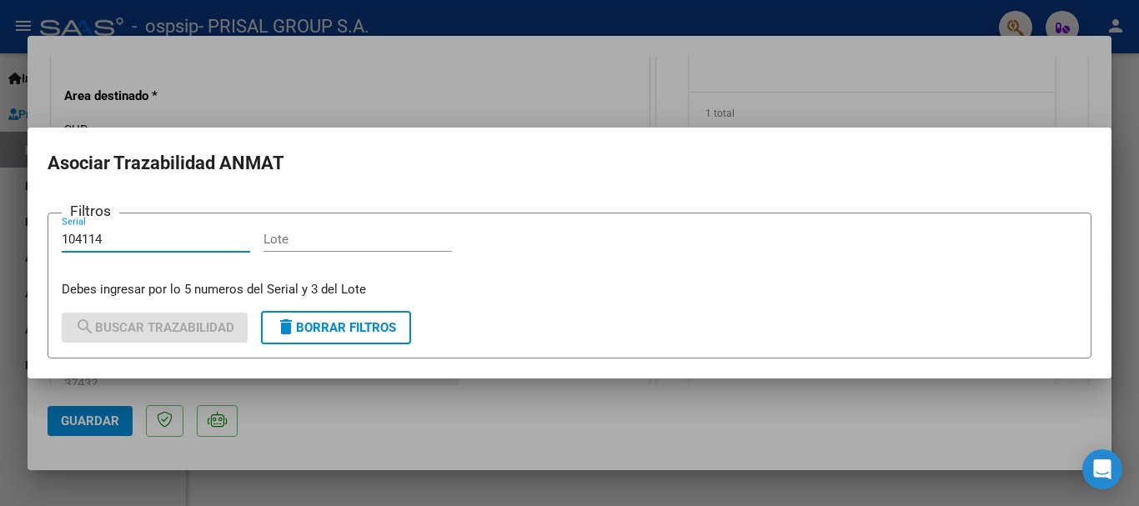
type input "104114"
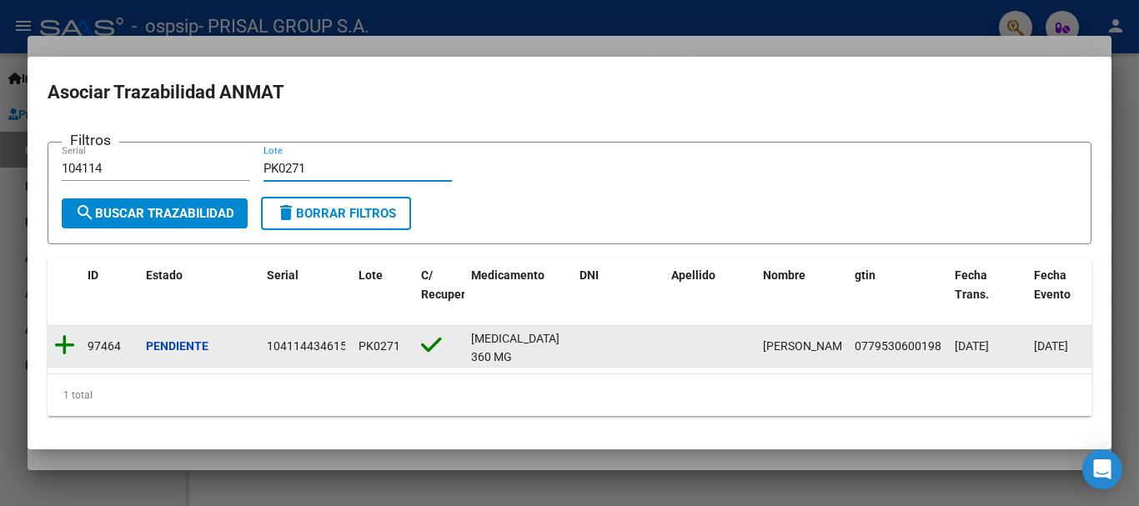
type input "PK0271"
click at [57, 344] on icon at bounding box center [64, 344] width 21 height 23
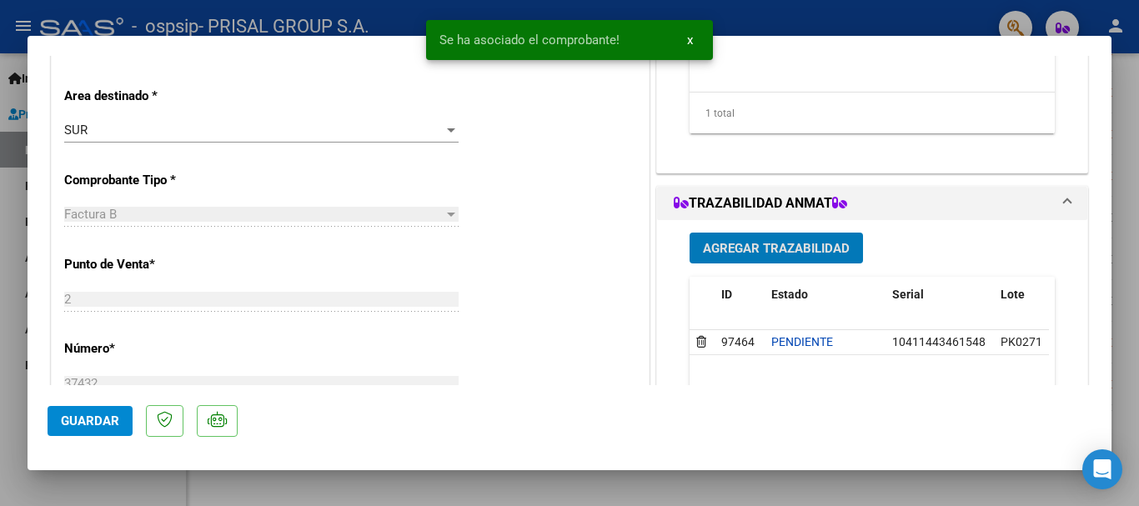
click at [766, 262] on button "Agregar Trazabilidad" at bounding box center [775, 248] width 173 height 31
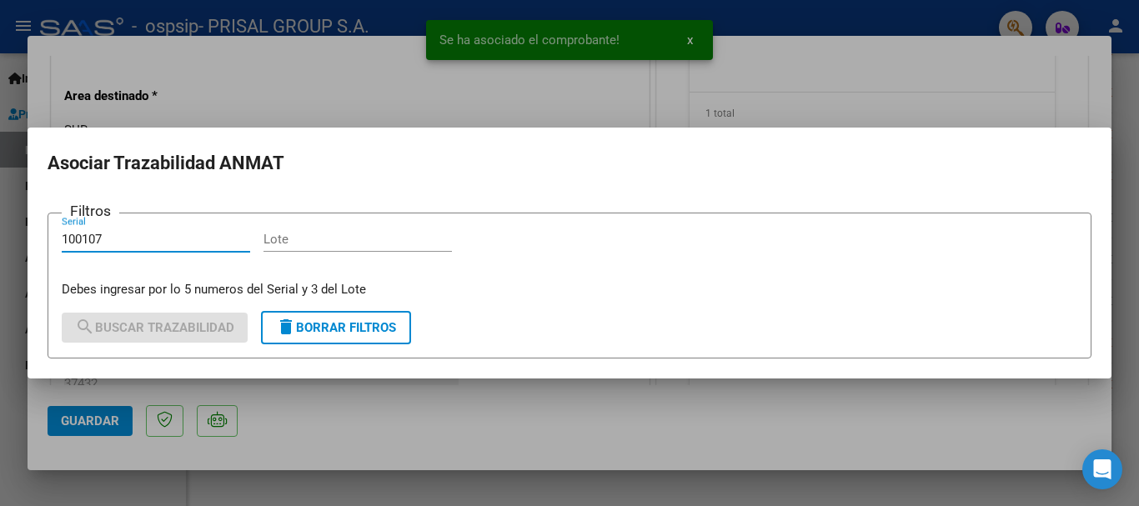
type input "100107"
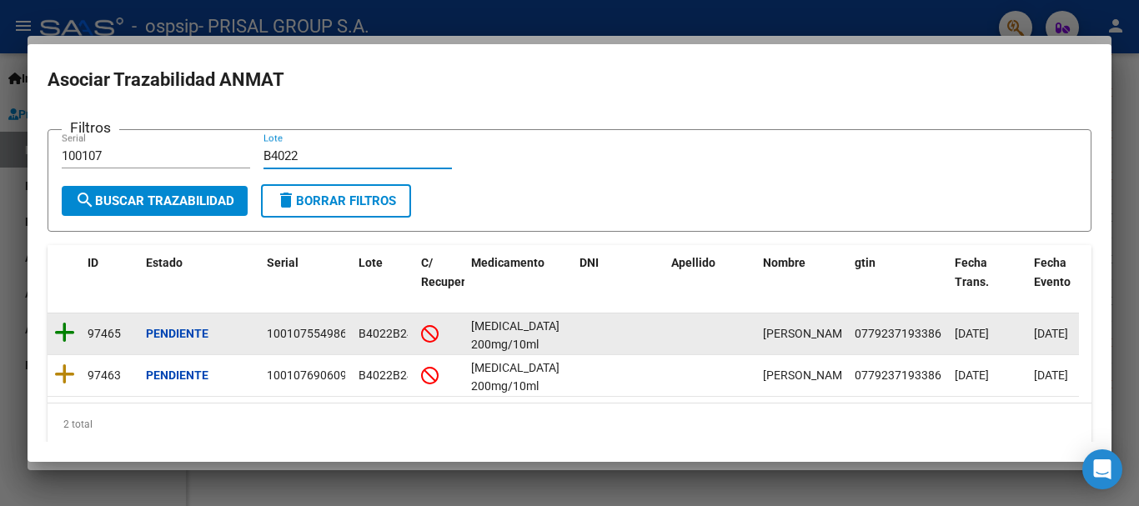
type input "B4022"
click at [64, 333] on icon at bounding box center [64, 332] width 21 height 23
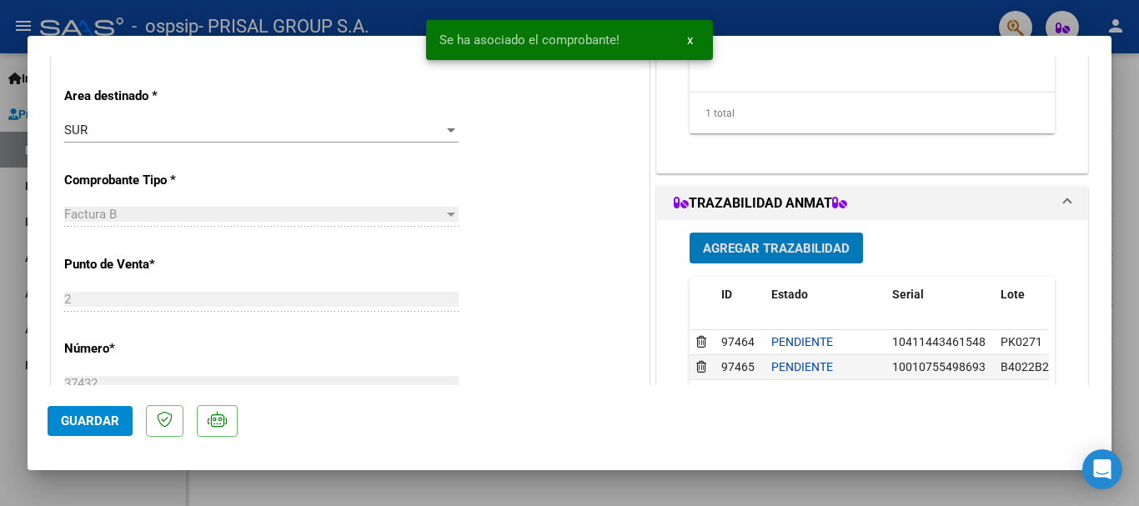
click at [733, 247] on span "Agregar Trazabilidad" at bounding box center [776, 248] width 147 height 15
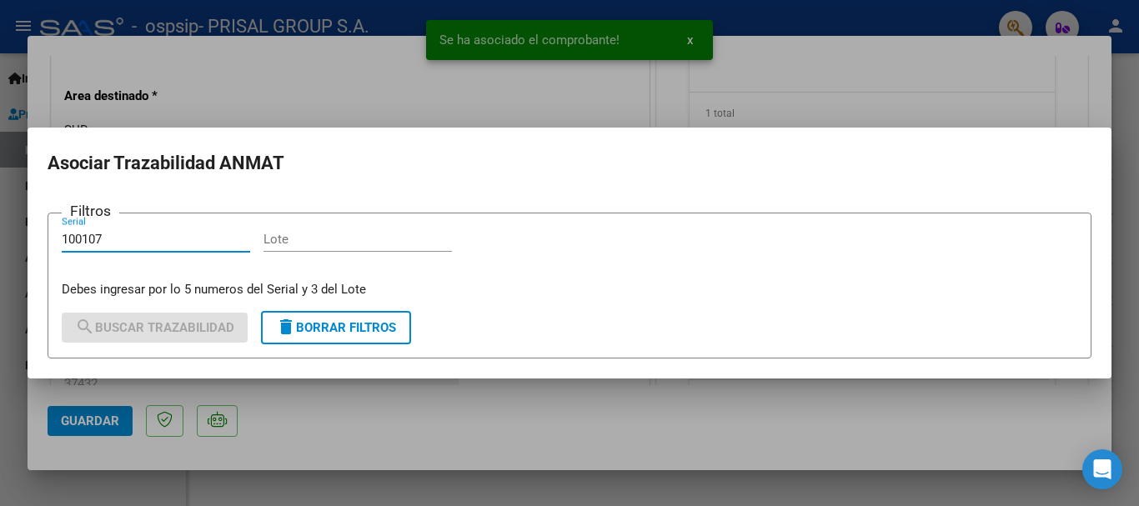
type input "100107"
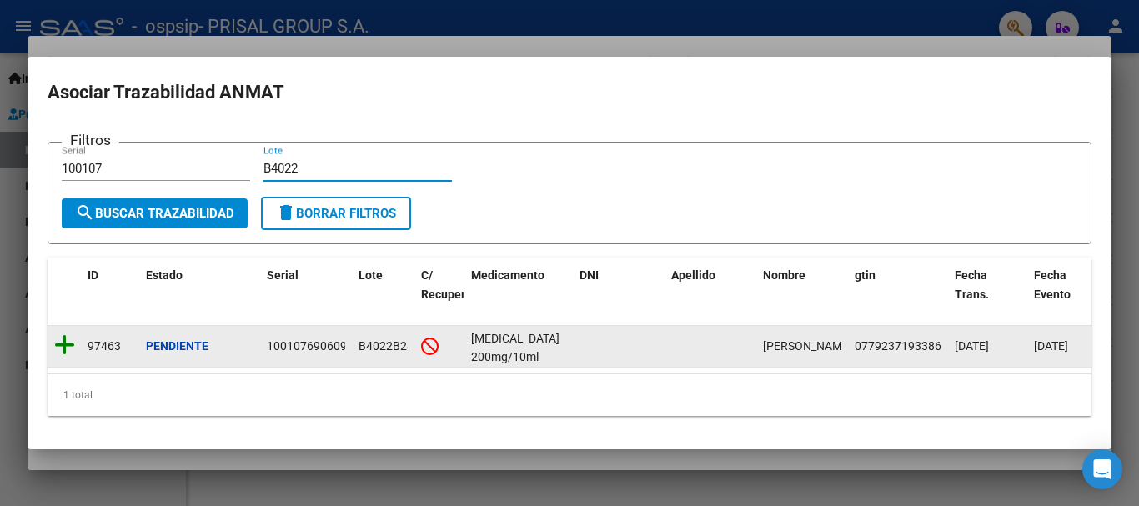
type input "B4022"
drag, startPoint x: 63, startPoint y: 333, endPoint x: 125, endPoint y: 333, distance: 62.5
click at [84, 326] on div "97463 Pendiente 10010769060979 B4022B24 [MEDICAL_DATA] 200mg/10ml [GEOGRAPHIC_D…" at bounding box center [577, 347] width 1059 height 42
click at [69, 339] on icon at bounding box center [64, 344] width 21 height 23
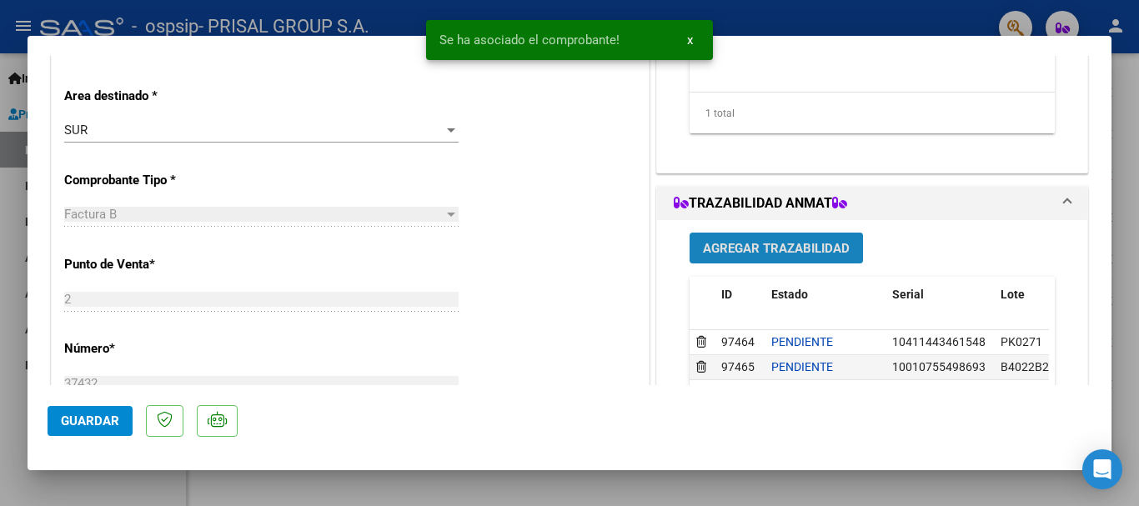
click at [773, 251] on span "Agregar Trazabilidad" at bounding box center [776, 248] width 147 height 15
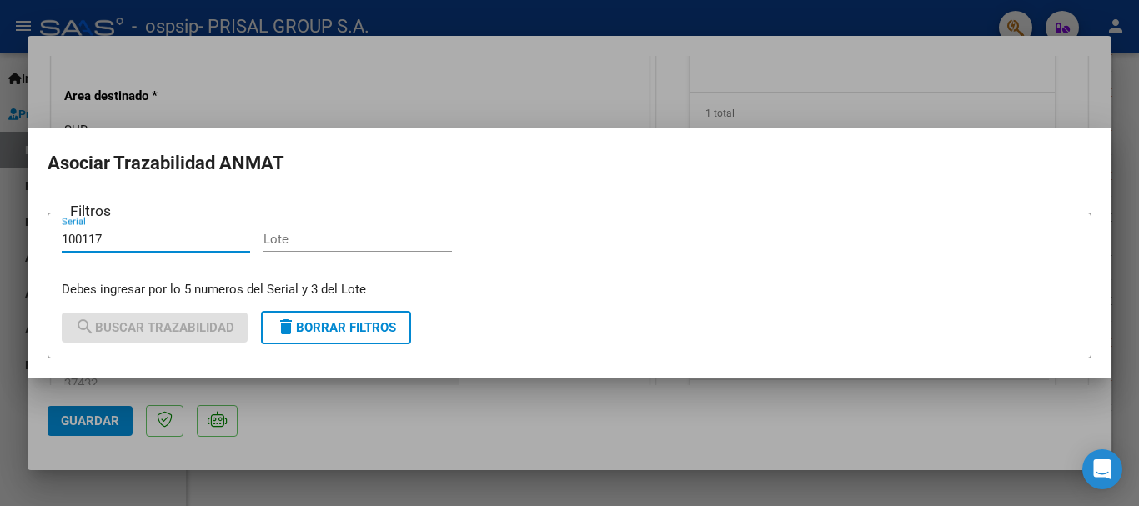
type input "100117"
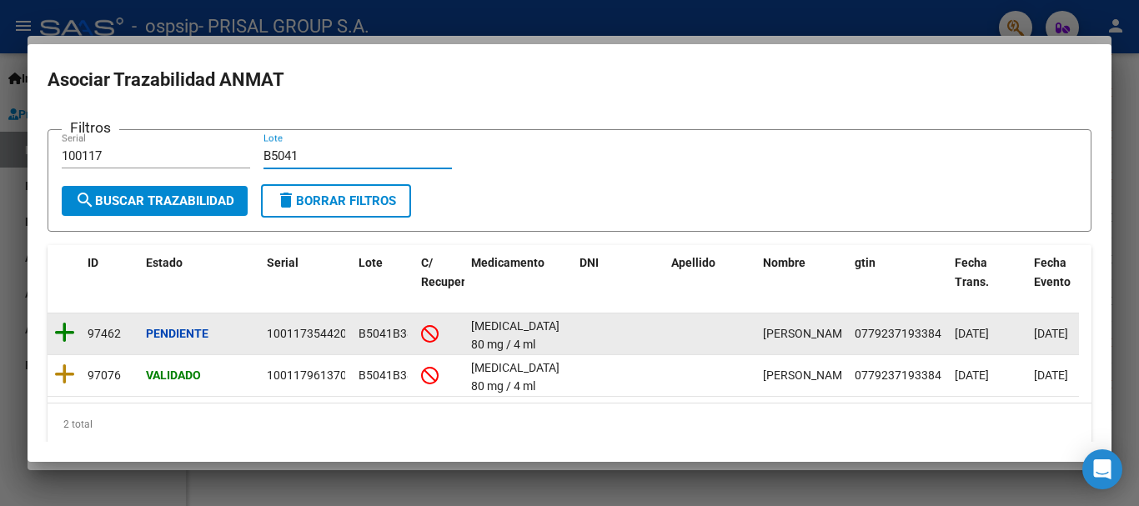
type input "B5041"
click at [65, 337] on icon at bounding box center [64, 332] width 21 height 23
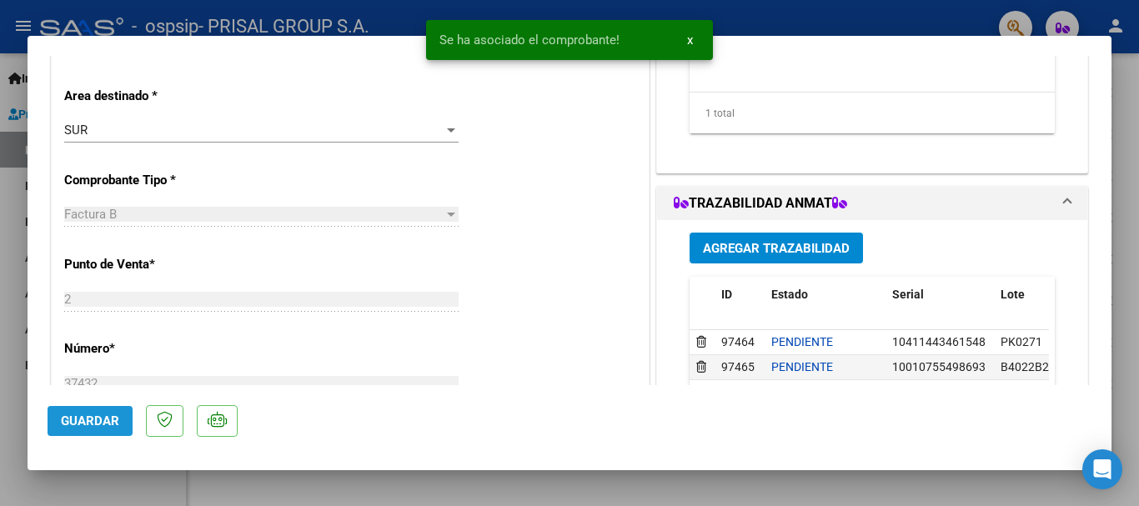
click at [90, 418] on span "Guardar" at bounding box center [90, 420] width 58 height 15
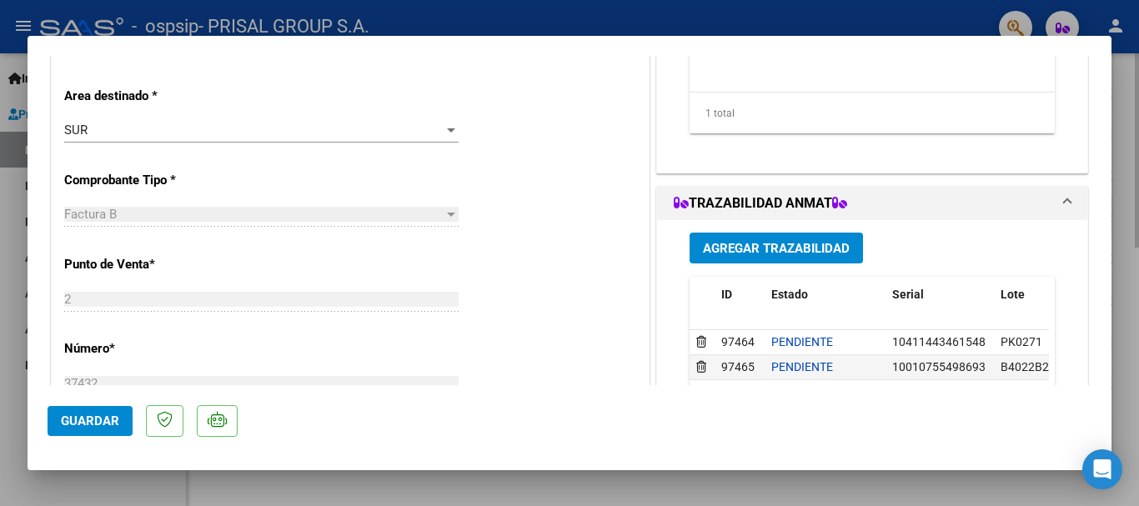
drag, startPoint x: 0, startPoint y: 303, endPoint x: 889, endPoint y: 215, distance: 892.9
click at [2, 303] on div at bounding box center [569, 253] width 1139 height 506
type input "$ 0,00"
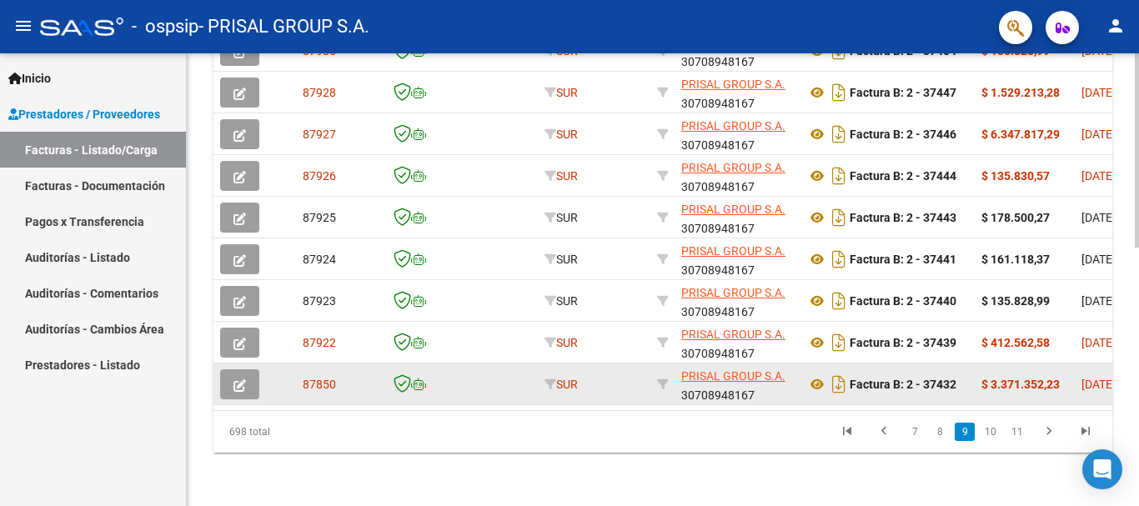
scroll to position [604, 0]
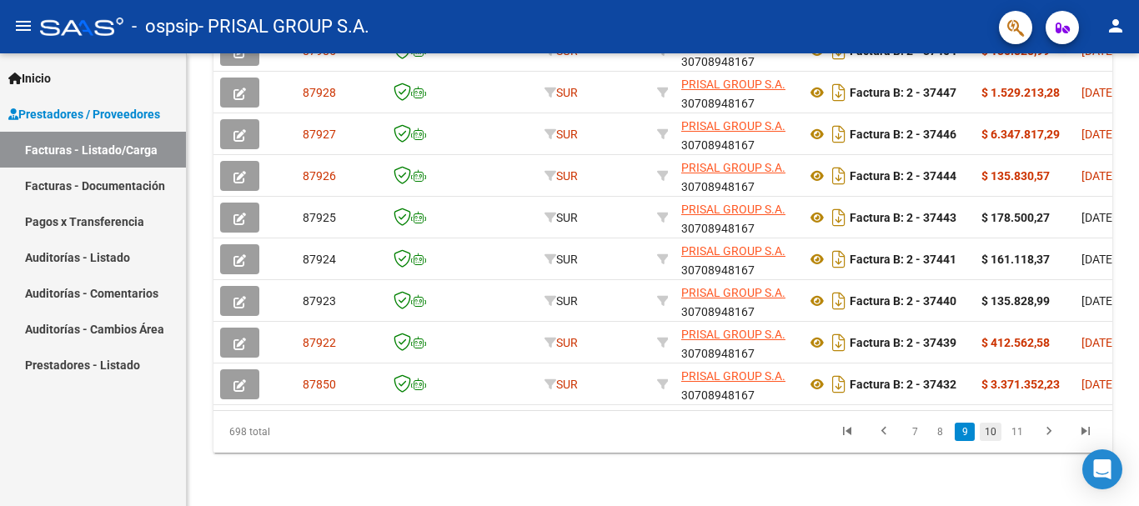
click at [987, 428] on link "10" at bounding box center [990, 432] width 22 height 18
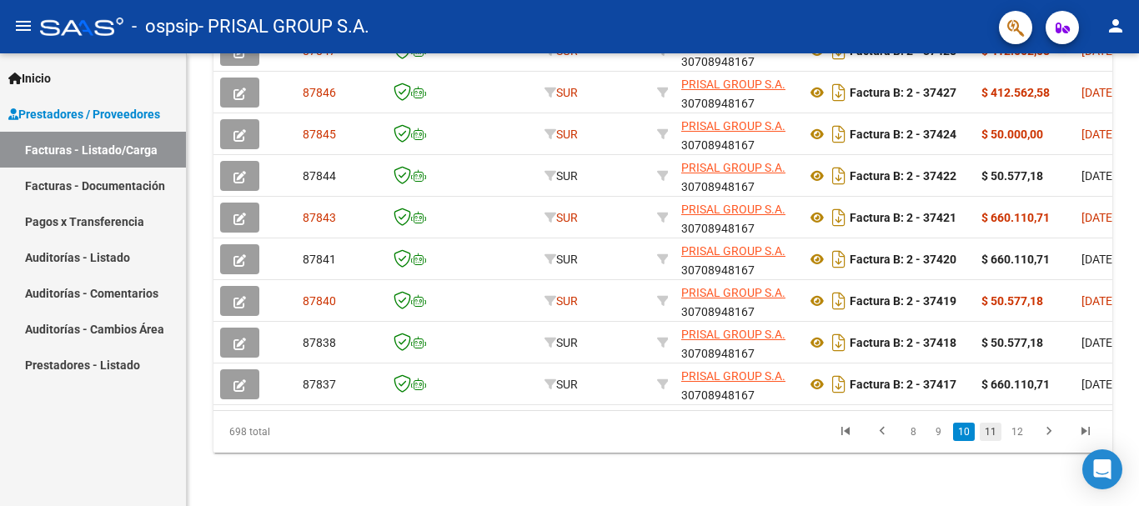
click at [993, 437] on link "11" at bounding box center [990, 432] width 22 height 18
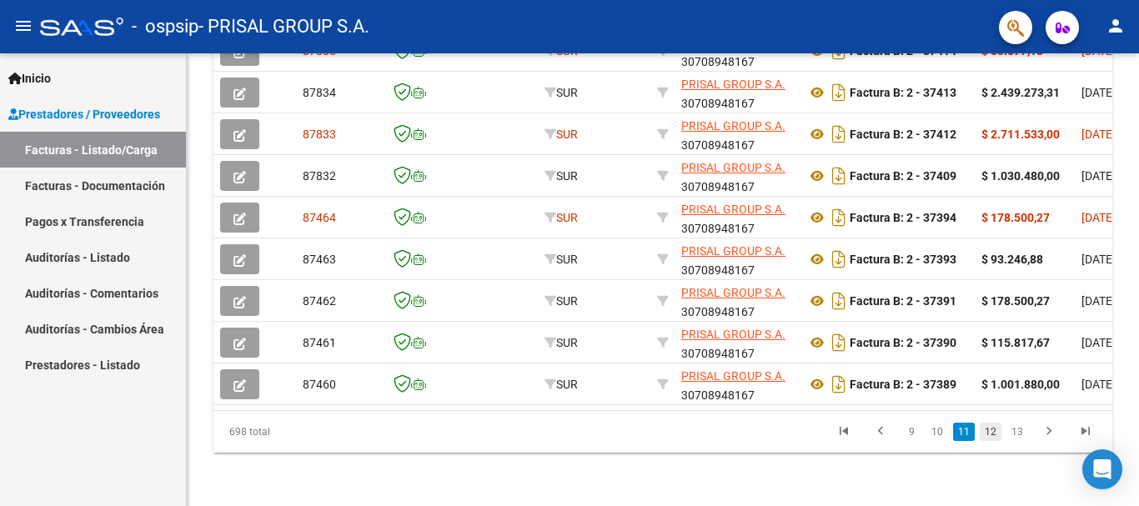
click at [989, 438] on link "12" at bounding box center [990, 432] width 22 height 18
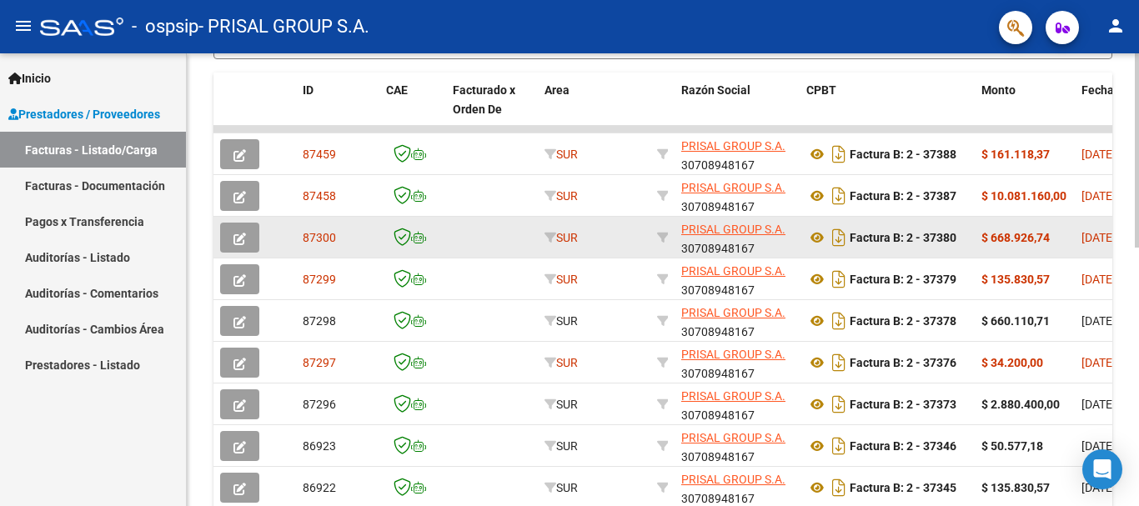
scroll to position [438, 0]
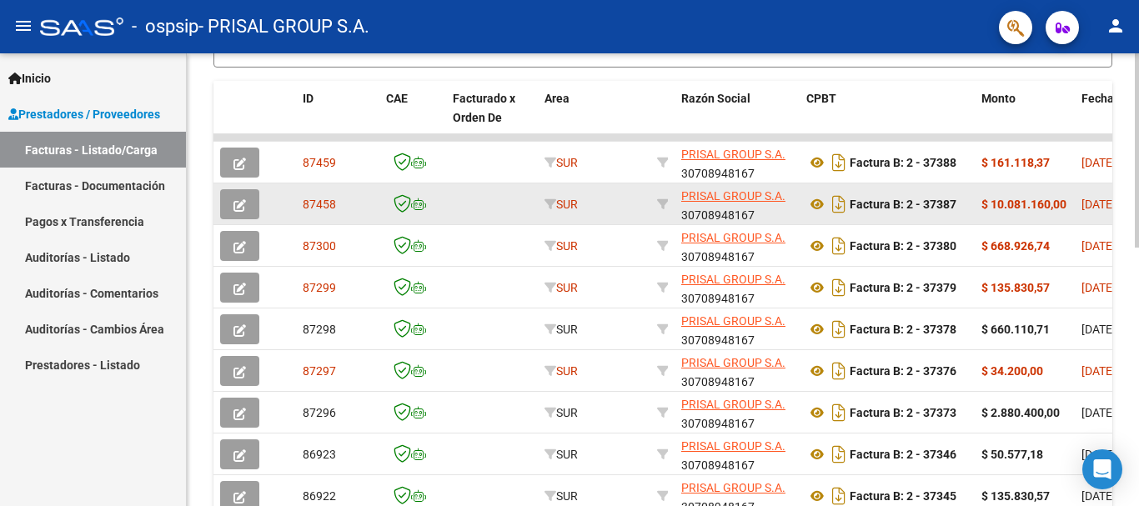
click at [243, 199] on icon "button" at bounding box center [239, 205] width 13 height 13
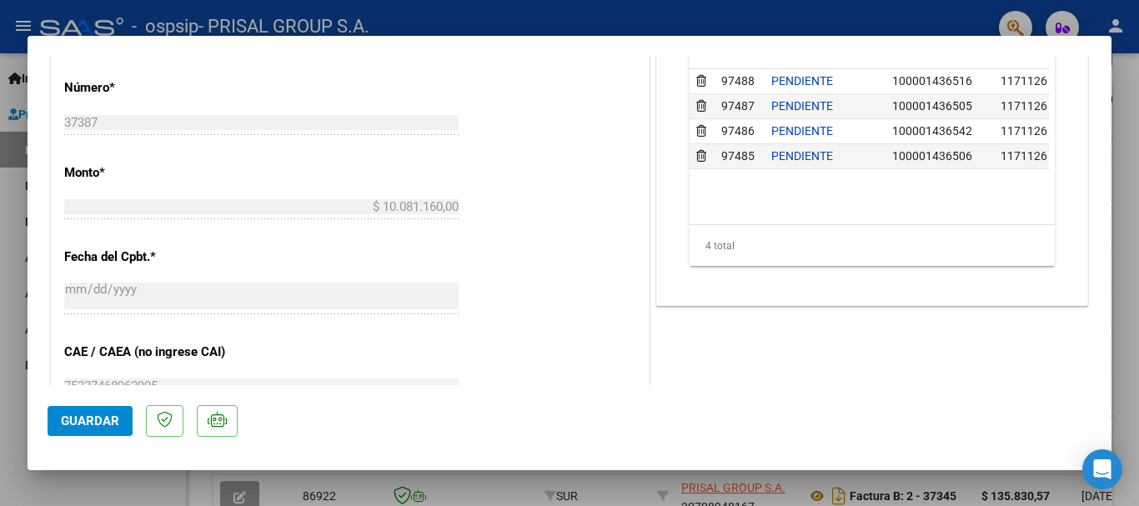
scroll to position [750, 0]
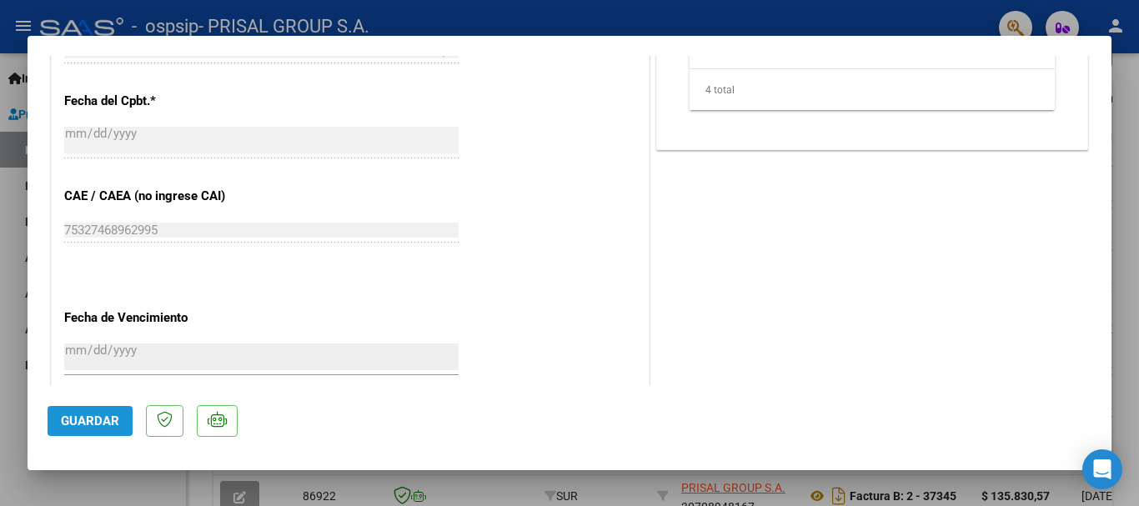
click at [93, 416] on span "Guardar" at bounding box center [90, 420] width 58 height 15
click at [94, 421] on span "Guardar" at bounding box center [90, 420] width 58 height 15
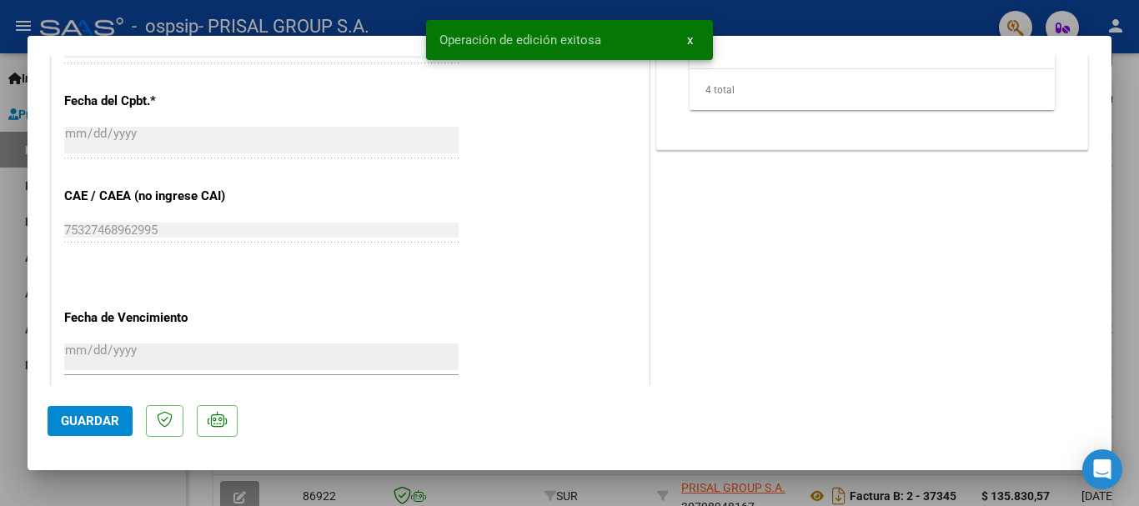
click at [0, 348] on div at bounding box center [569, 253] width 1139 height 506
type input "$ 0,00"
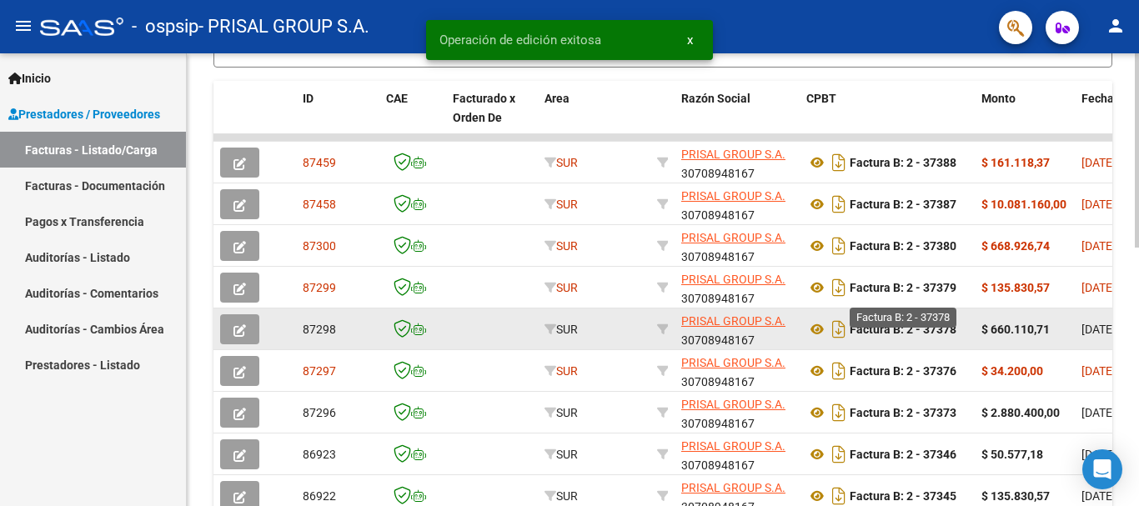
scroll to position [604, 0]
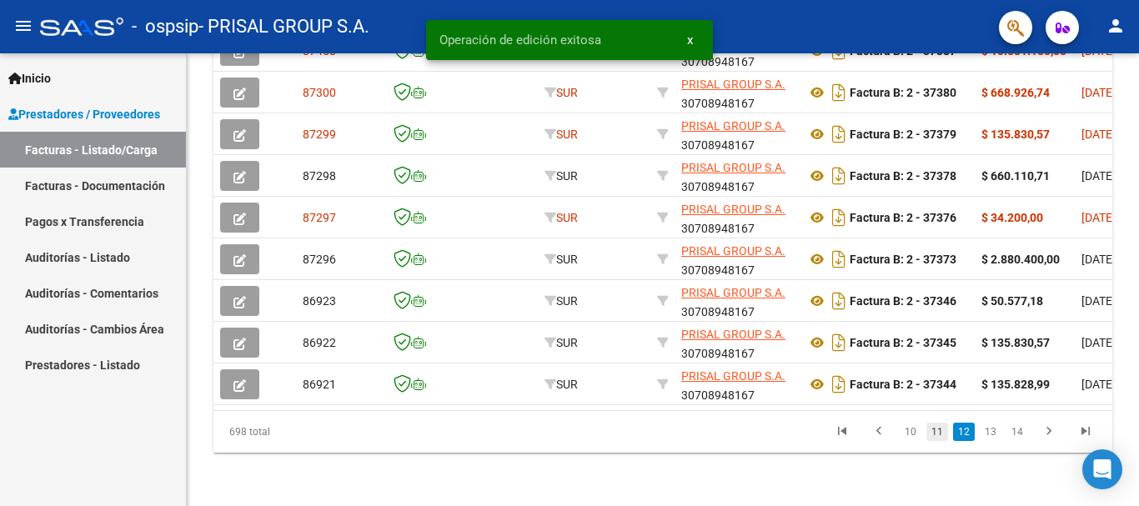
click at [937, 434] on link "11" at bounding box center [937, 432] width 22 height 18
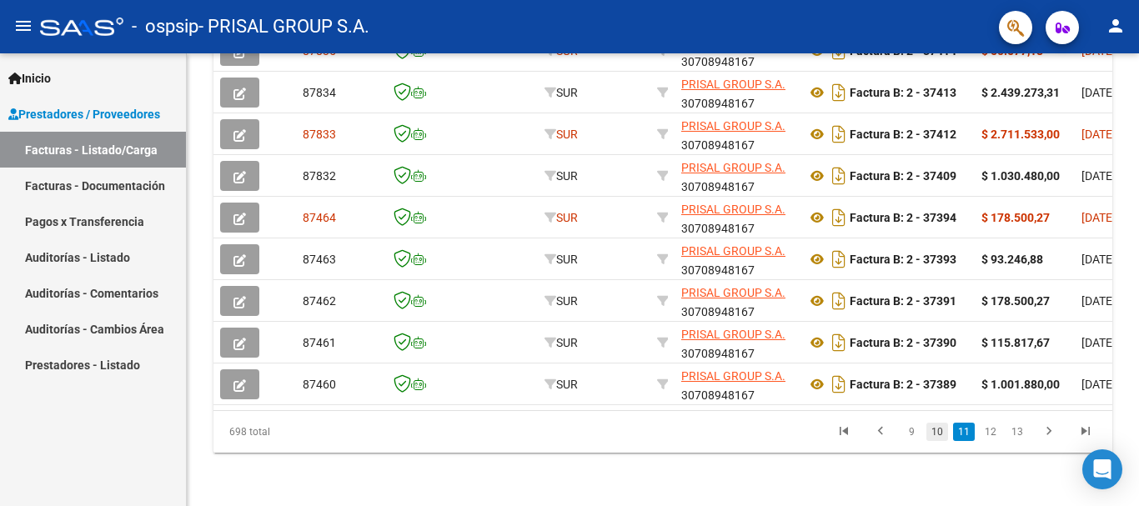
click at [934, 433] on link "10" at bounding box center [937, 432] width 22 height 18
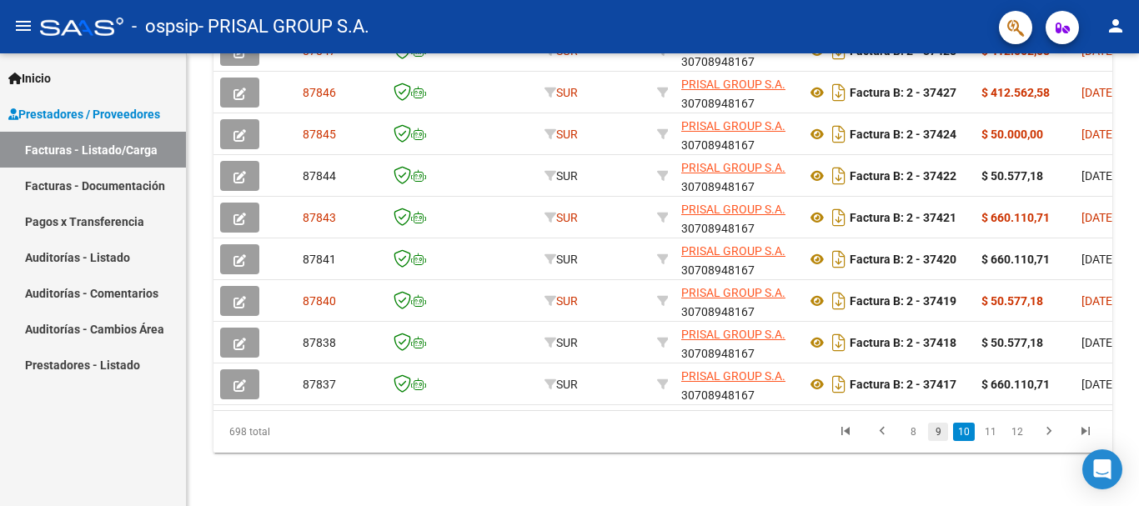
click at [936, 429] on link "9" at bounding box center [938, 432] width 20 height 18
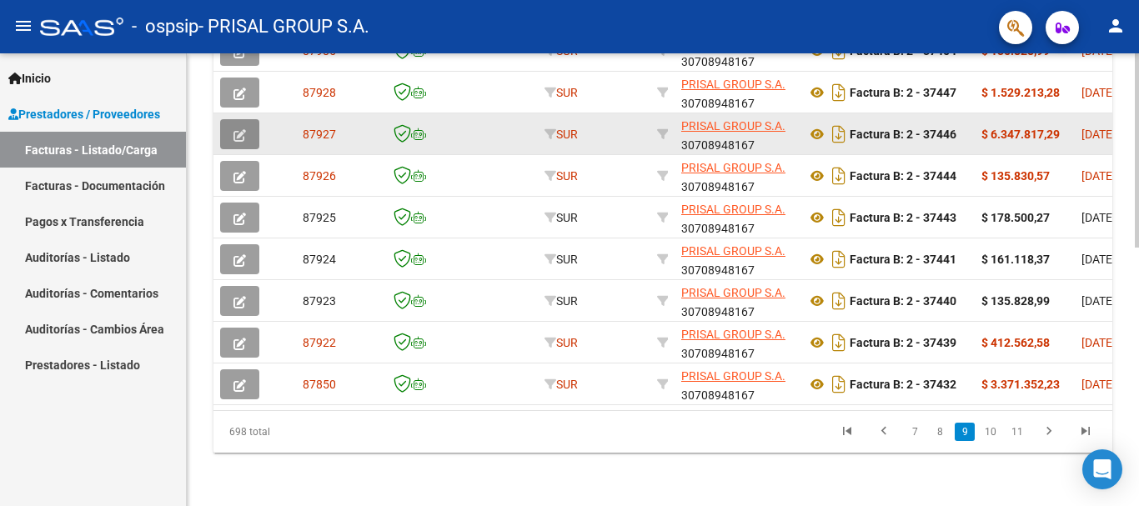
click at [252, 127] on button "button" at bounding box center [239, 134] width 39 height 30
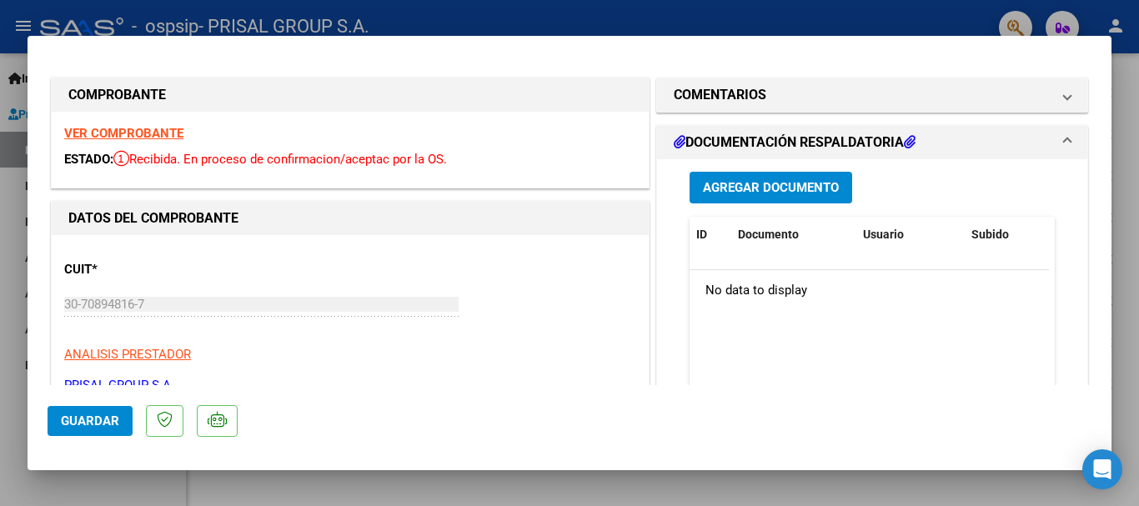
click at [797, 184] on span "Agregar Documento" at bounding box center [771, 188] width 136 height 15
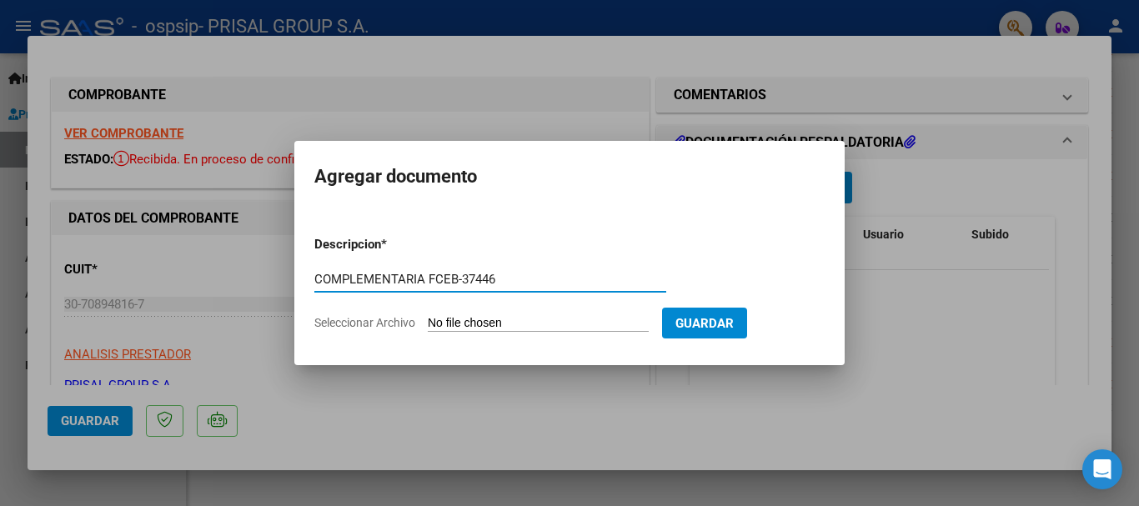
type input "COMPLEMENTARIA FCEB-37446"
click at [428, 316] on input "Seleccionar Archivo" at bounding box center [538, 324] width 221 height 16
type input "C:\fakepath\COMPLEMENTARIA FCEB-37446.pdf"
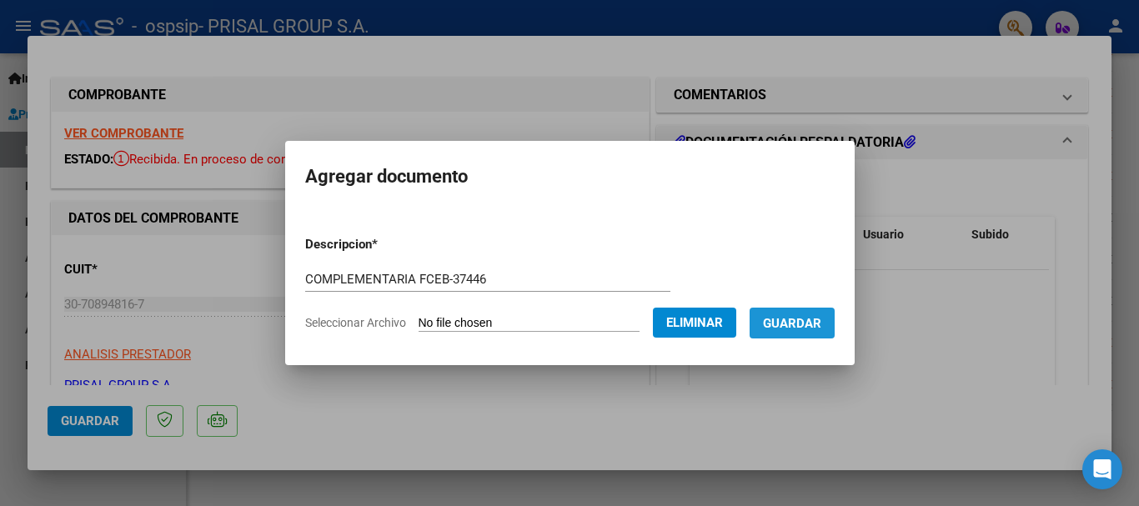
click at [818, 321] on span "Guardar" at bounding box center [792, 323] width 58 height 15
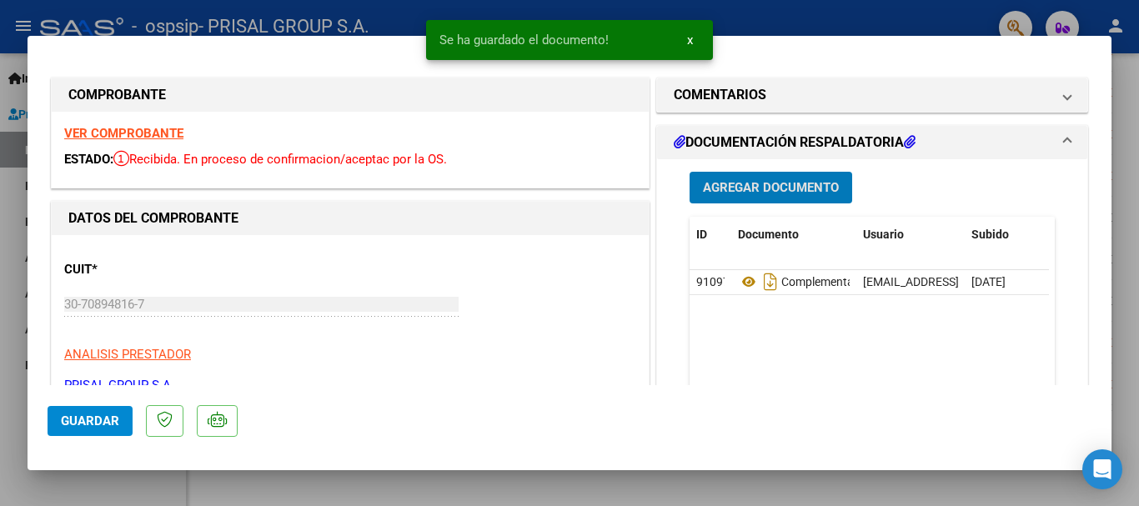
scroll to position [333, 0]
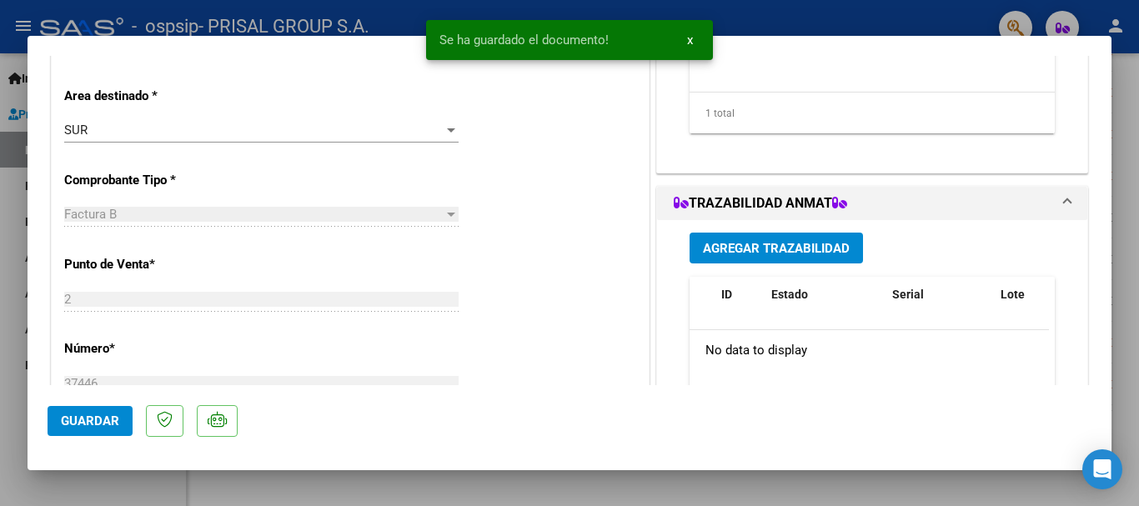
click at [749, 253] on span "Agregar Trazabilidad" at bounding box center [776, 248] width 147 height 15
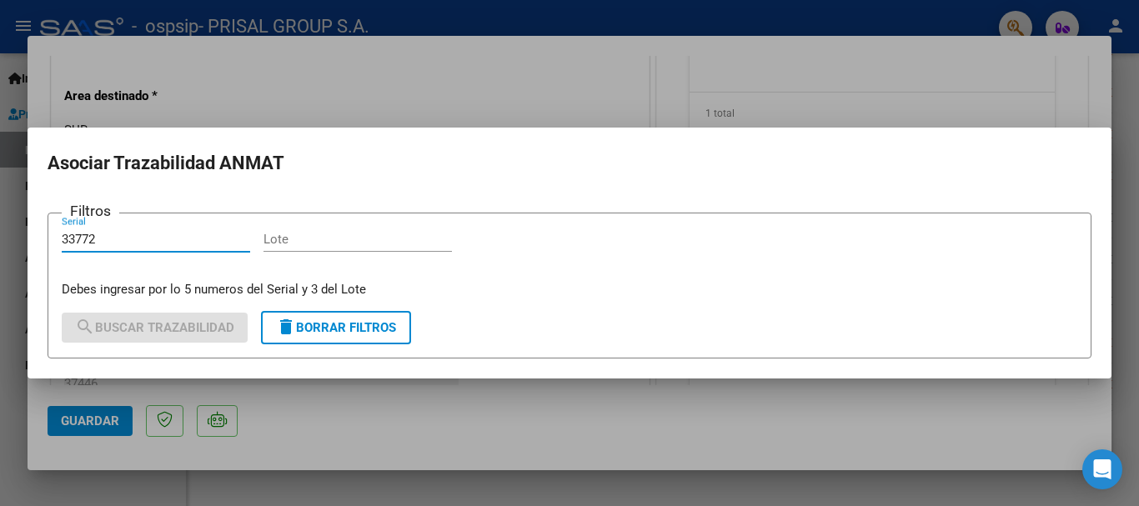
type input "33772"
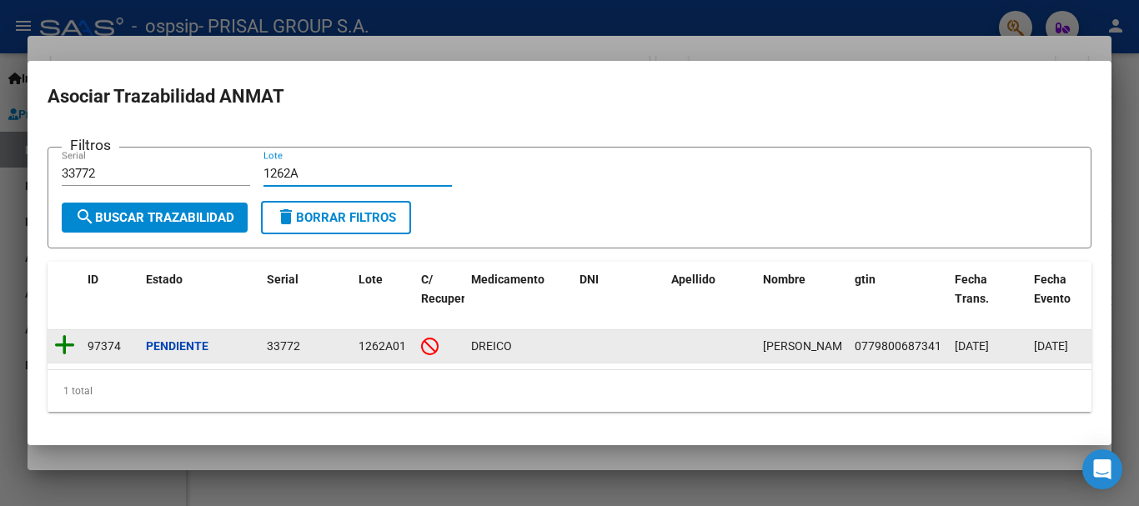
type input "1262A"
click at [72, 338] on icon at bounding box center [64, 344] width 21 height 23
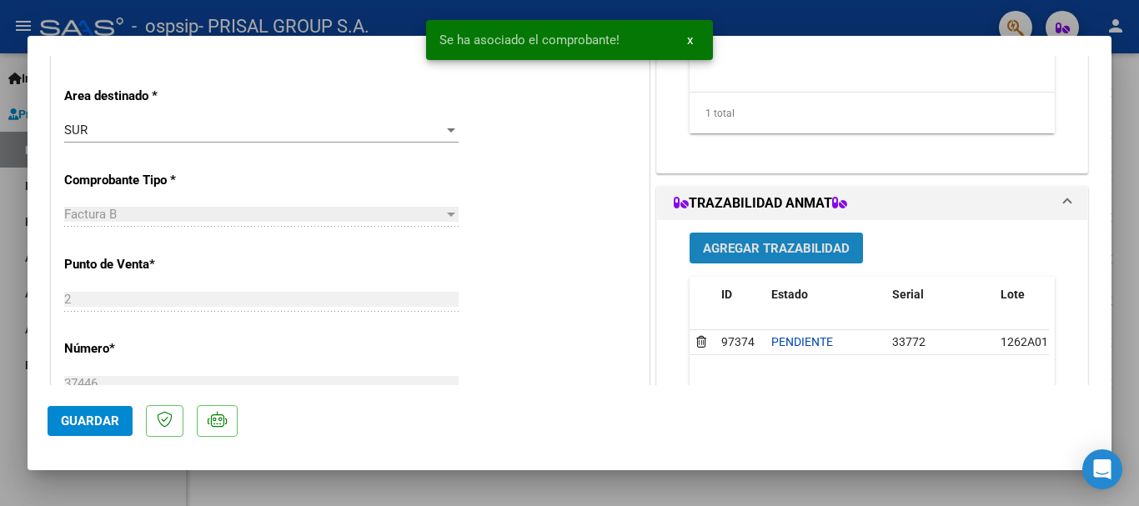
click at [780, 251] on span "Agregar Trazabilidad" at bounding box center [776, 248] width 147 height 15
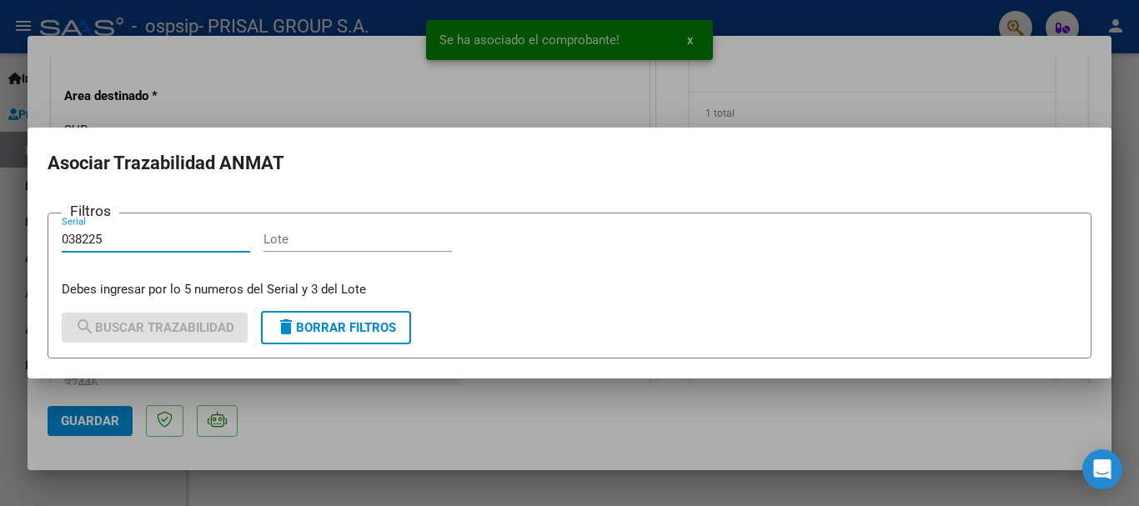
type input "038225"
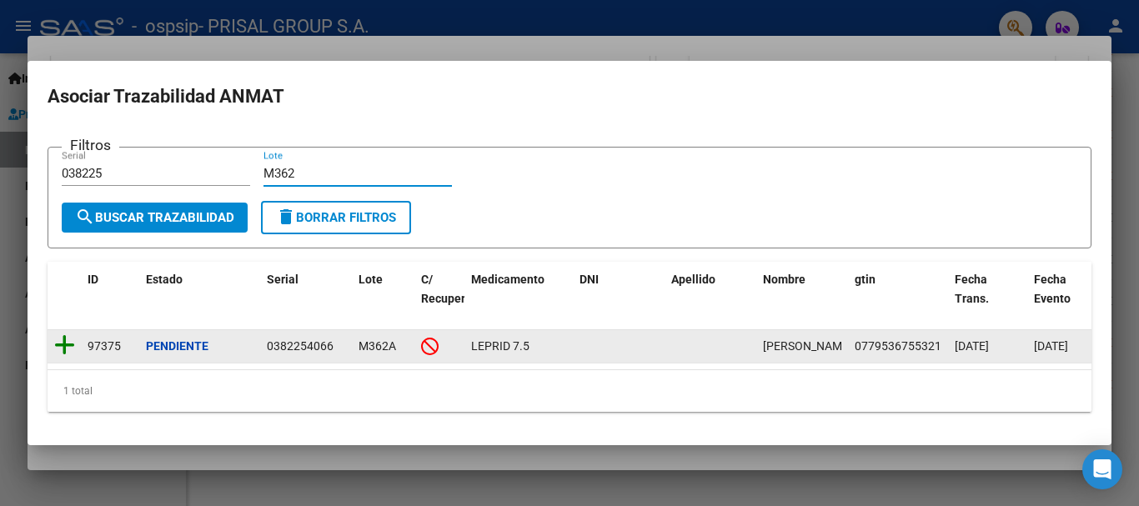
type input "M362"
click at [58, 337] on icon at bounding box center [64, 344] width 21 height 23
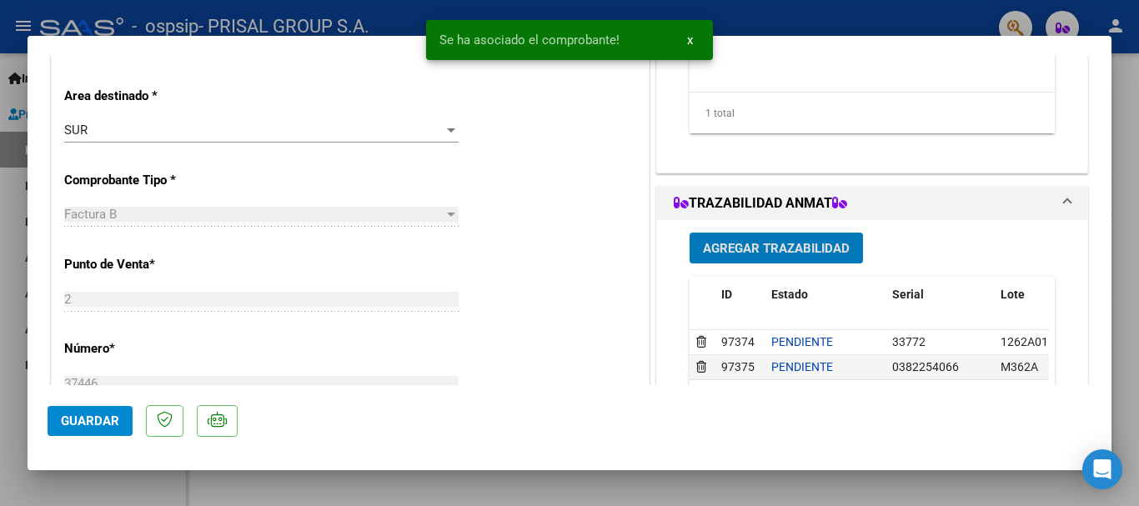
click at [754, 251] on span "Agregar Trazabilidad" at bounding box center [776, 248] width 147 height 15
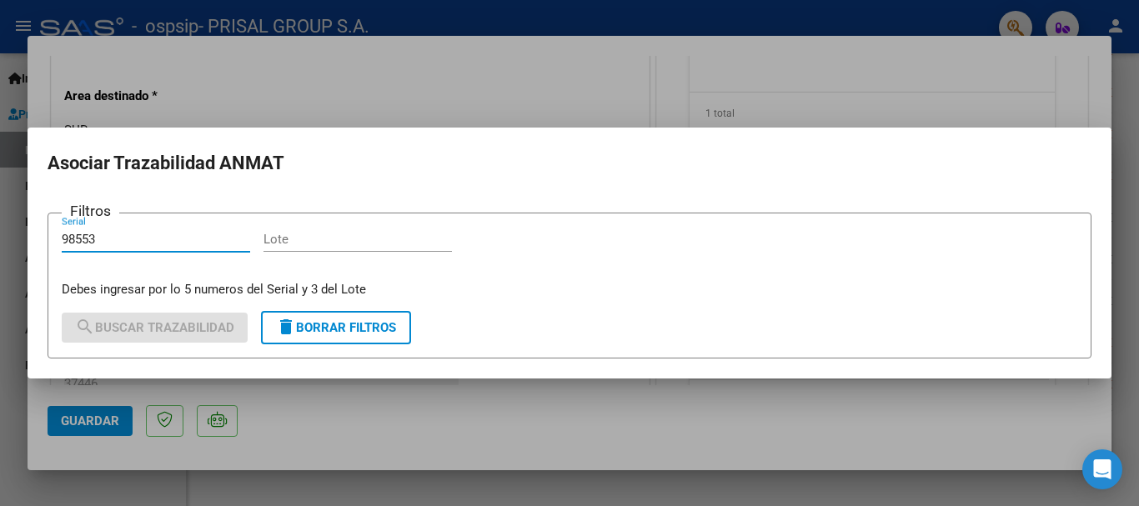
type input "98553"
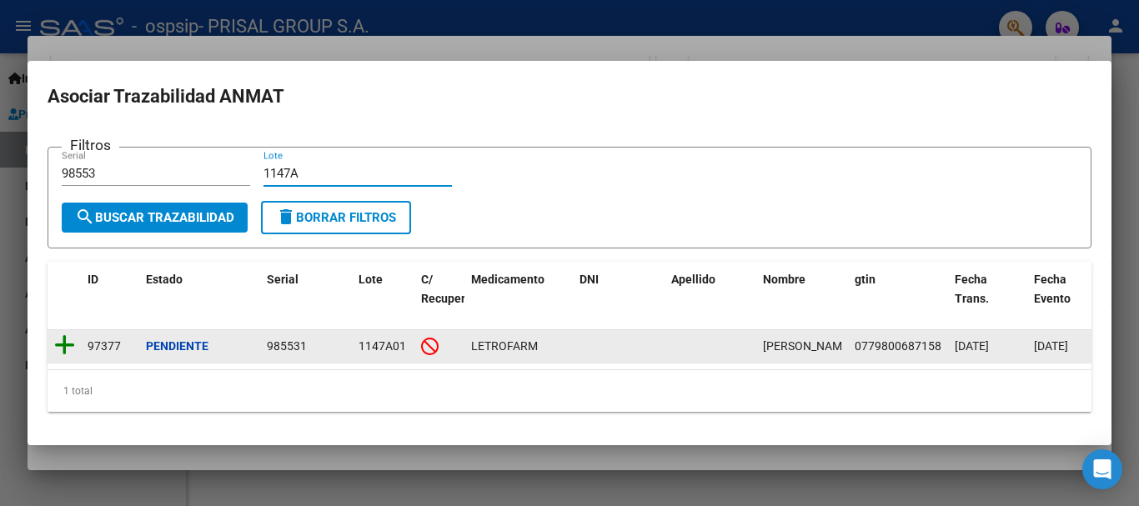
type input "1147A"
click at [65, 347] on icon at bounding box center [64, 344] width 21 height 23
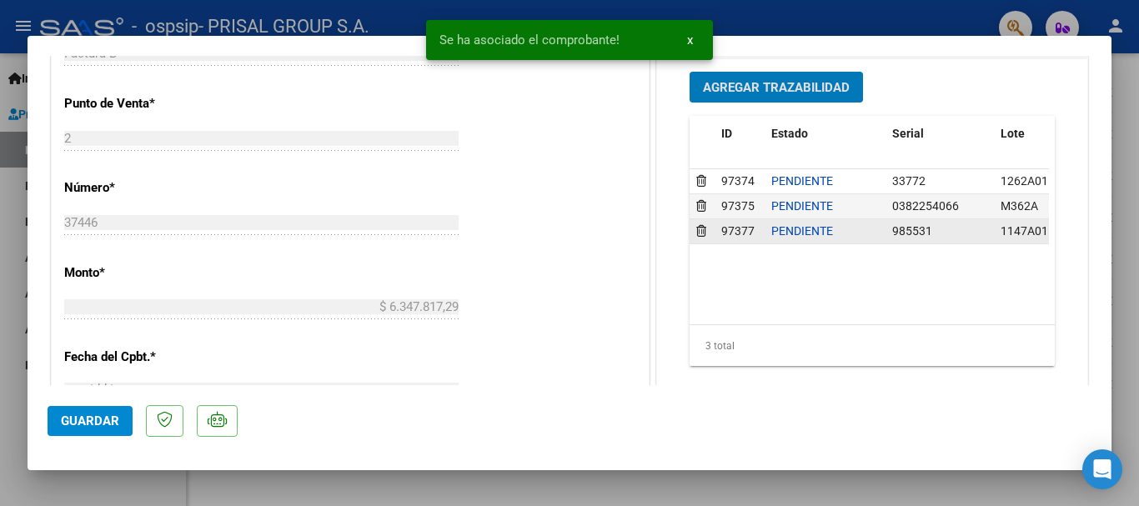
scroll to position [500, 0]
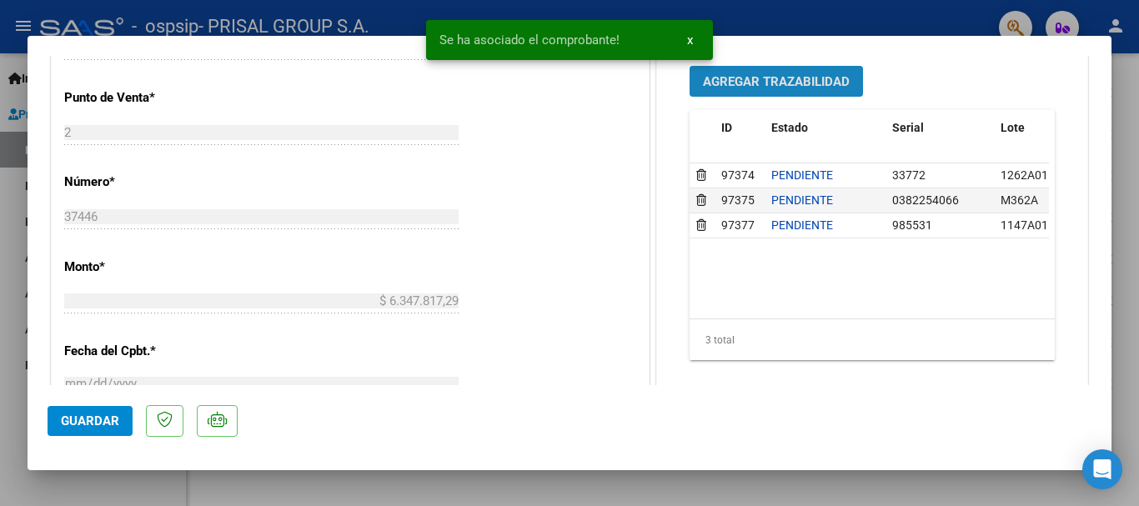
click at [801, 68] on button "Agregar Trazabilidad" at bounding box center [775, 81] width 173 height 31
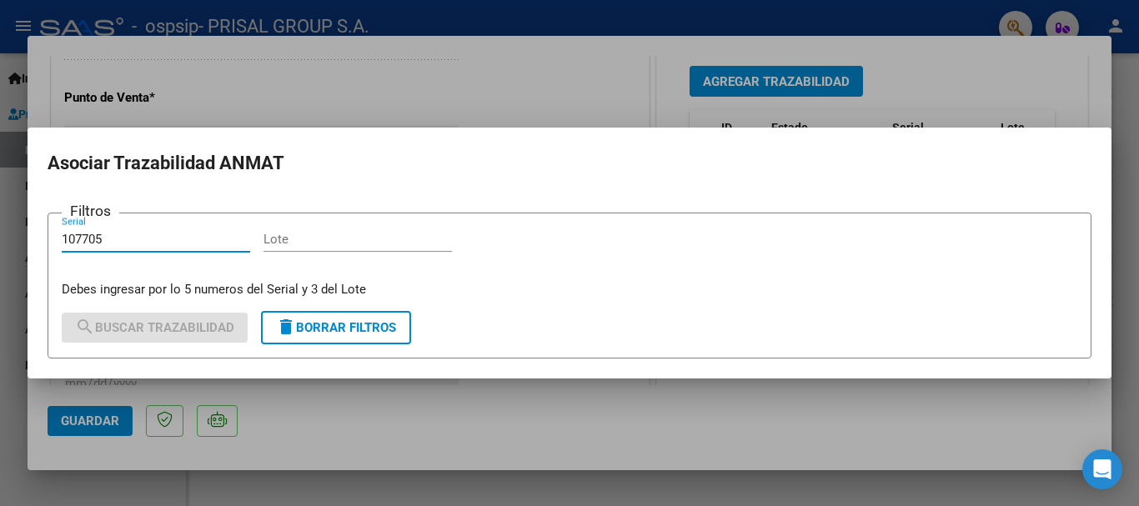
type input "107705"
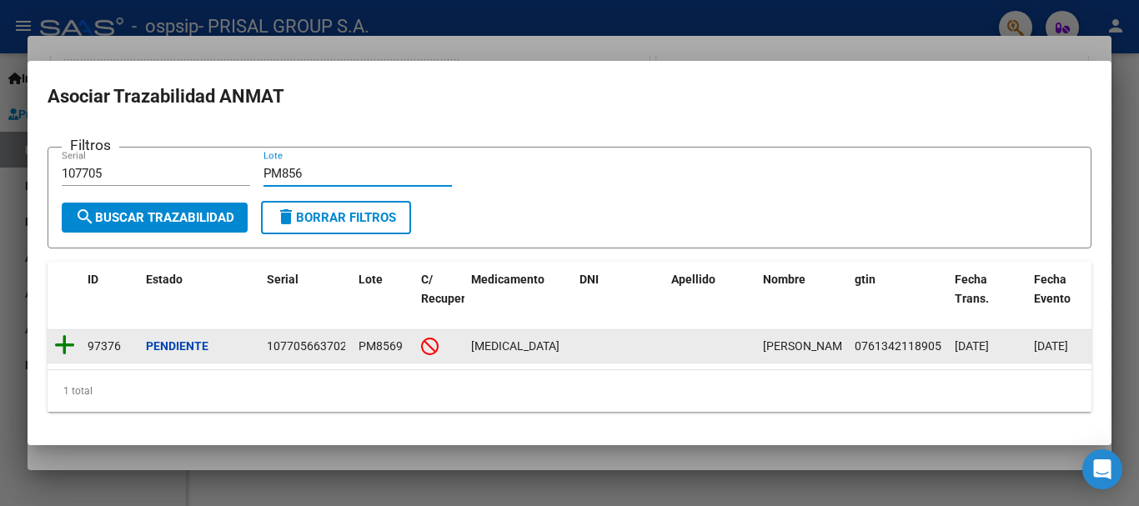
type input "PM856"
click at [72, 345] on icon at bounding box center [64, 344] width 21 height 23
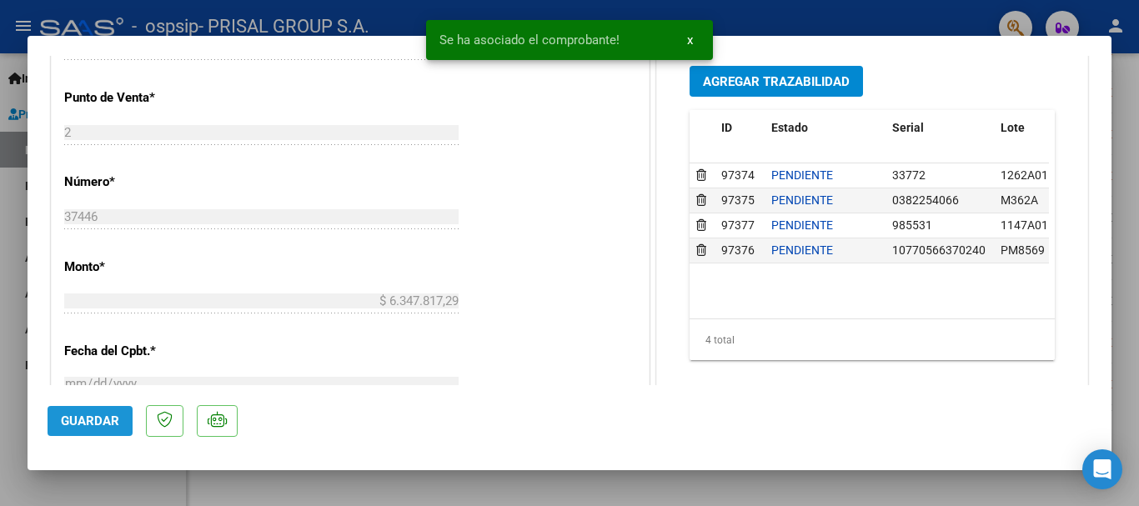
click at [108, 424] on span "Guardar" at bounding box center [90, 420] width 58 height 15
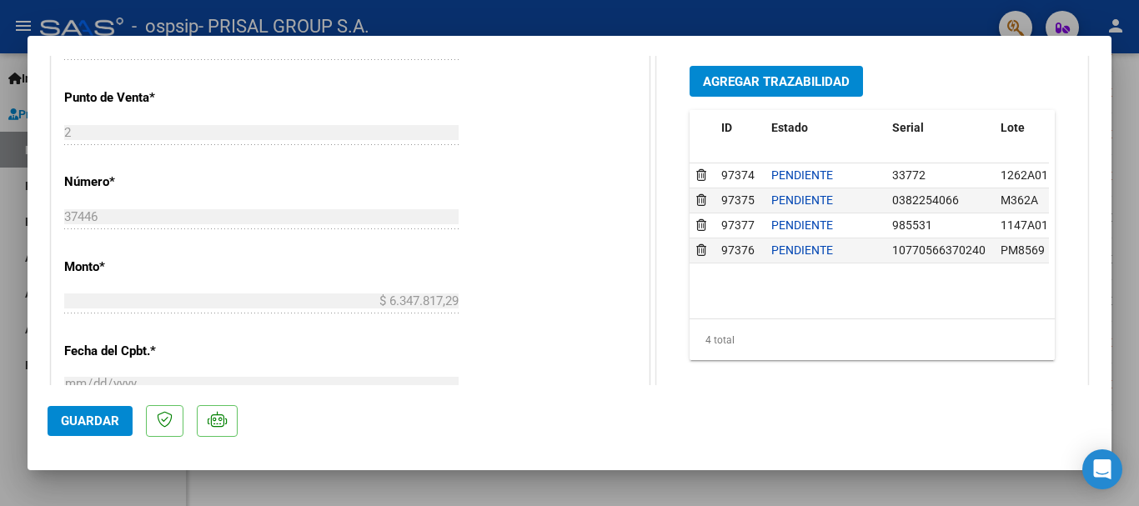
click at [121, 407] on button "Guardar" at bounding box center [90, 421] width 85 height 30
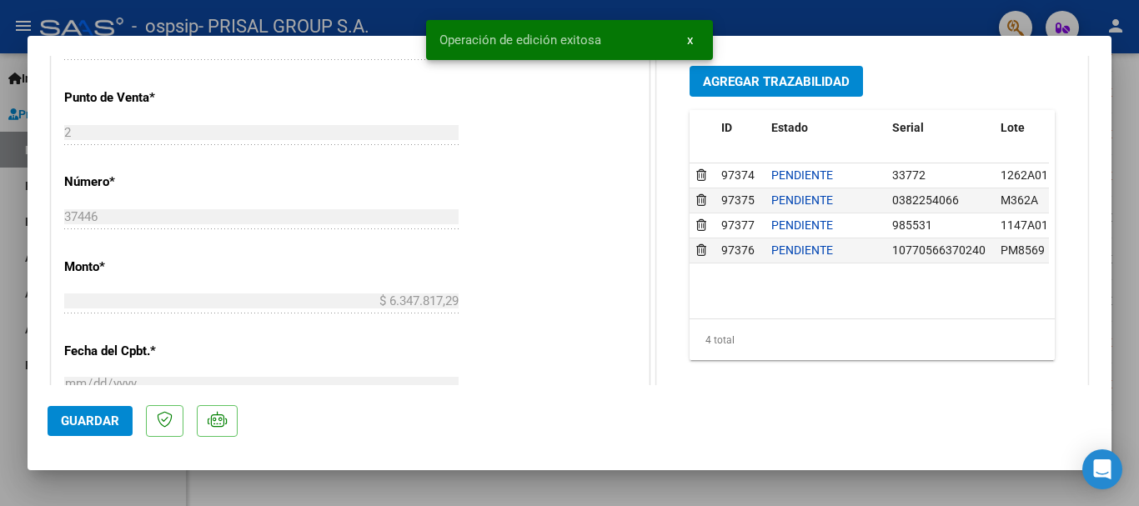
click at [0, 391] on div at bounding box center [569, 253] width 1139 height 506
type input "$ 0,00"
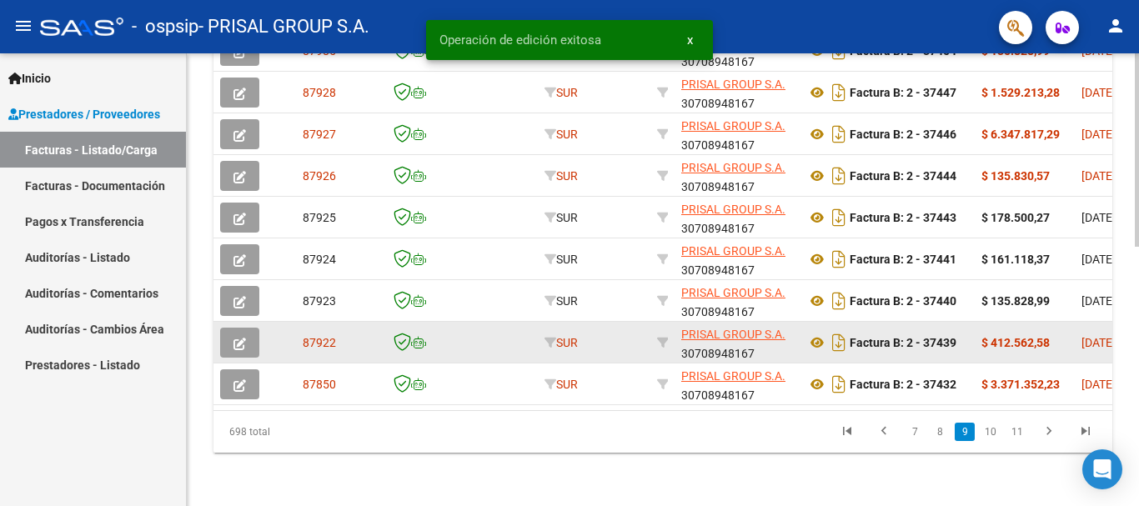
scroll to position [604, 0]
